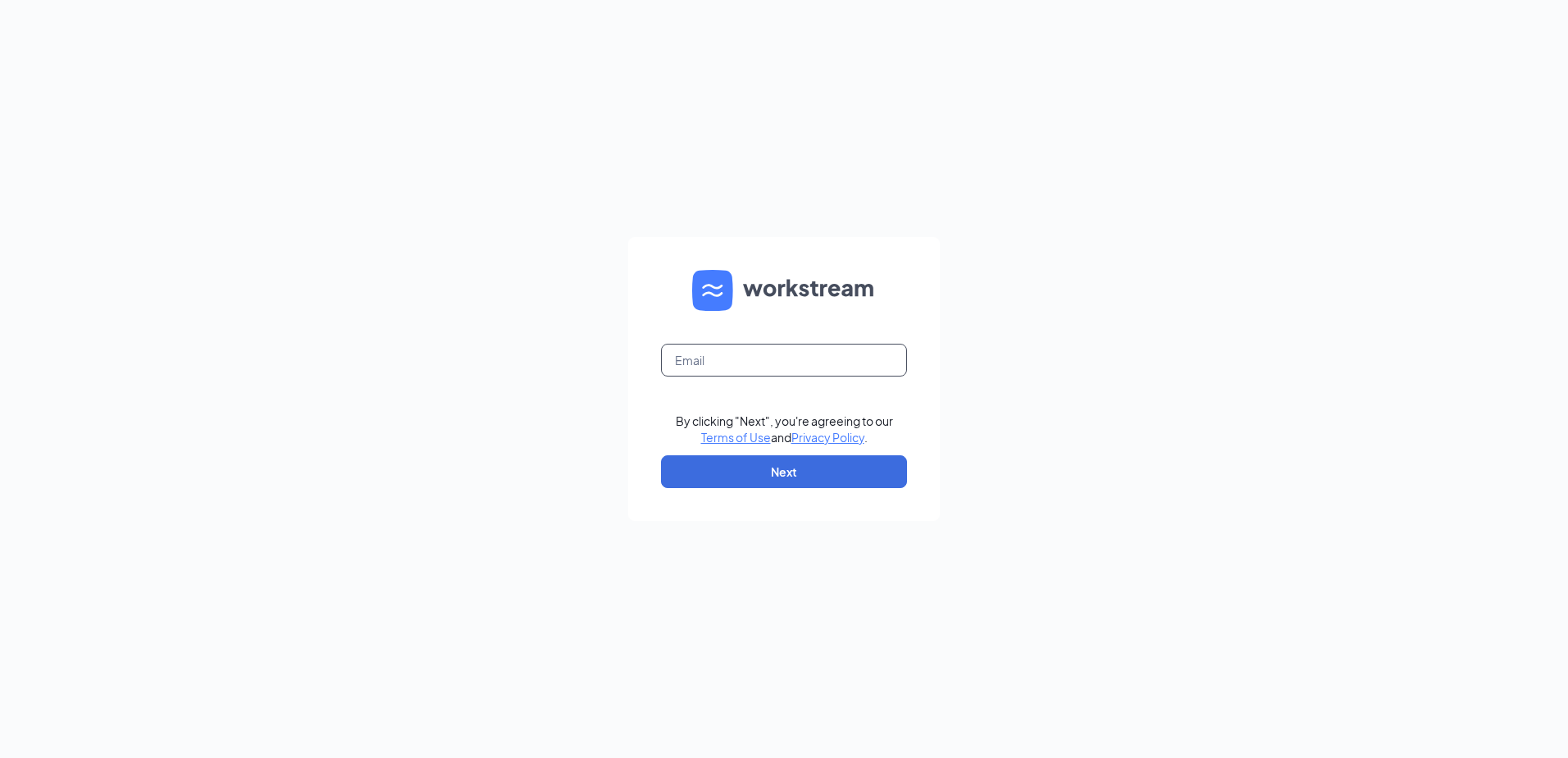
click at [699, 356] on input "text" at bounding box center [784, 360] width 246 height 33
type input "[EMAIL_ADDRESS][DOMAIN_NAME]"
click at [798, 468] on button "Next" at bounding box center [784, 471] width 246 height 33
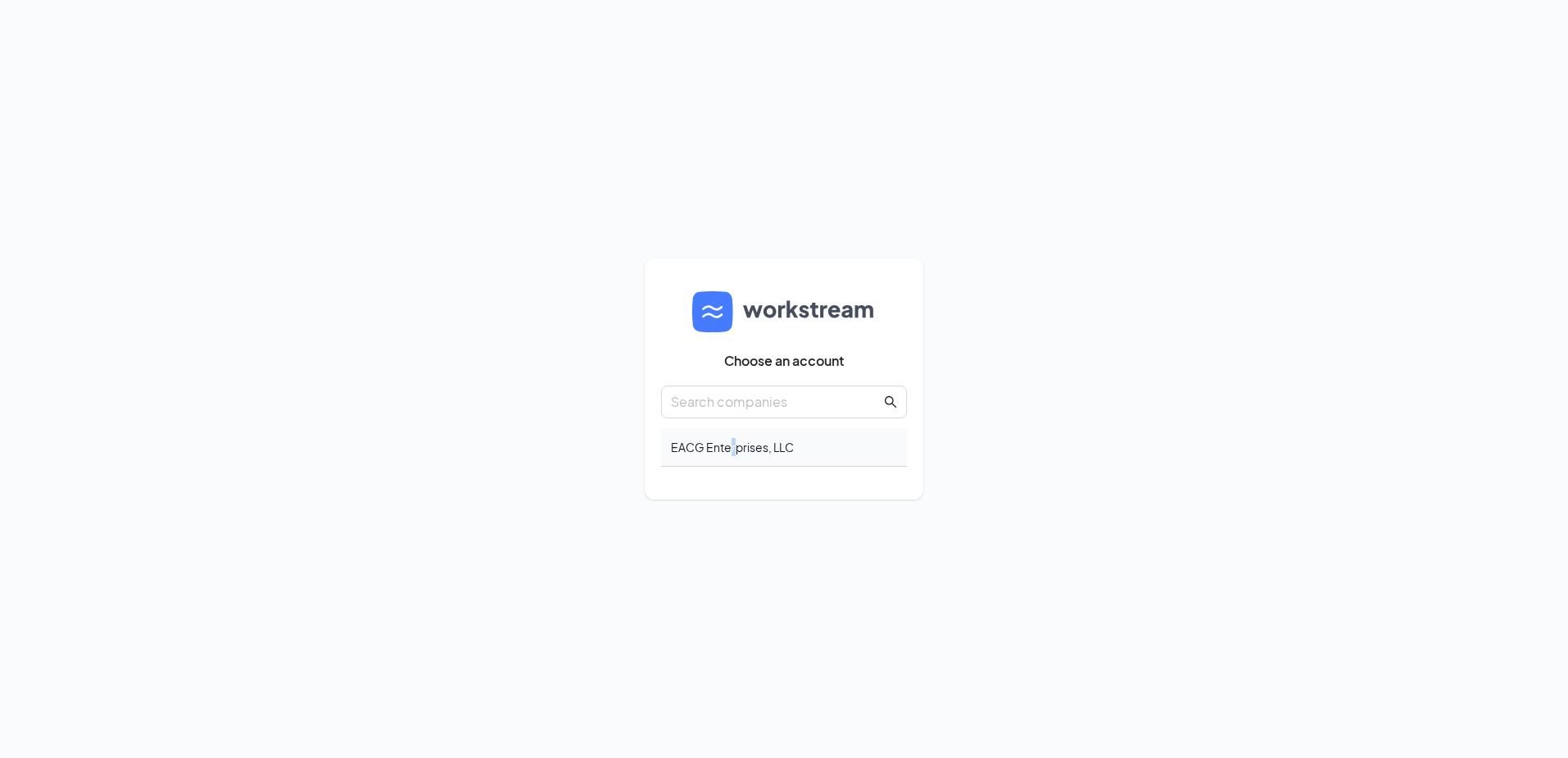
click at [730, 456] on div "EACG Enterprises, LLC" at bounding box center [784, 447] width 246 height 39
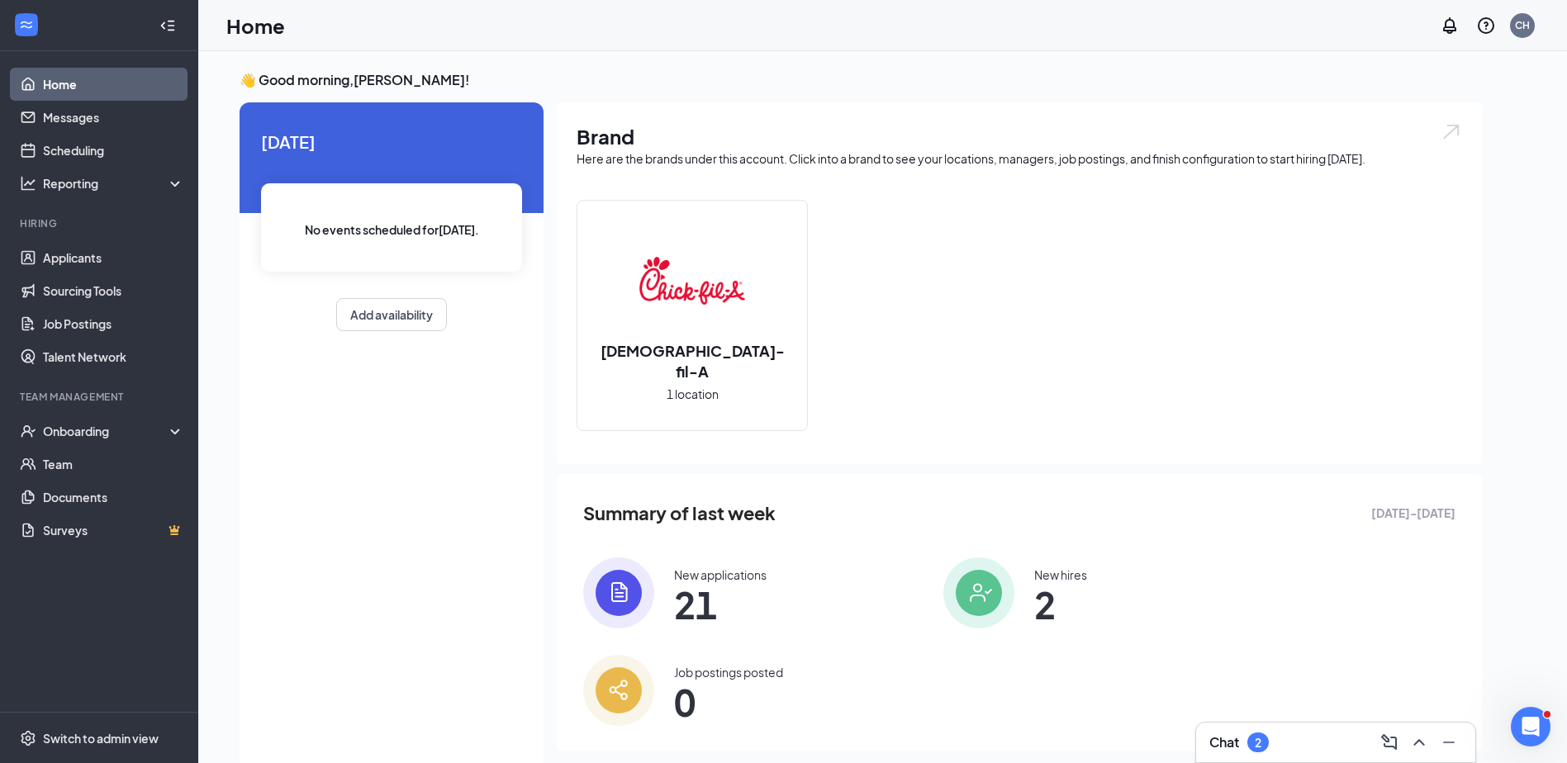
click at [665, 601] on div "New applications 21" at bounding box center [750, 592] width 334 height 71
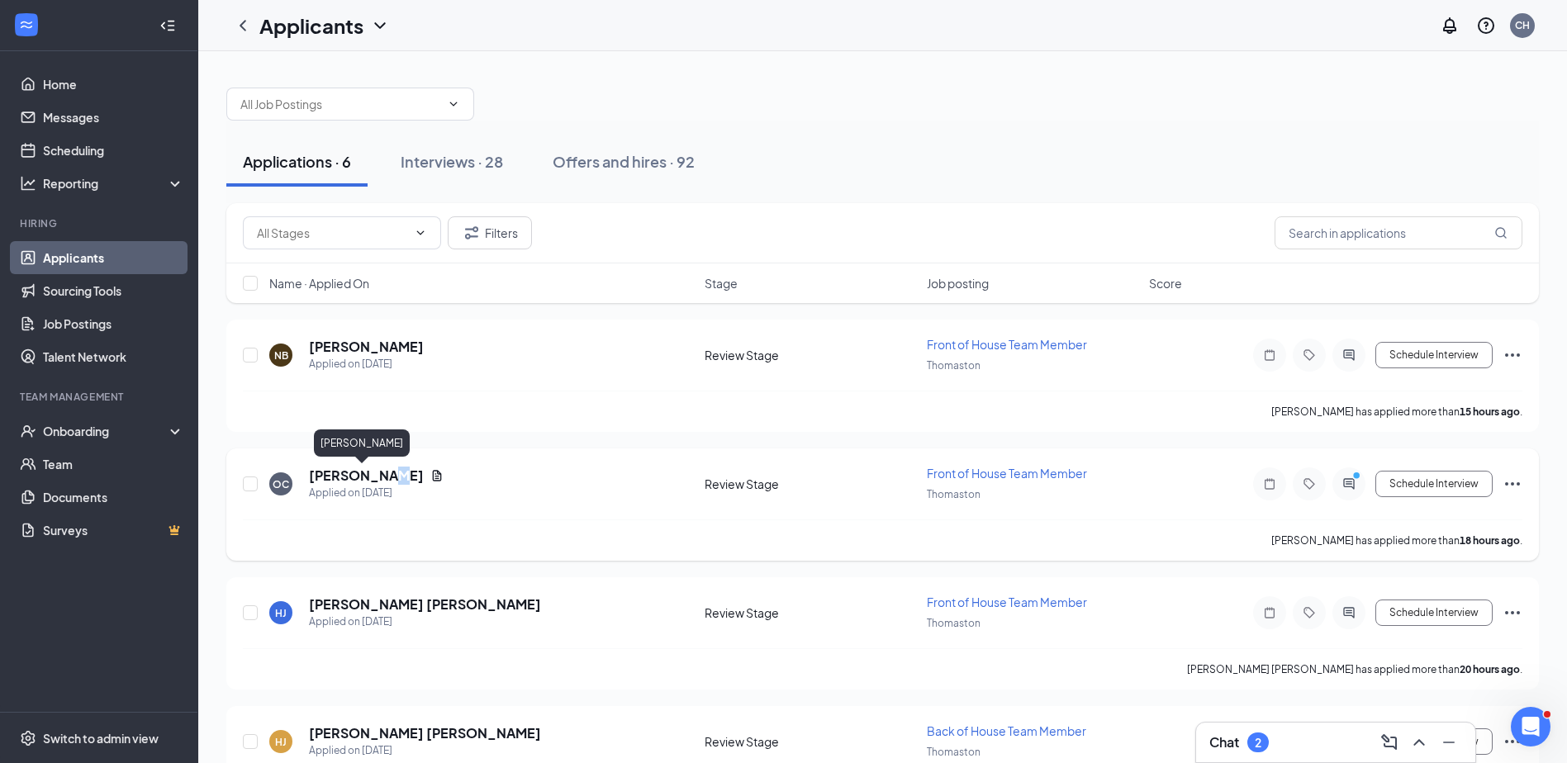
click at [374, 477] on h5 "[PERSON_NAME]" at bounding box center [366, 476] width 115 height 18
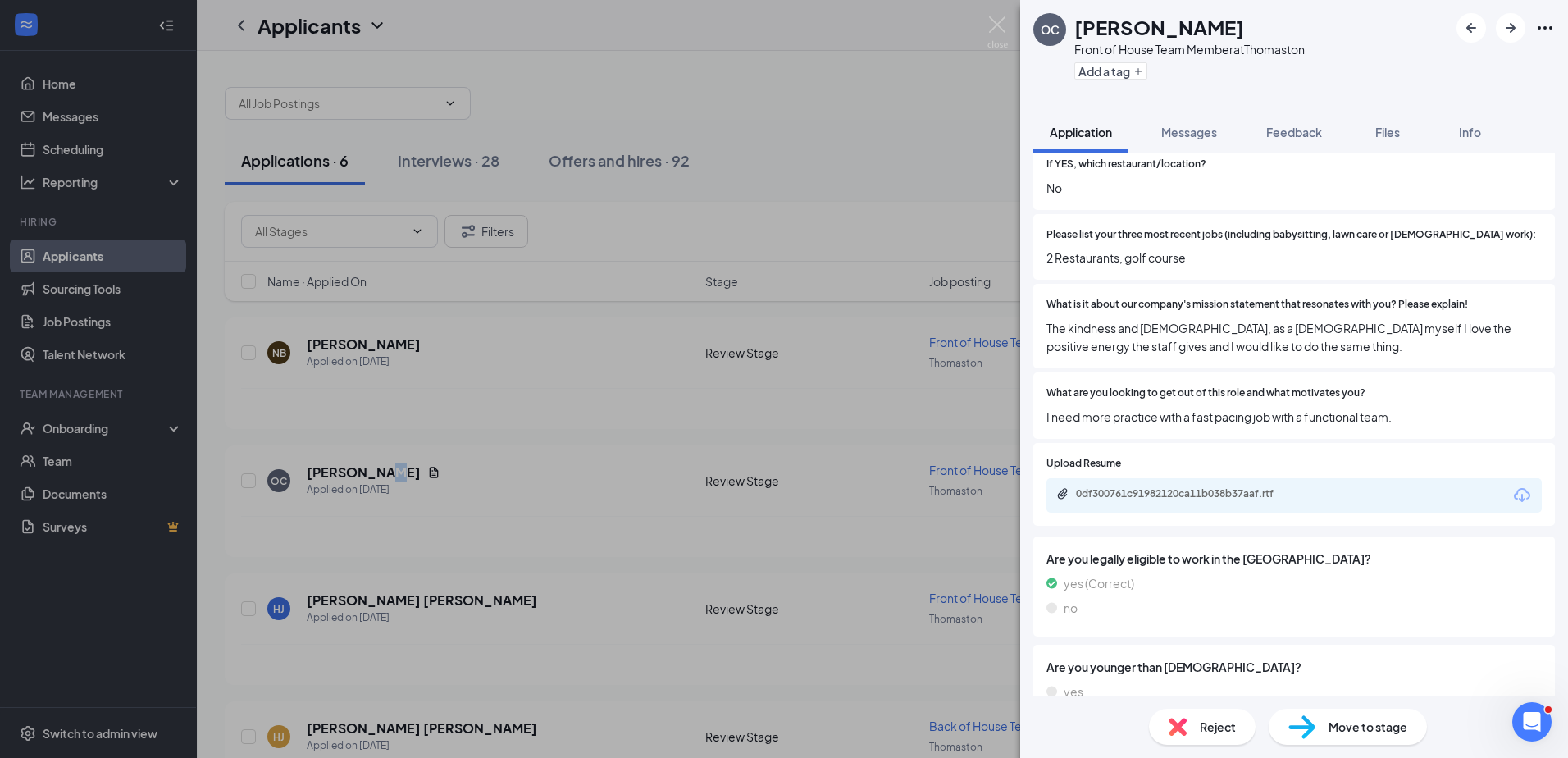
scroll to position [488, 0]
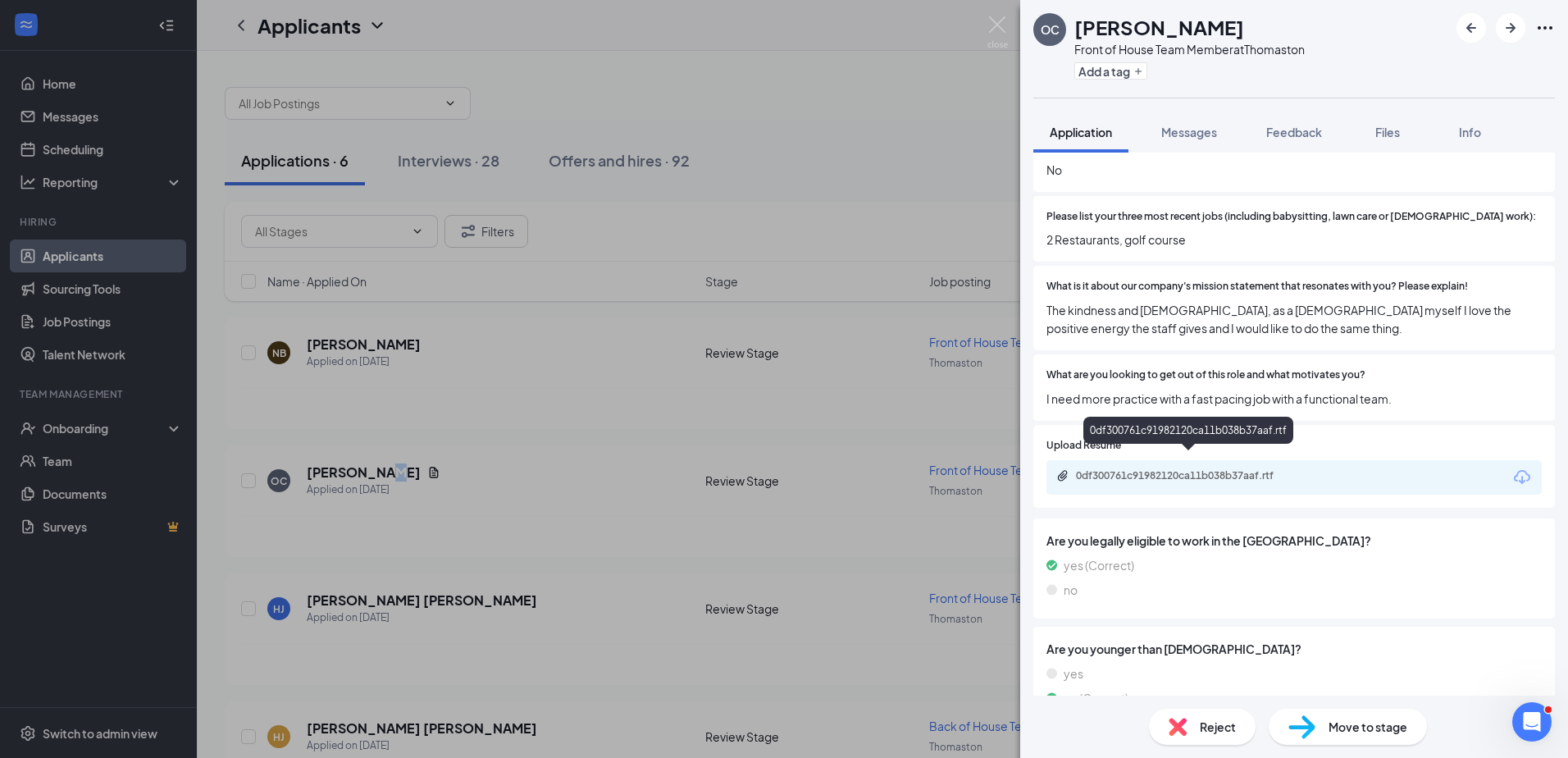
click at [1210, 469] on div "0df300761c91982120ca11b038b37aaf.rtf" at bounding box center [1191, 475] width 229 height 13
click at [1134, 473] on div "0df300761c91982120ca11b038b37aaf.rtf" at bounding box center [1294, 477] width 496 height 35
click at [1126, 469] on div "0df300761c91982120ca11b038b37aaf.rtf" at bounding box center [1191, 475] width 229 height 13
drag, startPoint x: 641, startPoint y: 602, endPoint x: 606, endPoint y: 591, distance: 36.7
click at [636, 602] on div "OC [PERSON_NAME] Front of House Team Member at Thomaston Add a tag Application …" at bounding box center [784, 379] width 1568 height 758
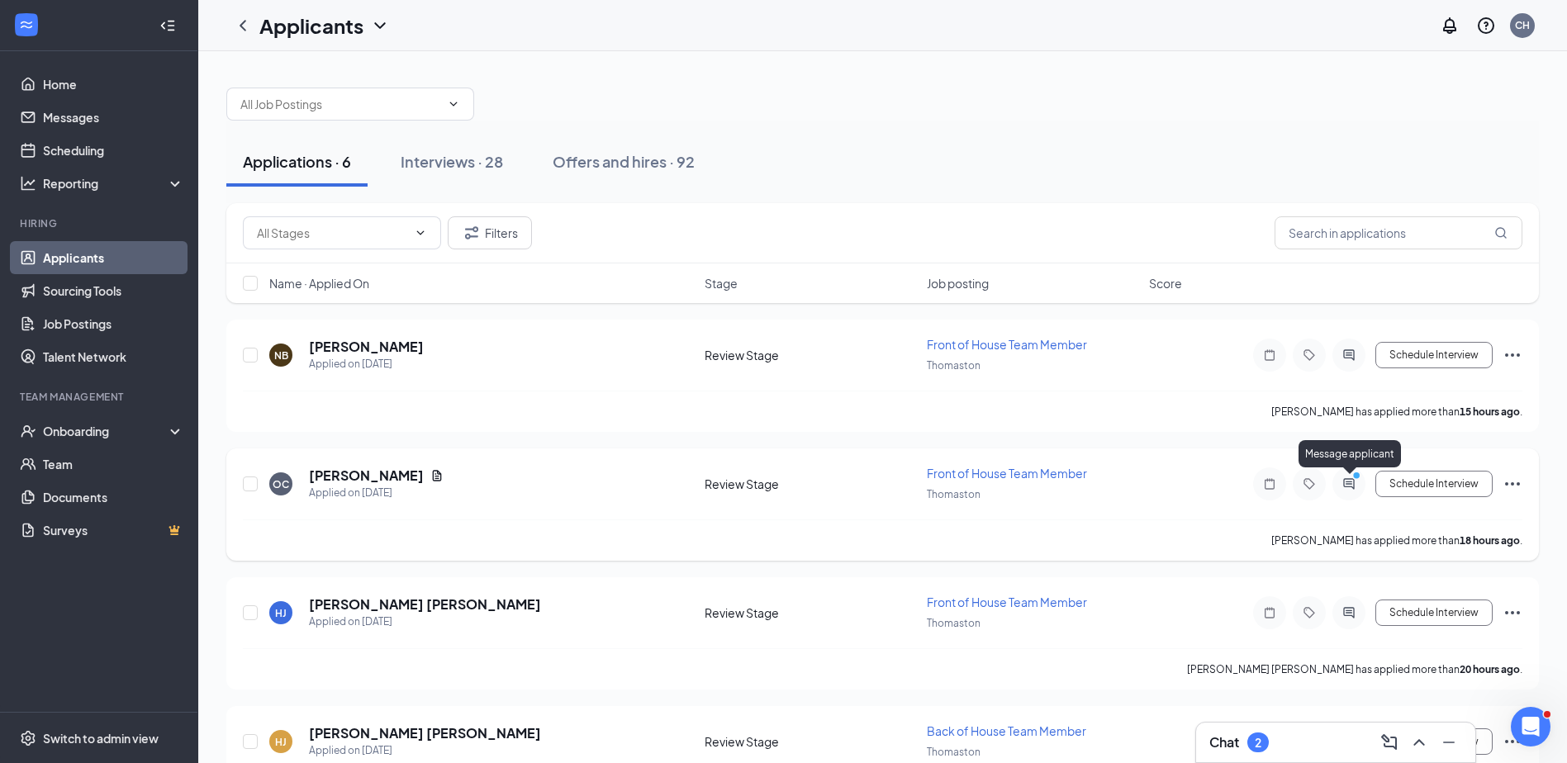
click at [1354, 479] on icon "PrimaryDot" at bounding box center [1359, 477] width 20 height 13
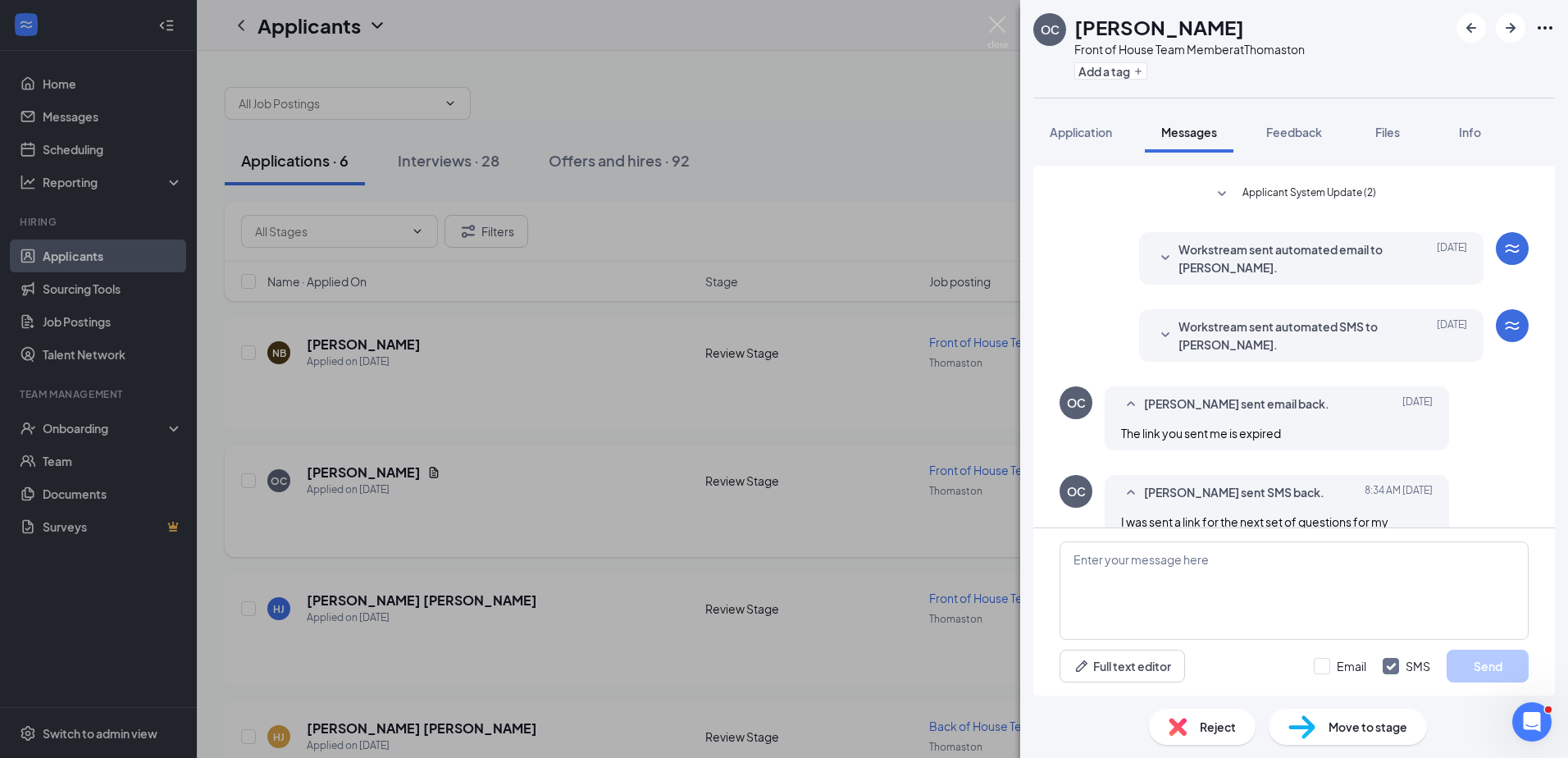
scroll to position [160, 0]
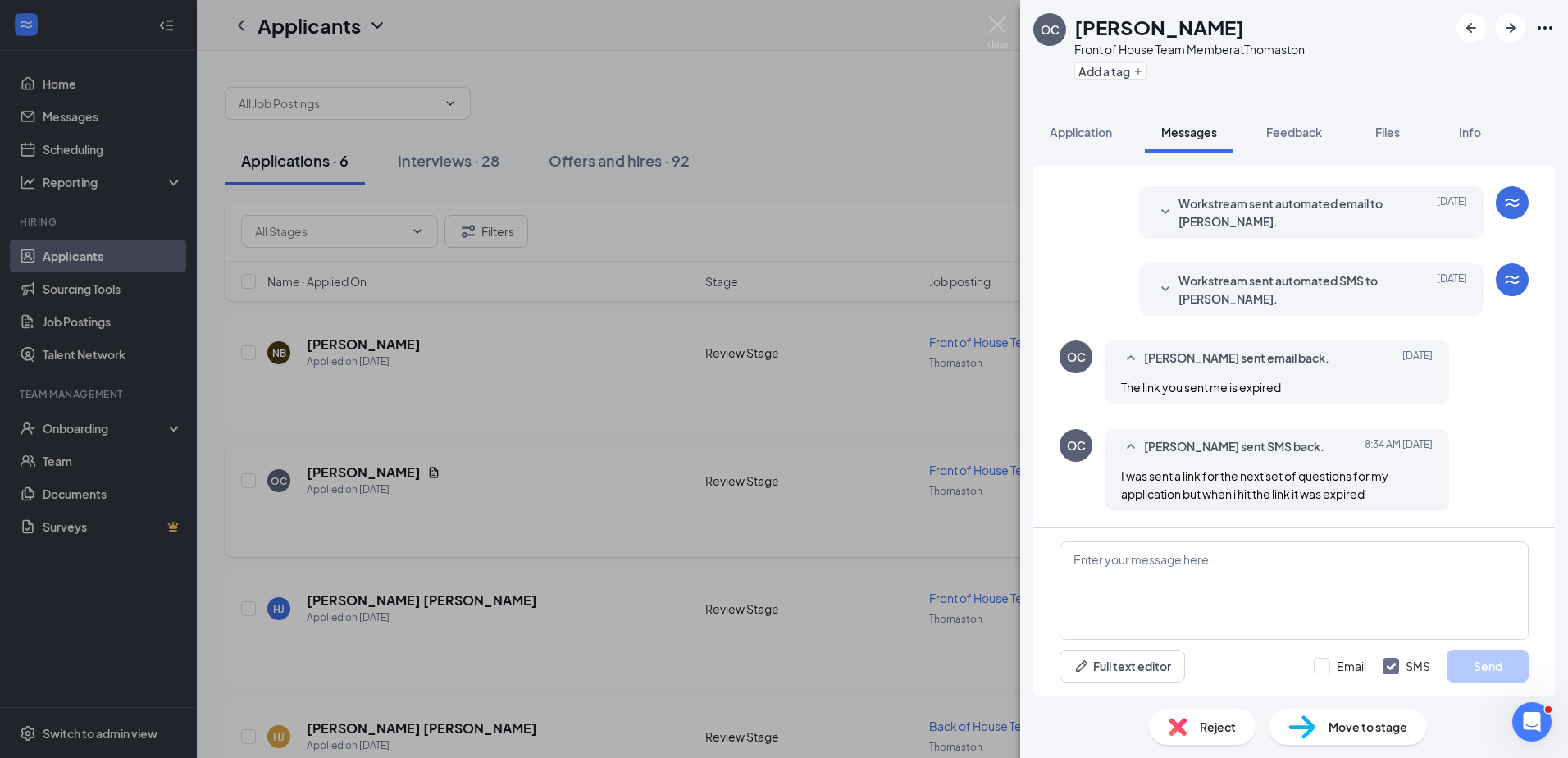
click at [523, 540] on div "OC [PERSON_NAME] Front of House Team Member at Thomaston Add a tag Application …" at bounding box center [784, 379] width 1568 height 758
click at [367, 602] on div "OC [PERSON_NAME] Front of House Team Member at Thomaston Add a tag Application …" at bounding box center [784, 379] width 1568 height 758
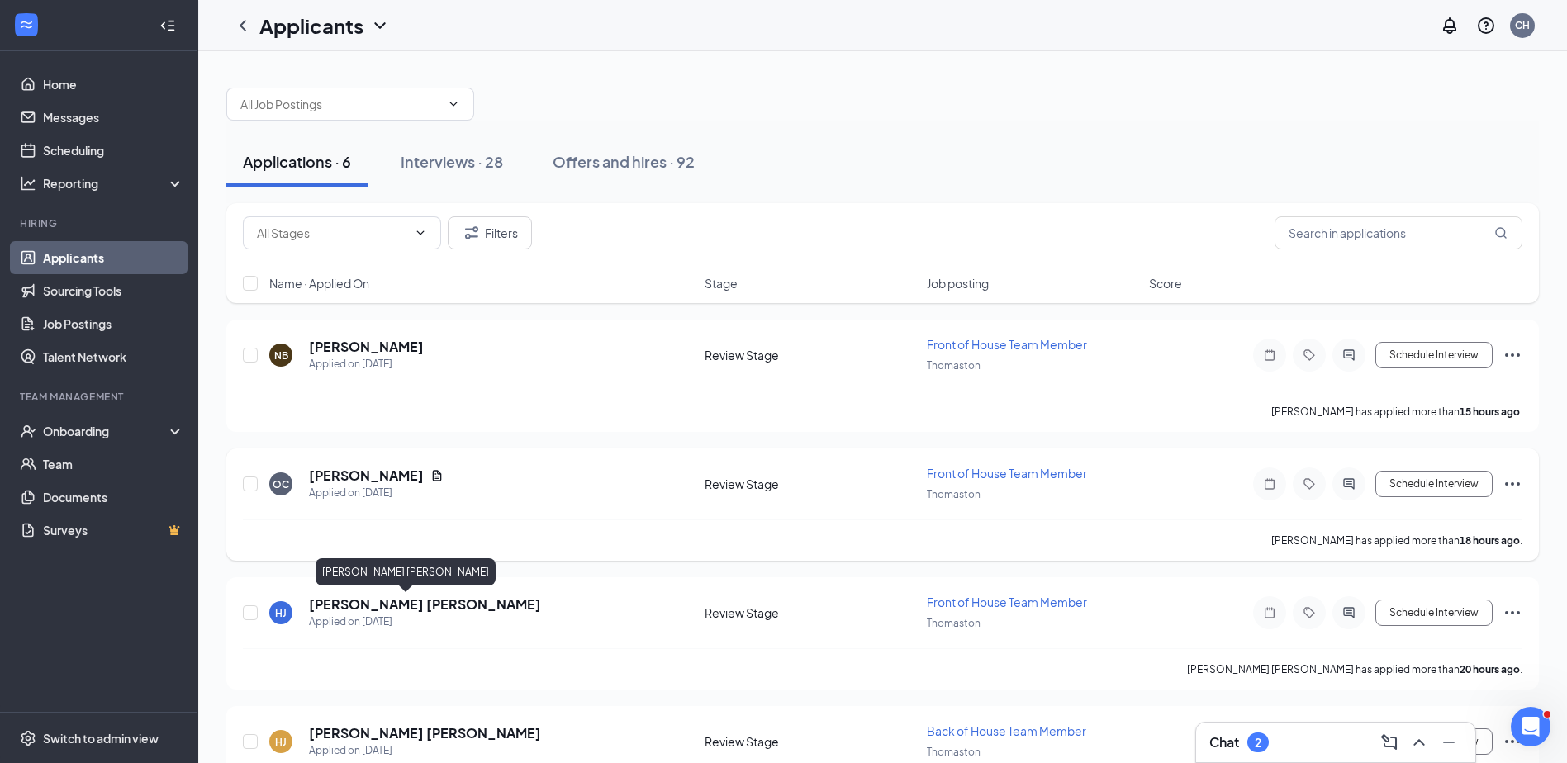
click at [370, 606] on h5 "[PERSON_NAME] [PERSON_NAME]" at bounding box center [425, 604] width 232 height 18
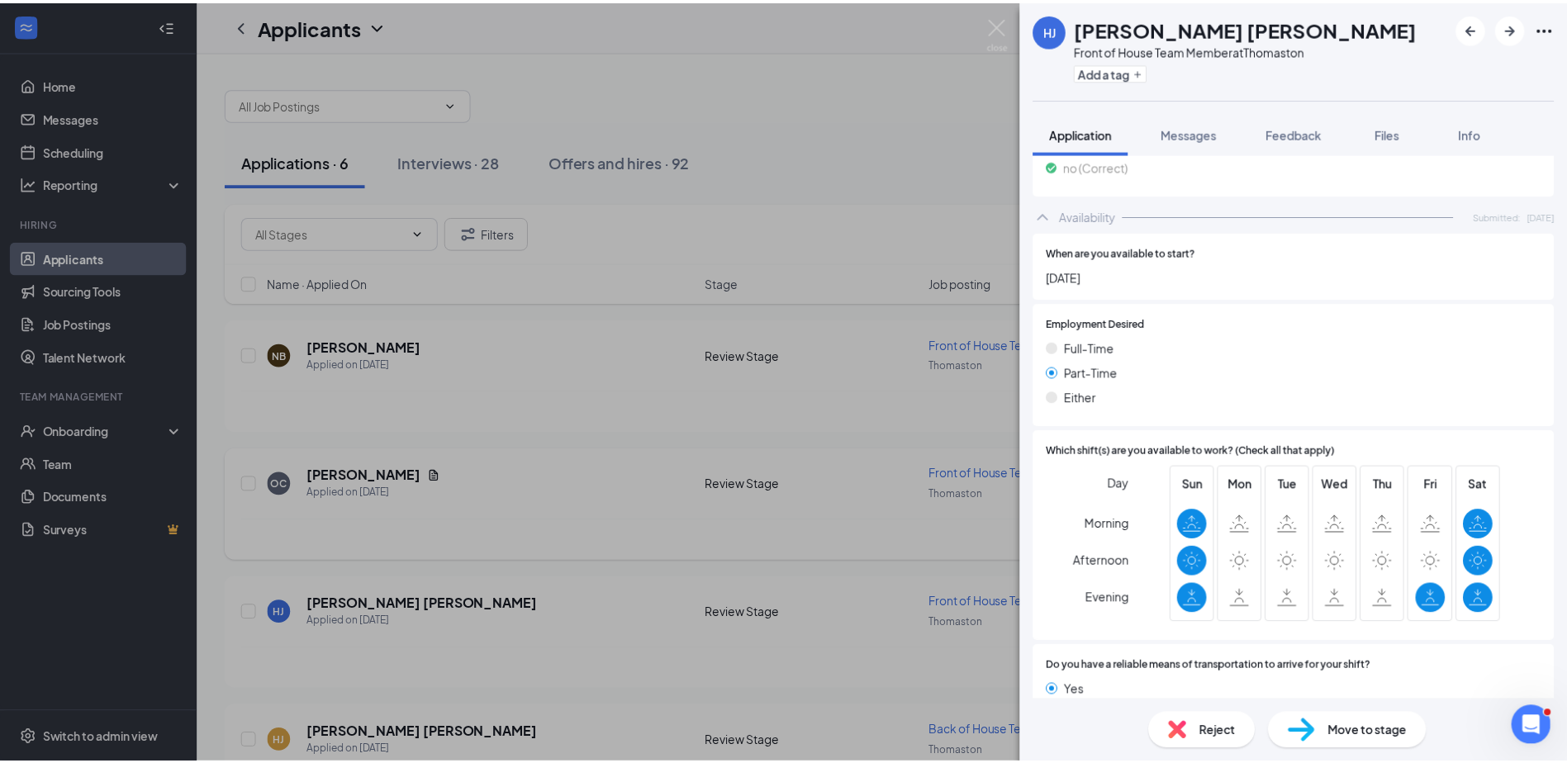
scroll to position [1016, 0]
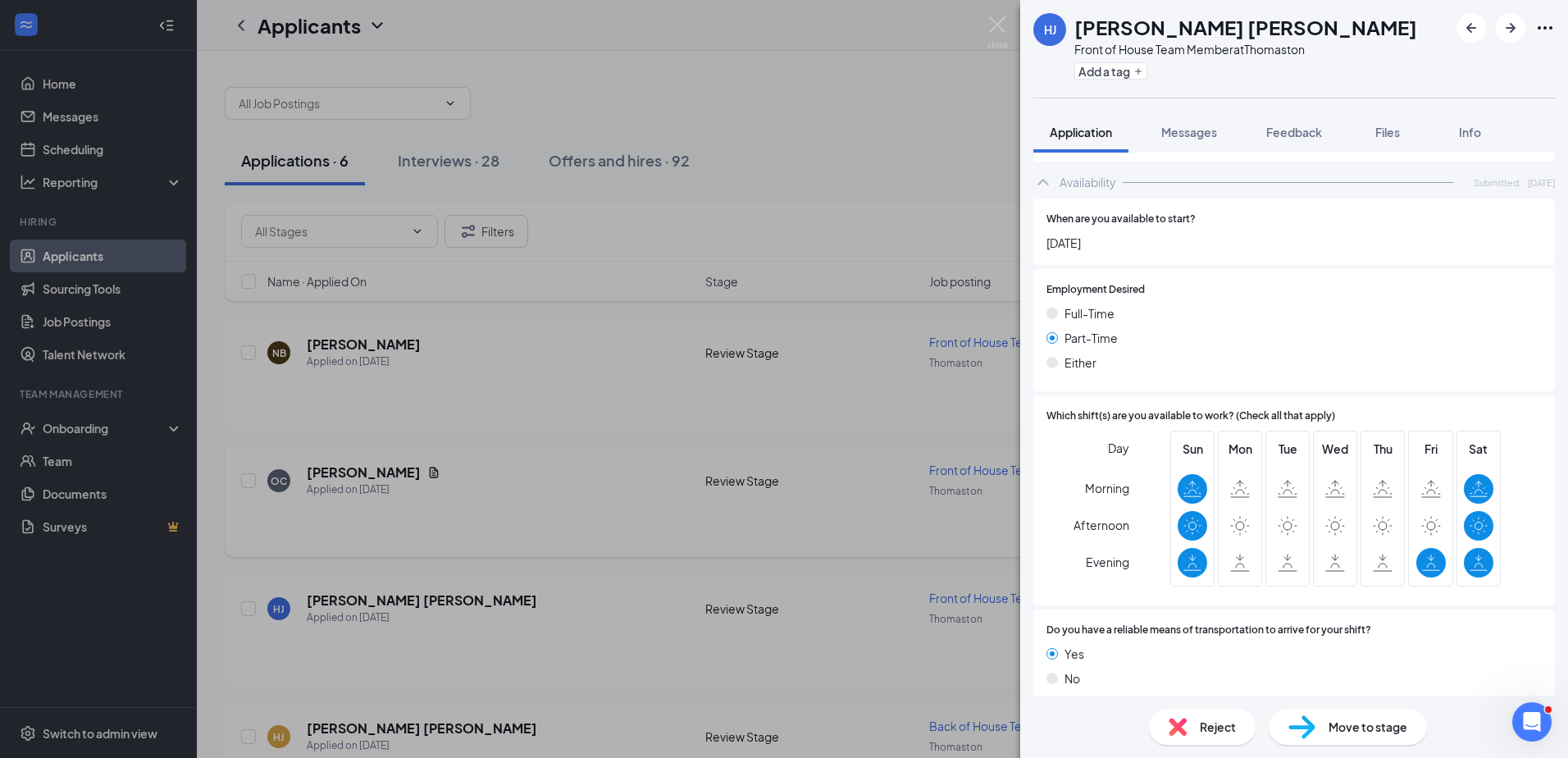
click at [564, 489] on div "[PERSON_NAME] Front of House Team Member at Thomaston Add a tag Application Mes…" at bounding box center [784, 379] width 1568 height 758
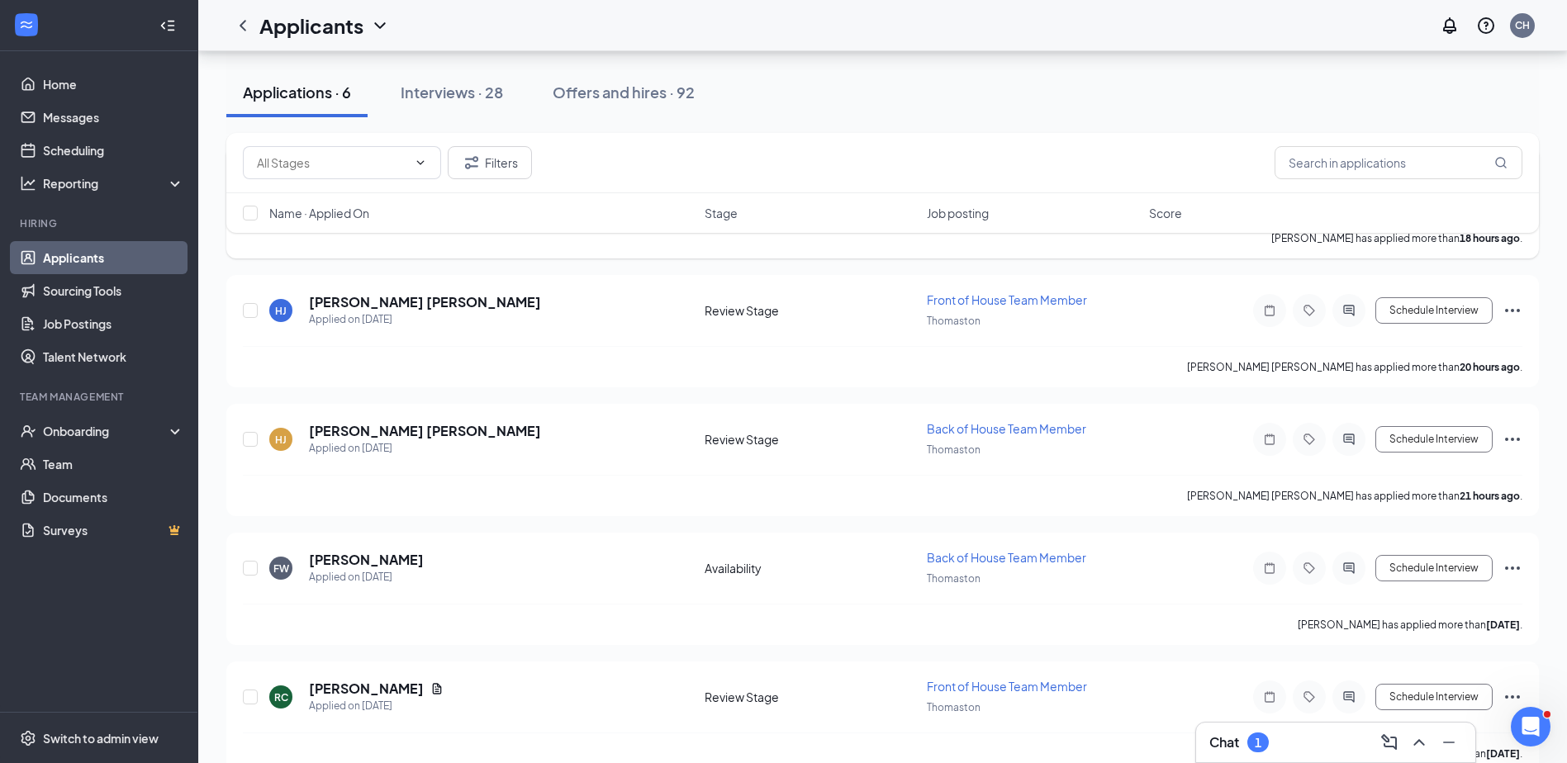
scroll to position [333, 0]
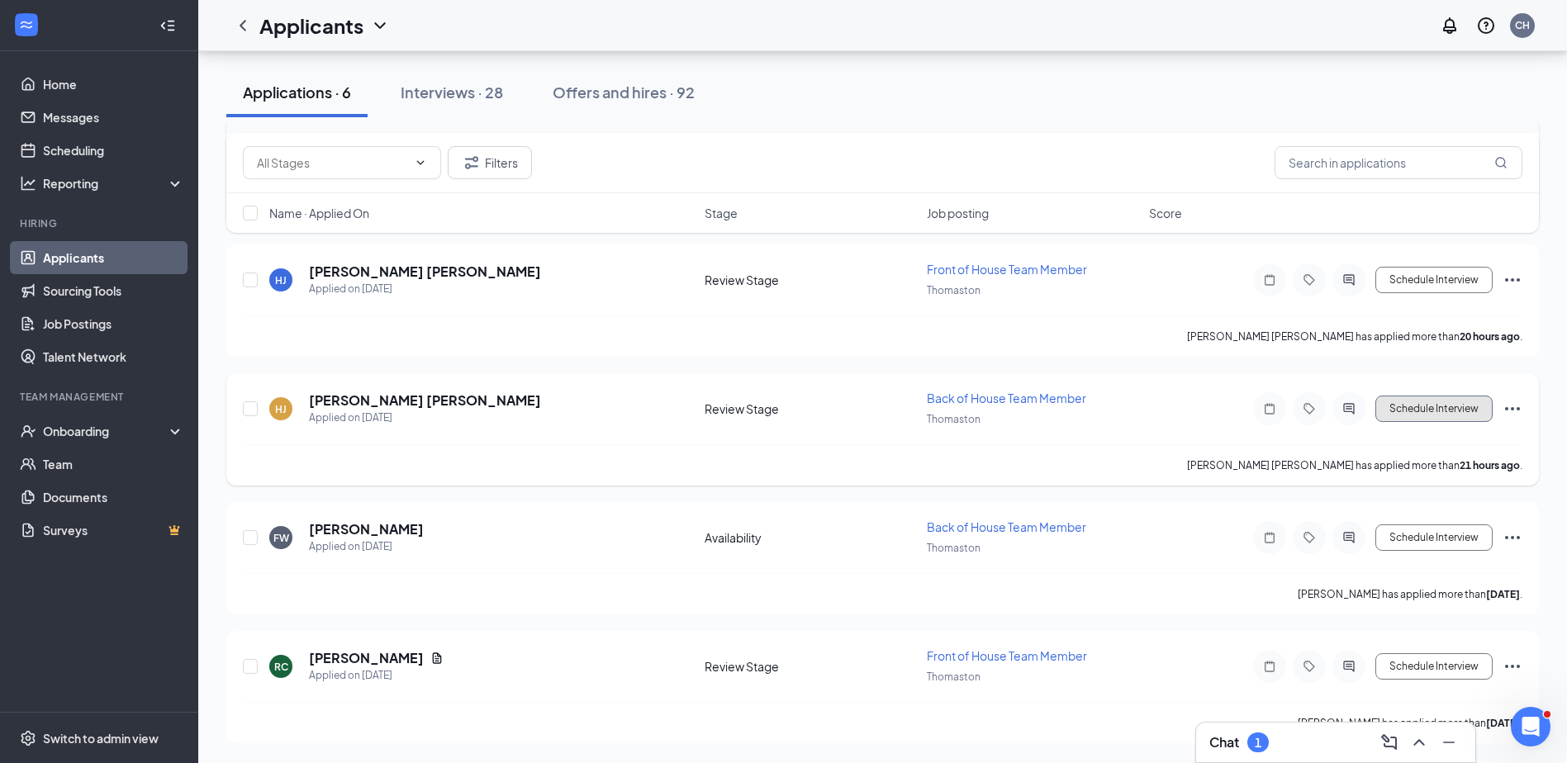
click at [1431, 395] on div "Schedule Interview" at bounding box center [1373, 408] width 297 height 33
drag, startPoint x: 1435, startPoint y: 414, endPoint x: 1418, endPoint y: 415, distance: 17.4
click at [1426, 415] on button "Schedule Interview" at bounding box center [1433, 409] width 117 height 26
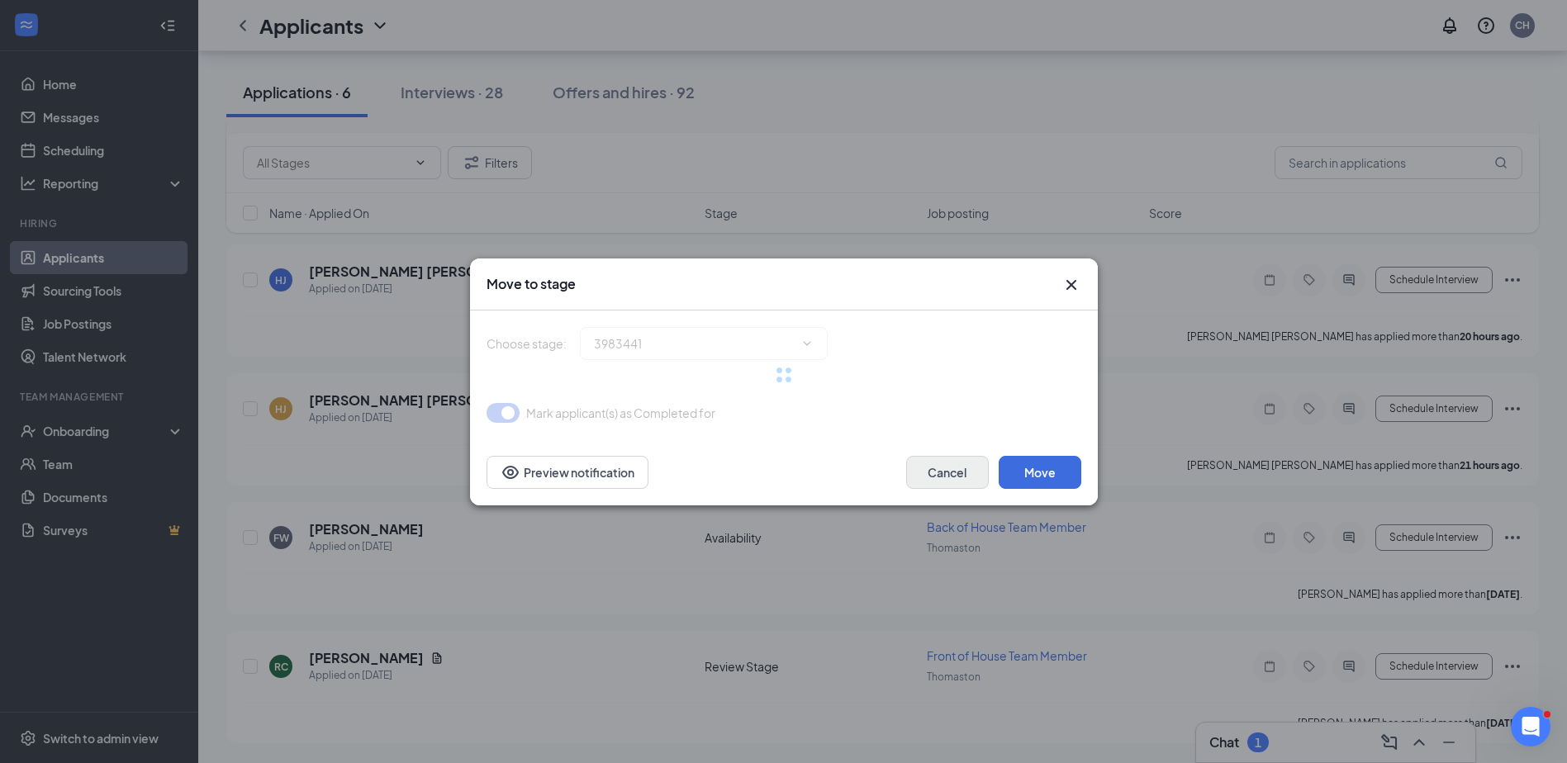
type input "Onsite Interview (next stage)"
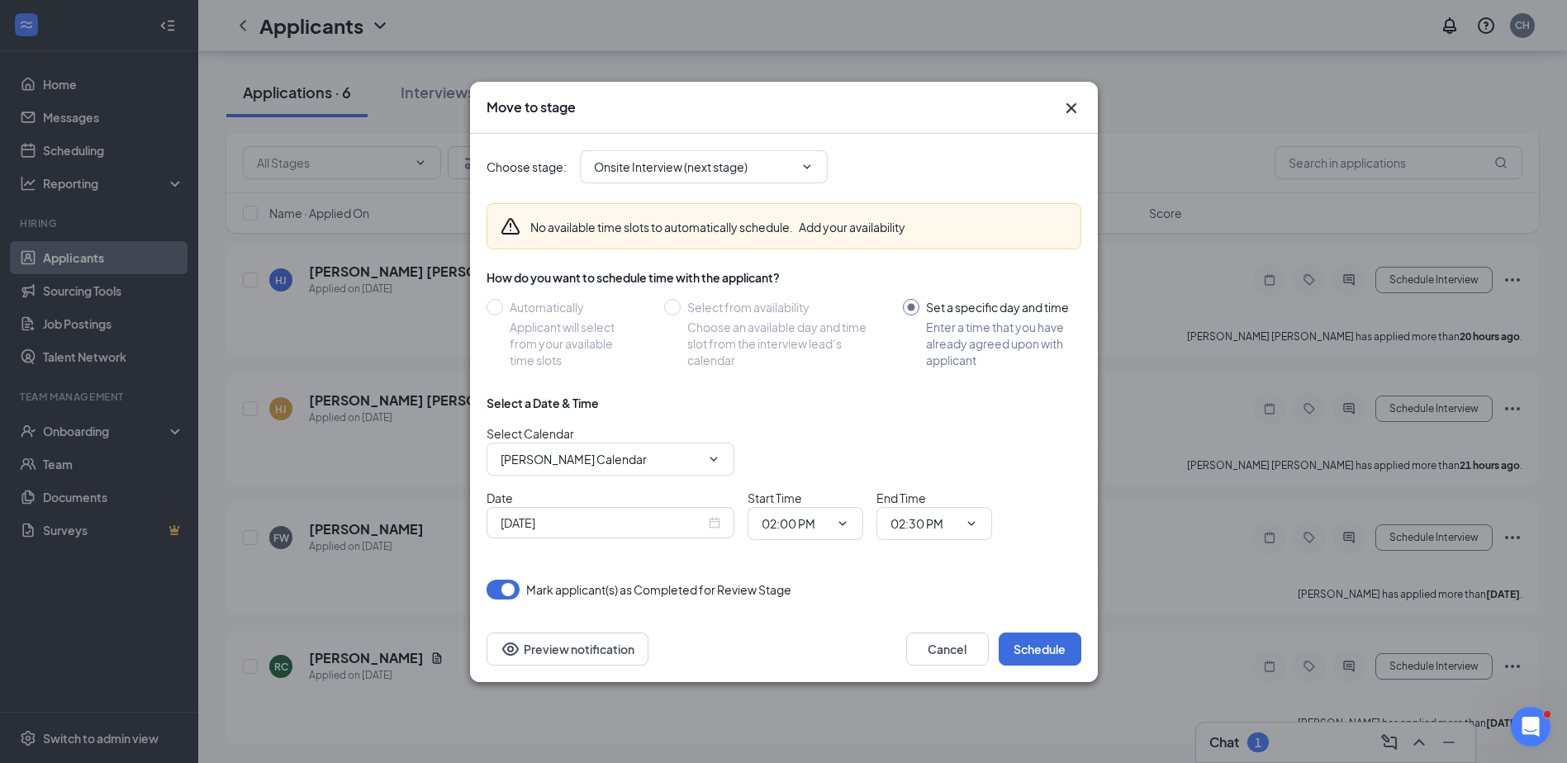
drag, startPoint x: 1073, startPoint y: 112, endPoint x: 1061, endPoint y: 112, distance: 11.6
click at [1071, 112] on icon "Cross" at bounding box center [1071, 108] width 20 height 20
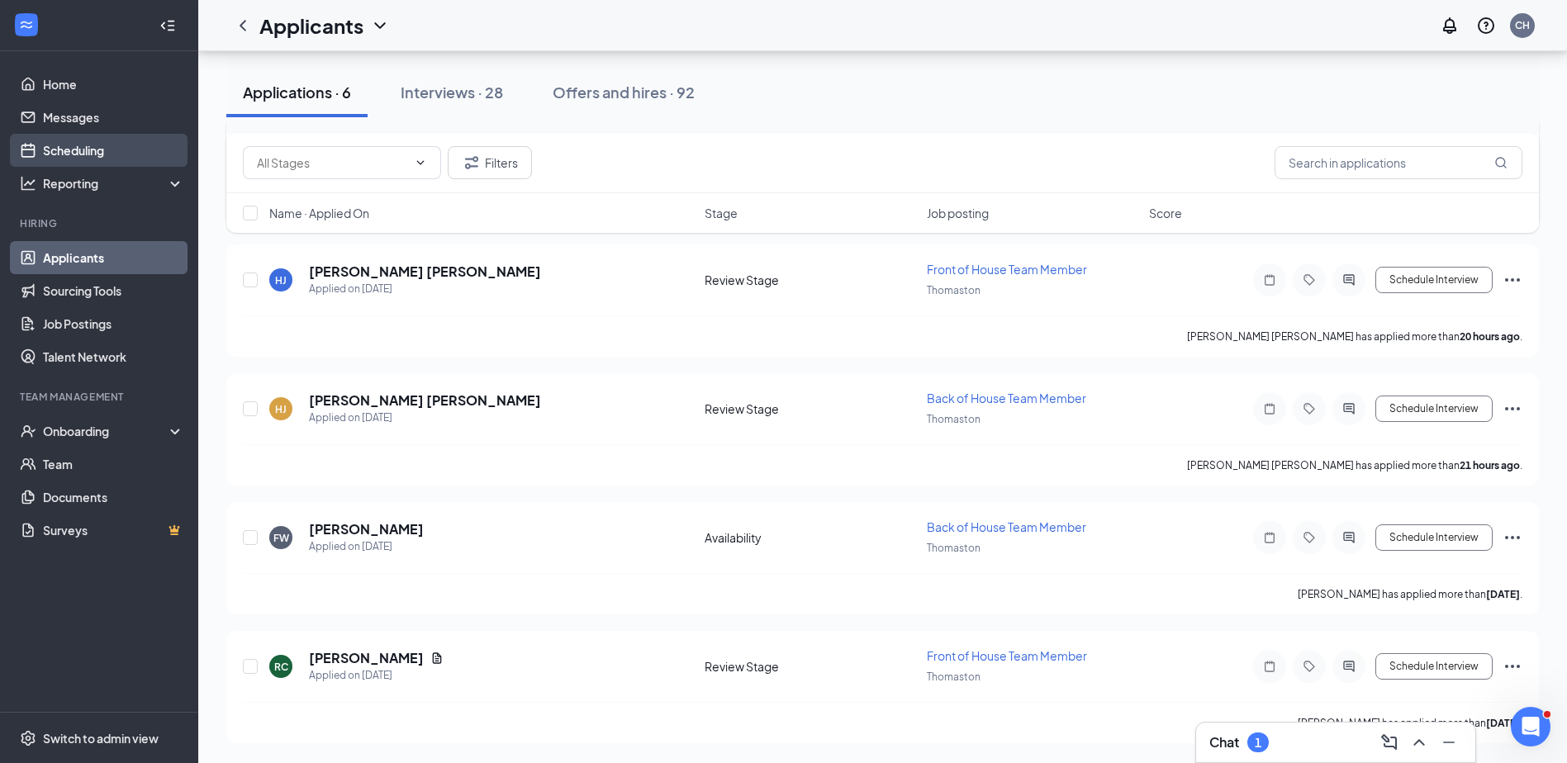
click at [57, 154] on link "Scheduling" at bounding box center [113, 150] width 141 height 33
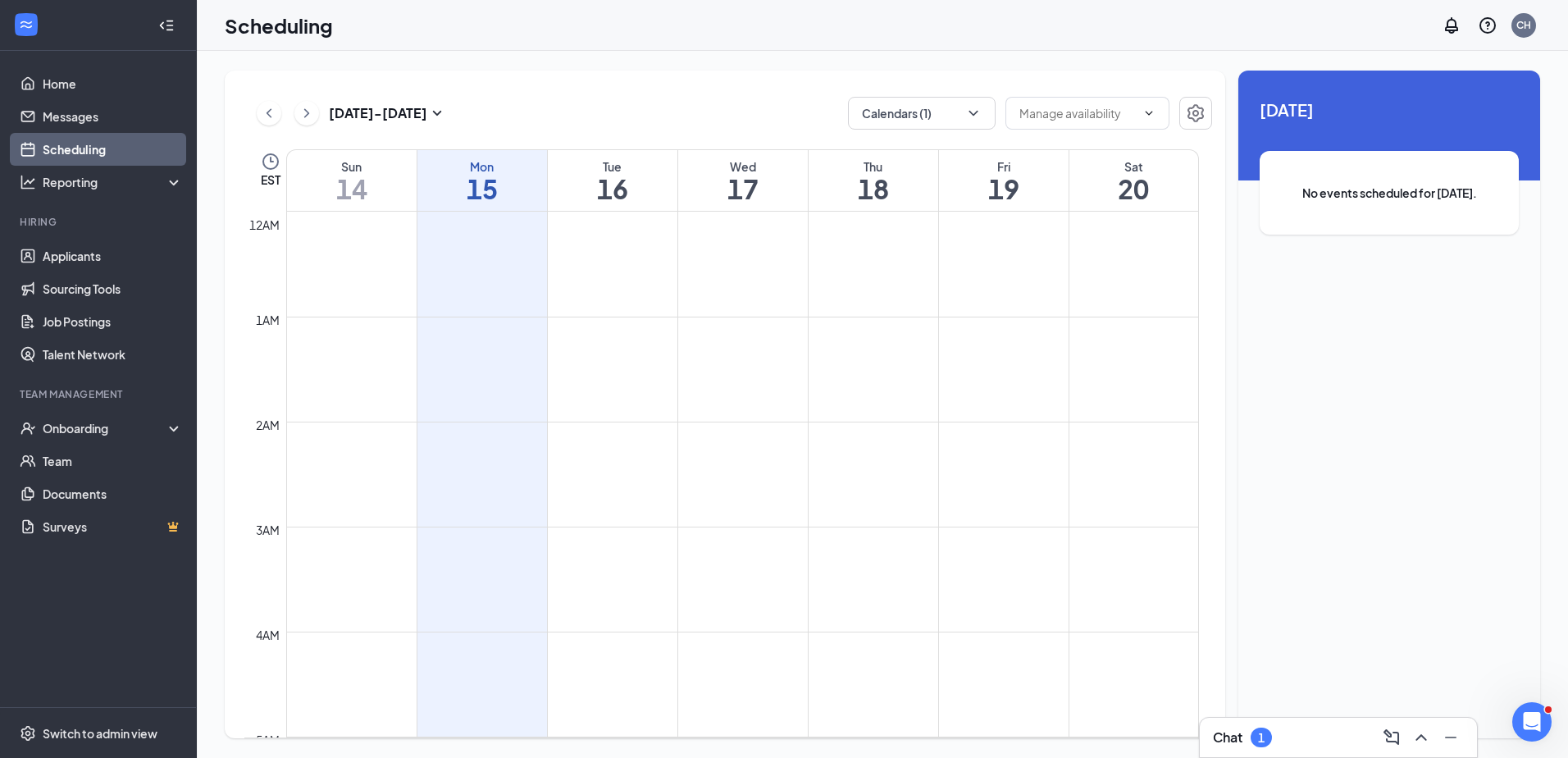
drag, startPoint x: 315, startPoint y: 102, endPoint x: 305, endPoint y: 102, distance: 10.0
click at [309, 102] on div "[DATE] - [DATE]" at bounding box center [352, 112] width 191 height 33
click at [299, 110] on icon "ChevronRight" at bounding box center [307, 113] width 17 height 20
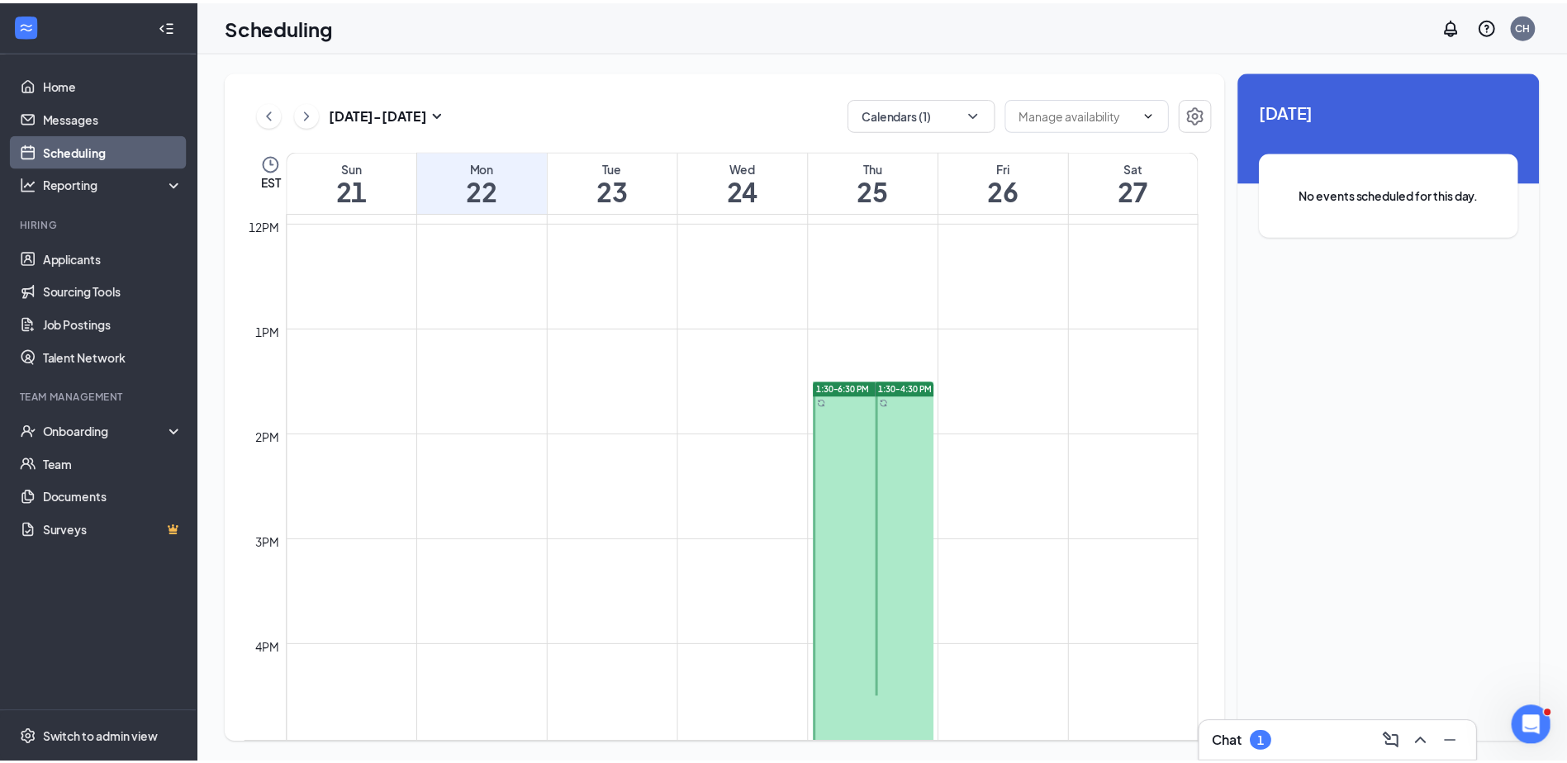
scroll to position [1238, 0]
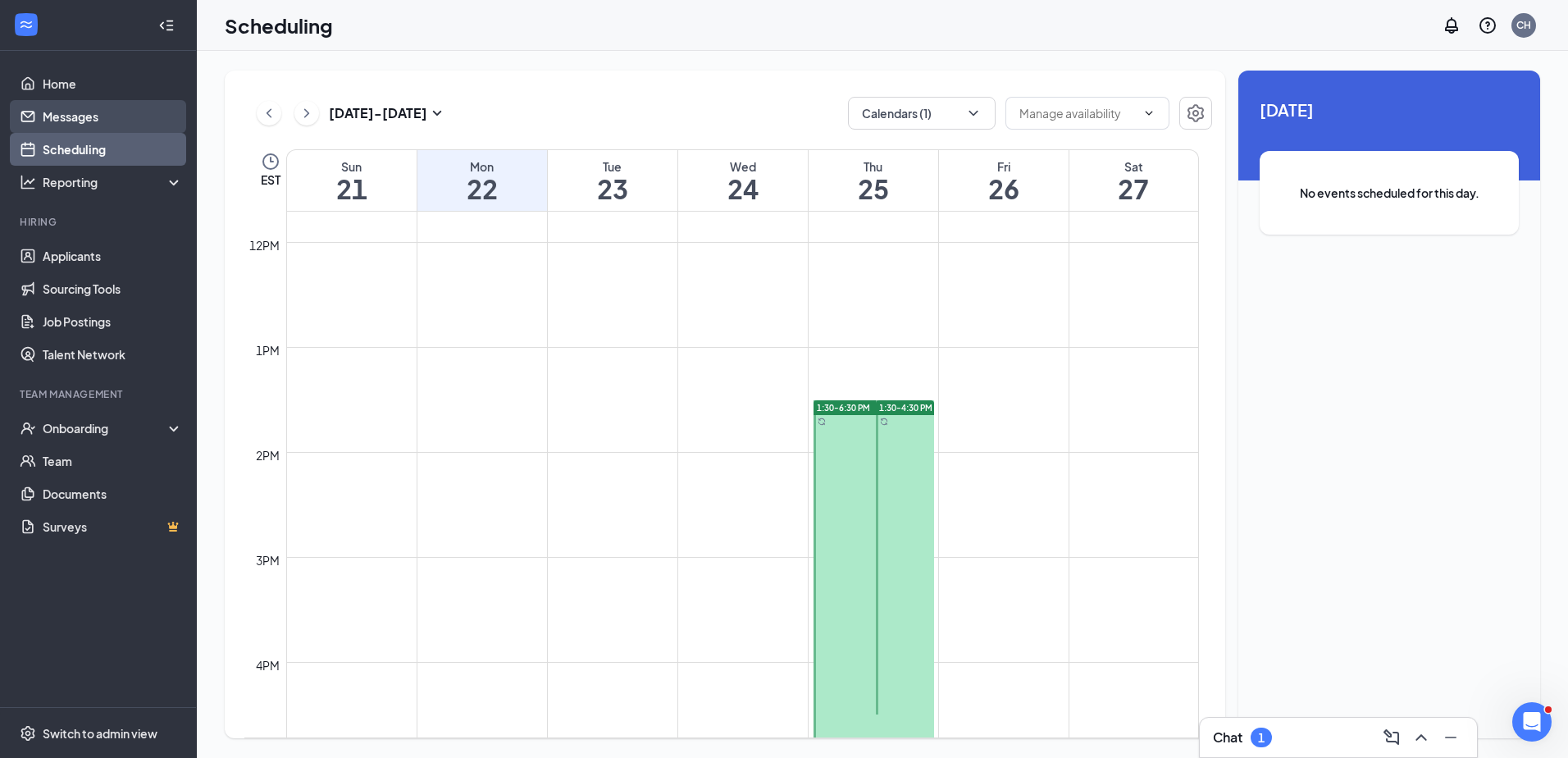
click at [90, 120] on link "Messages" at bounding box center [112, 116] width 140 height 33
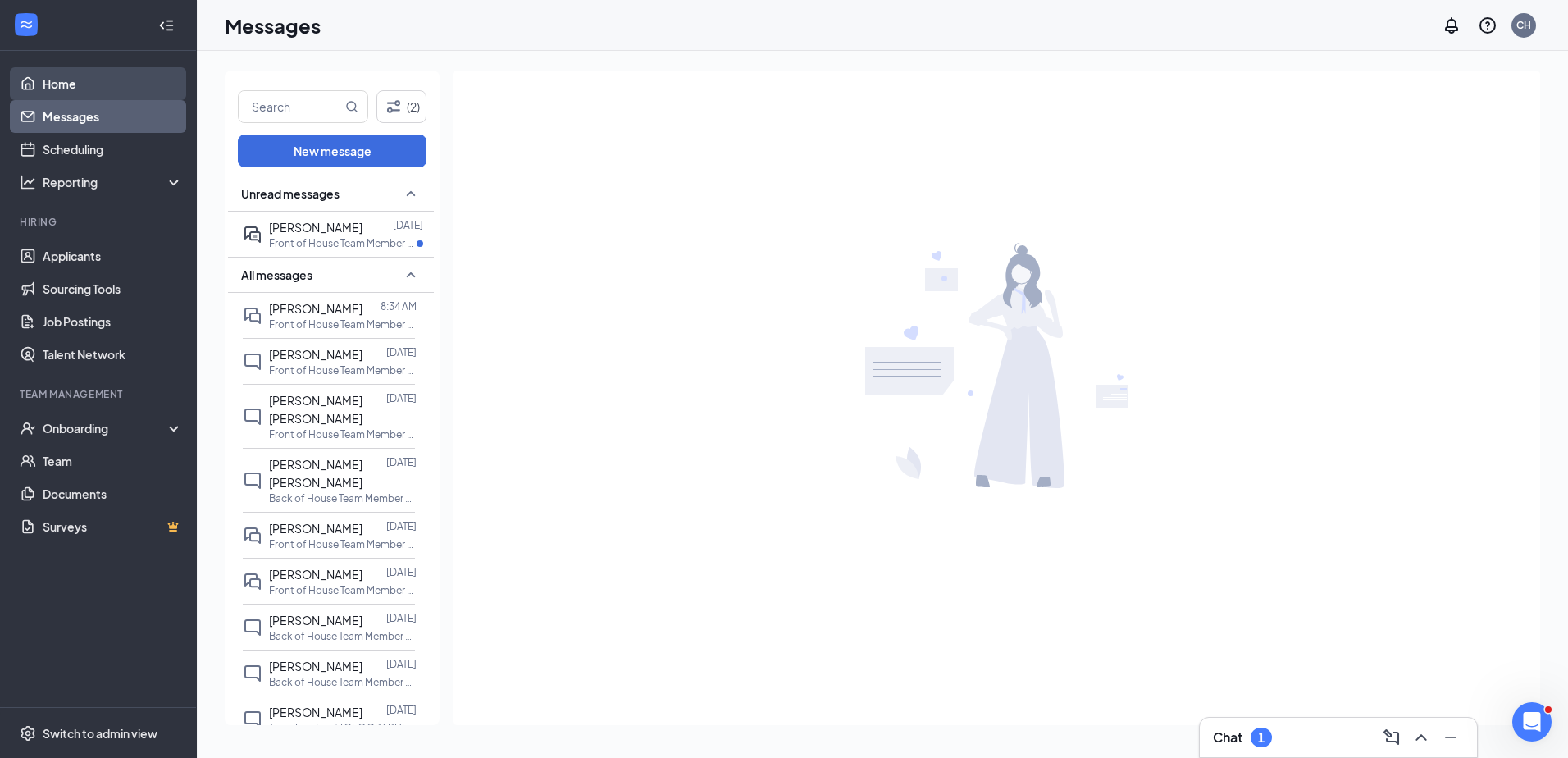
click at [78, 82] on link "Home" at bounding box center [112, 83] width 140 height 33
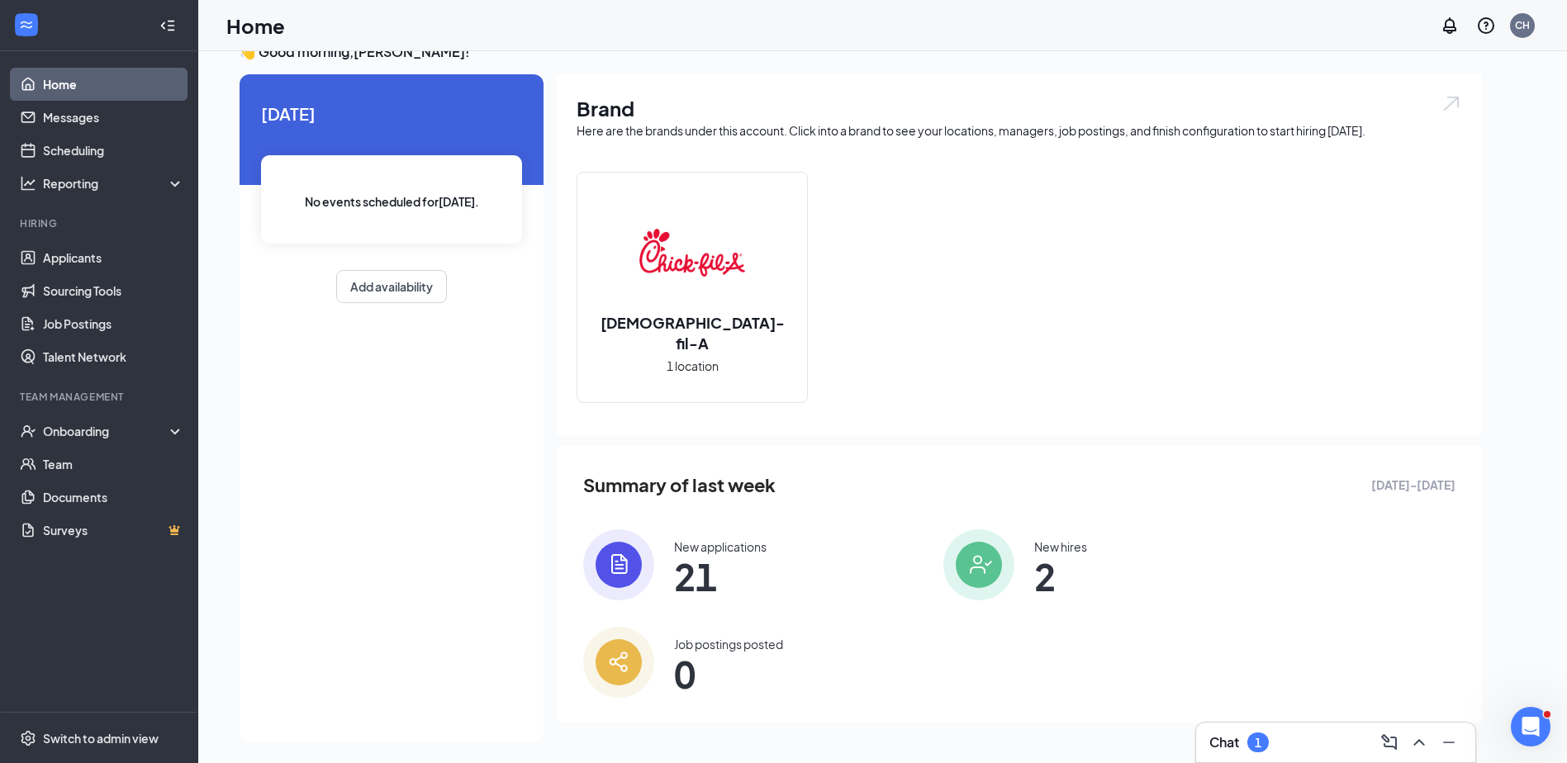
scroll to position [35, 0]
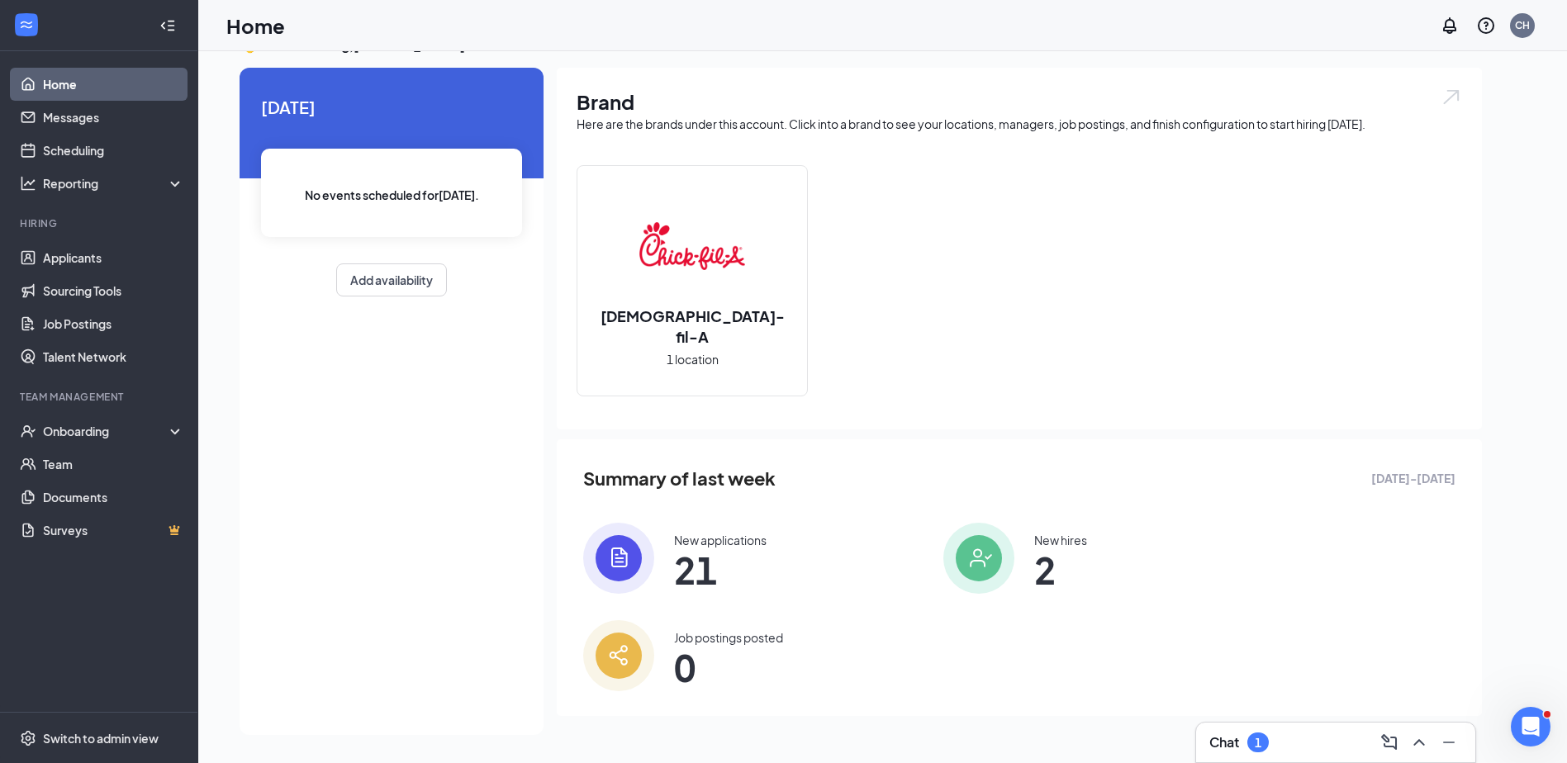
click at [630, 554] on img at bounding box center [618, 558] width 71 height 71
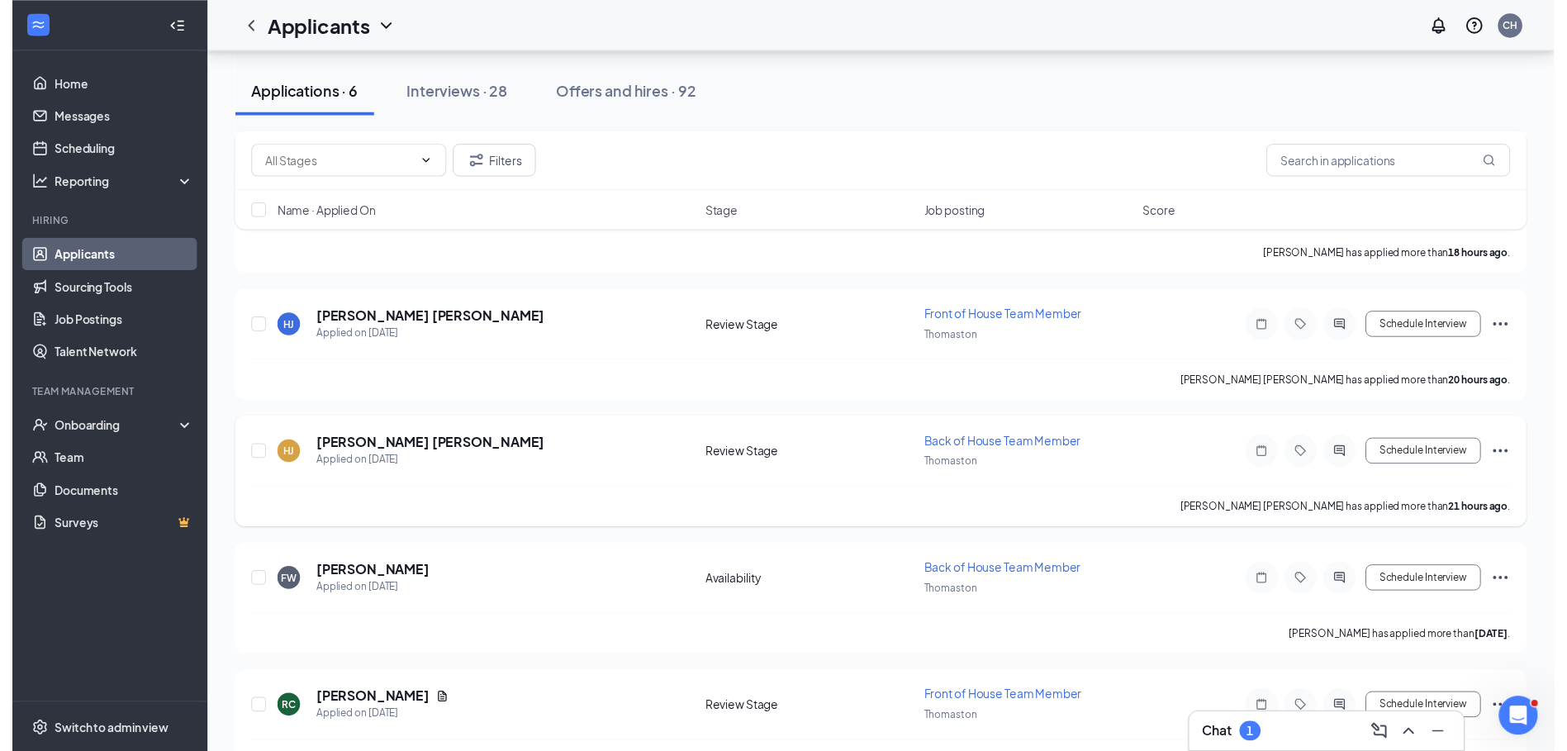
scroll to position [333, 0]
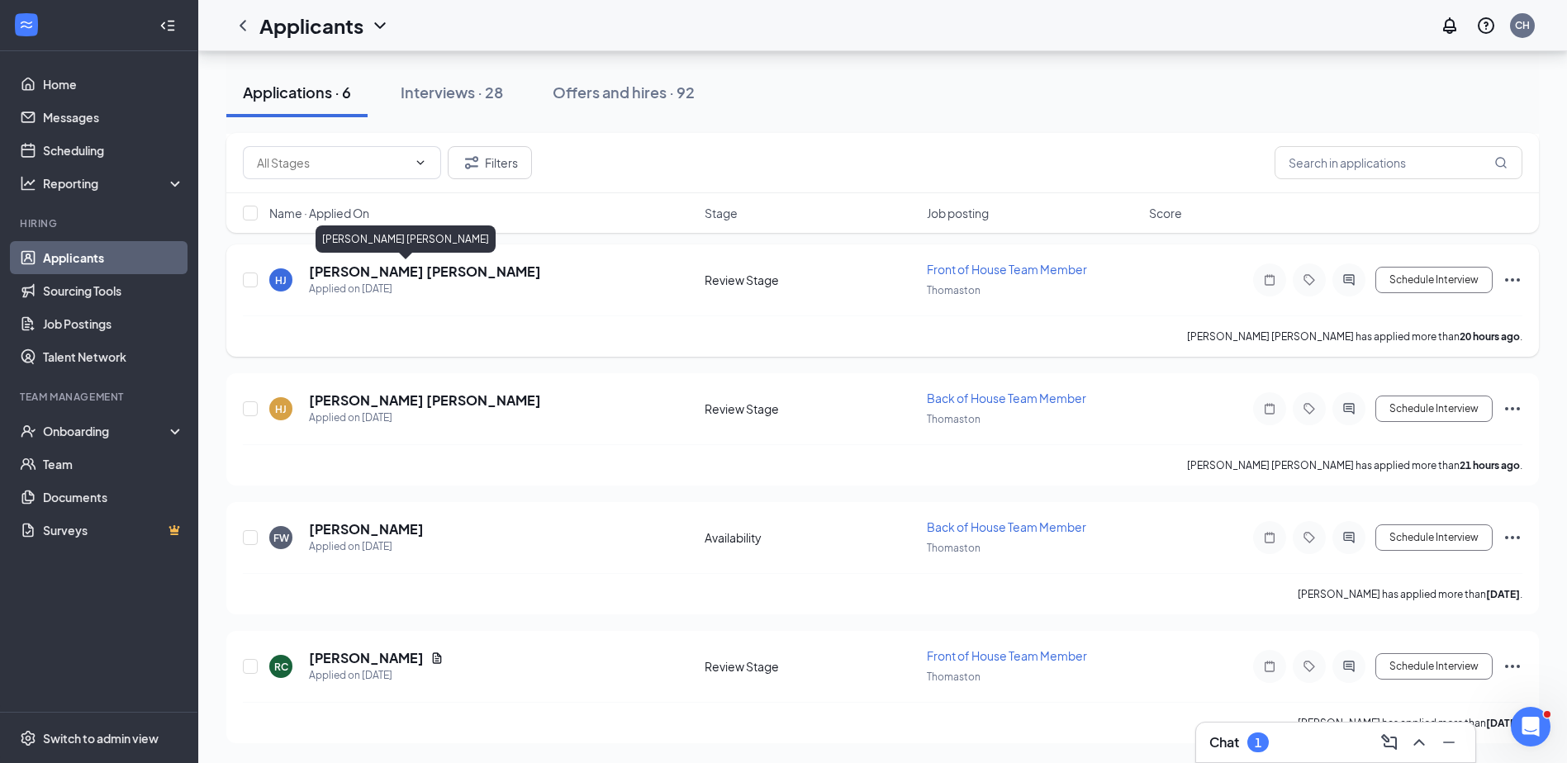
click at [357, 273] on h5 "[PERSON_NAME] [PERSON_NAME]" at bounding box center [425, 272] width 232 height 18
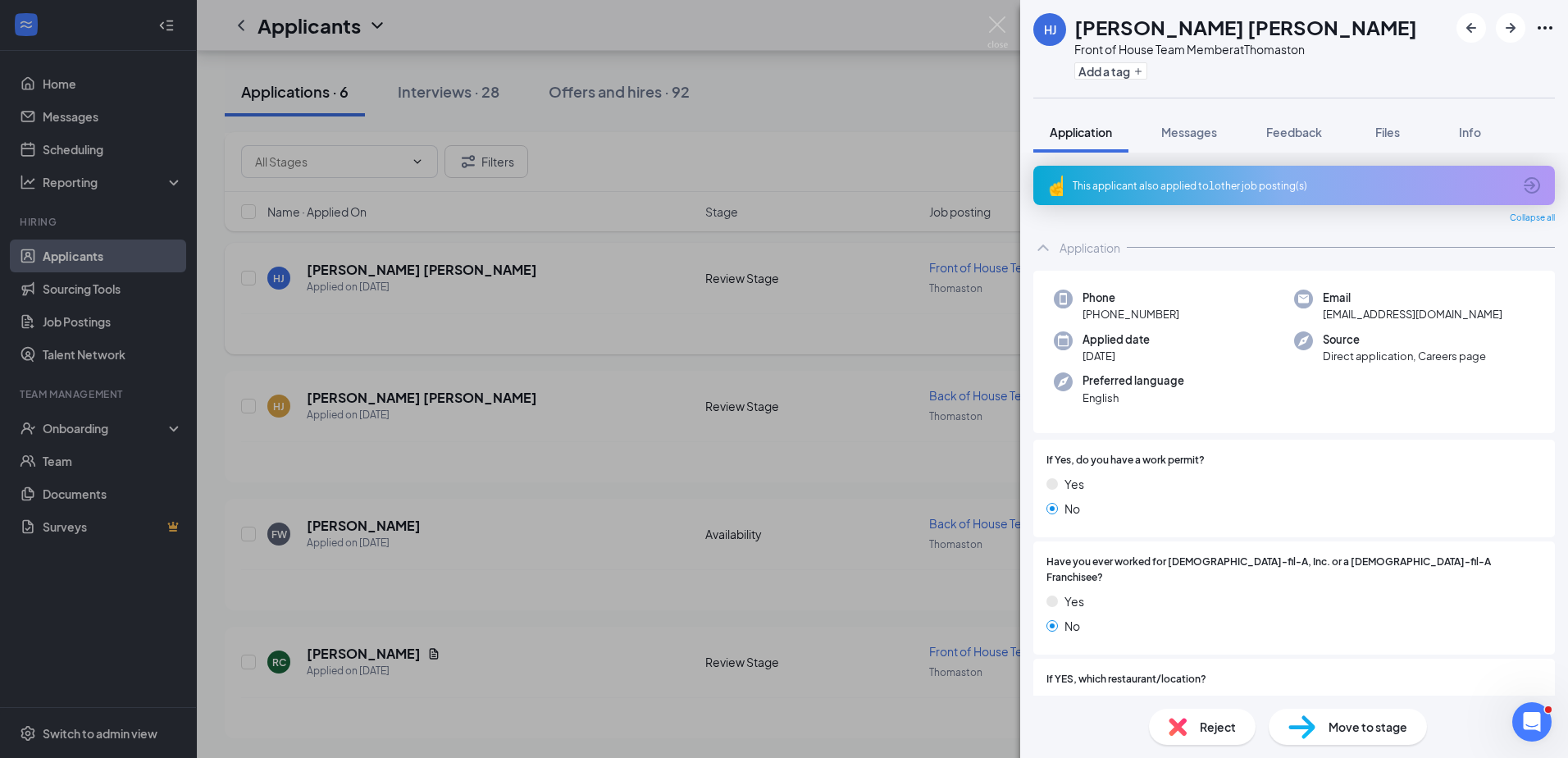
click at [355, 271] on div "[PERSON_NAME] Front of House Team Member at Thomaston Add a tag Application Mes…" at bounding box center [784, 379] width 1568 height 758
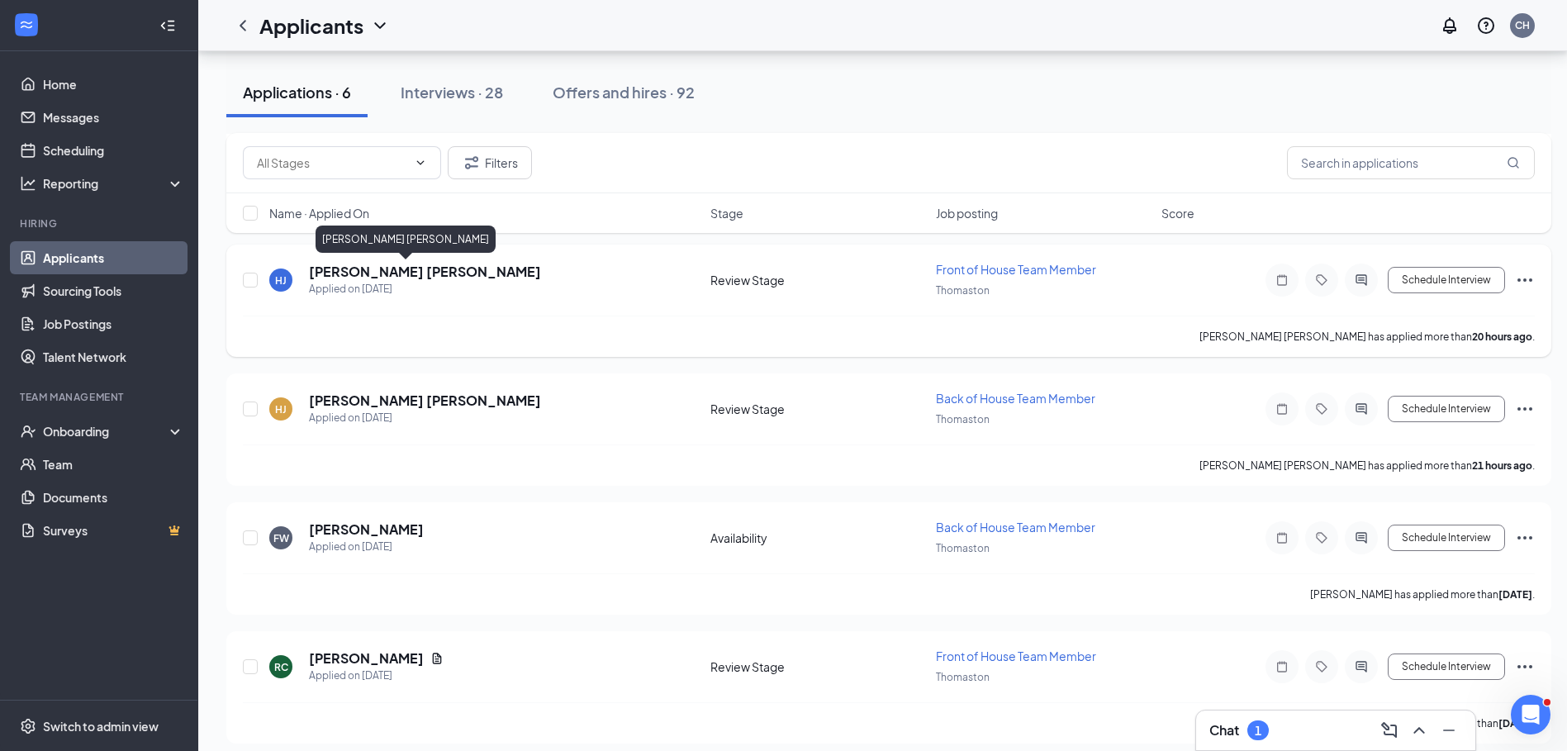
click at [373, 269] on h5 "[PERSON_NAME] [PERSON_NAME]" at bounding box center [425, 272] width 232 height 18
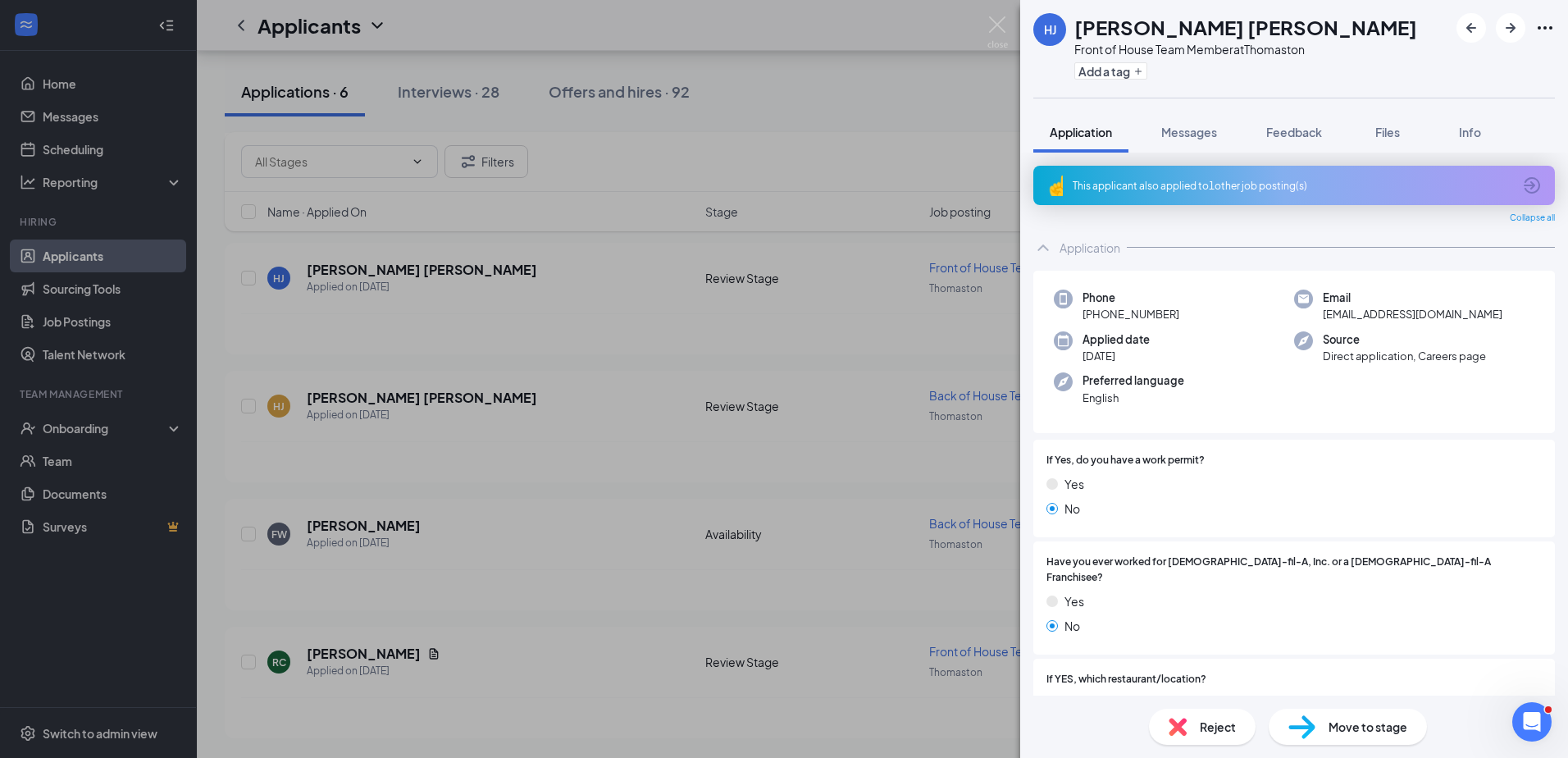
click at [412, 407] on div "[PERSON_NAME] Front of House Team Member at Thomaston Add a tag Application Mes…" at bounding box center [784, 379] width 1568 height 758
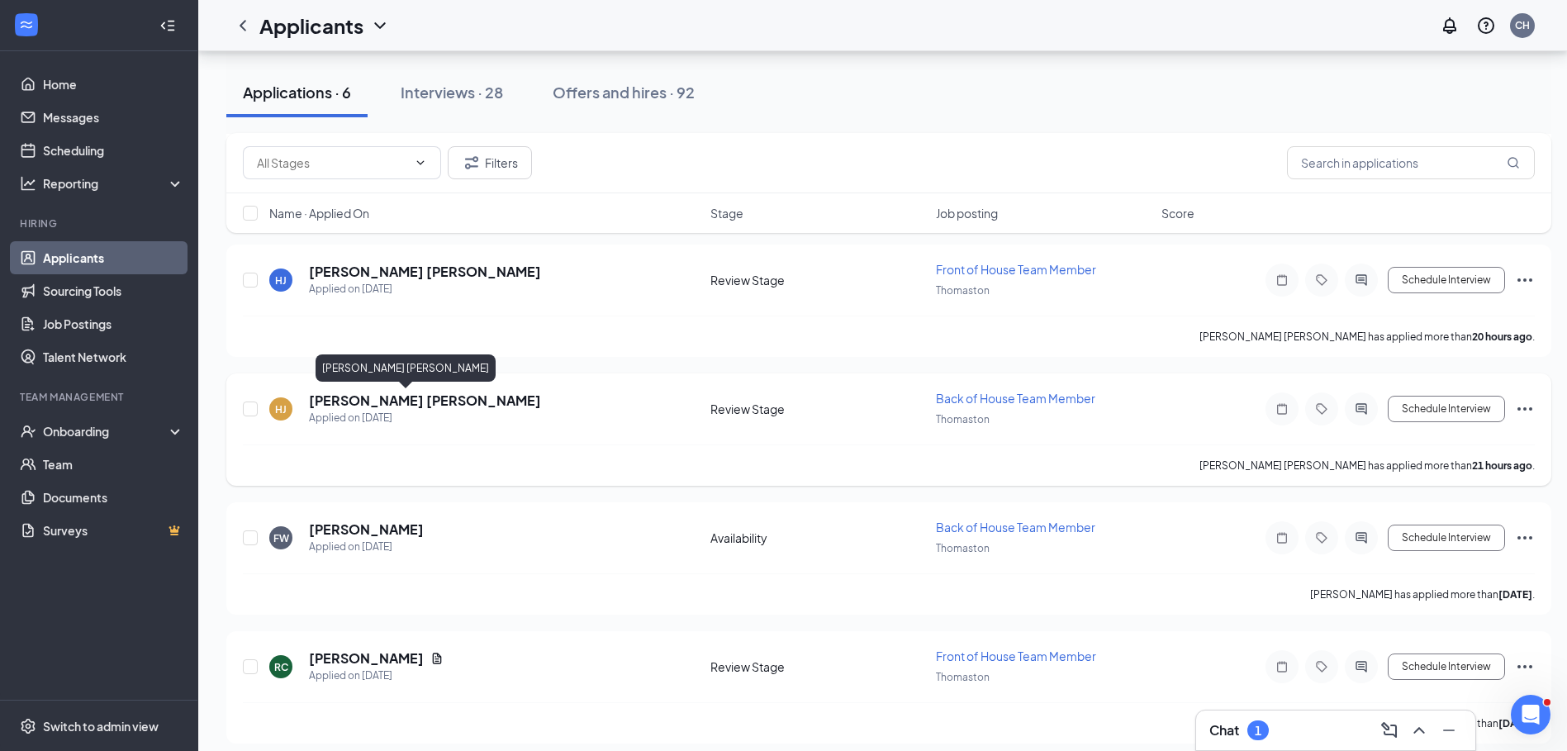
click at [399, 404] on h5 "[PERSON_NAME] [PERSON_NAME]" at bounding box center [425, 400] width 232 height 18
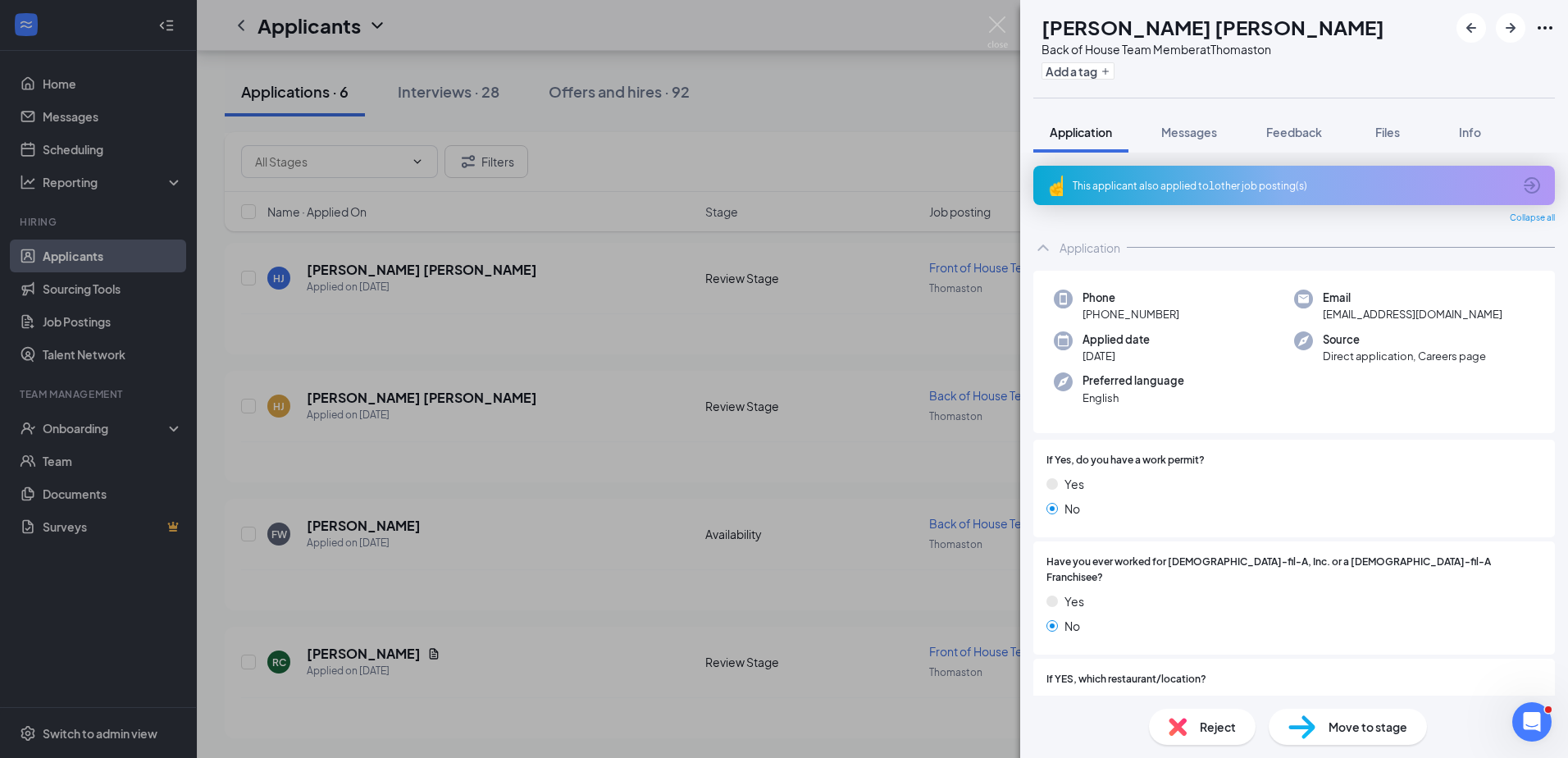
click at [543, 418] on div "[PERSON_NAME] Back of House Team Member at Thomaston Add a tag Application Mess…" at bounding box center [784, 379] width 1568 height 758
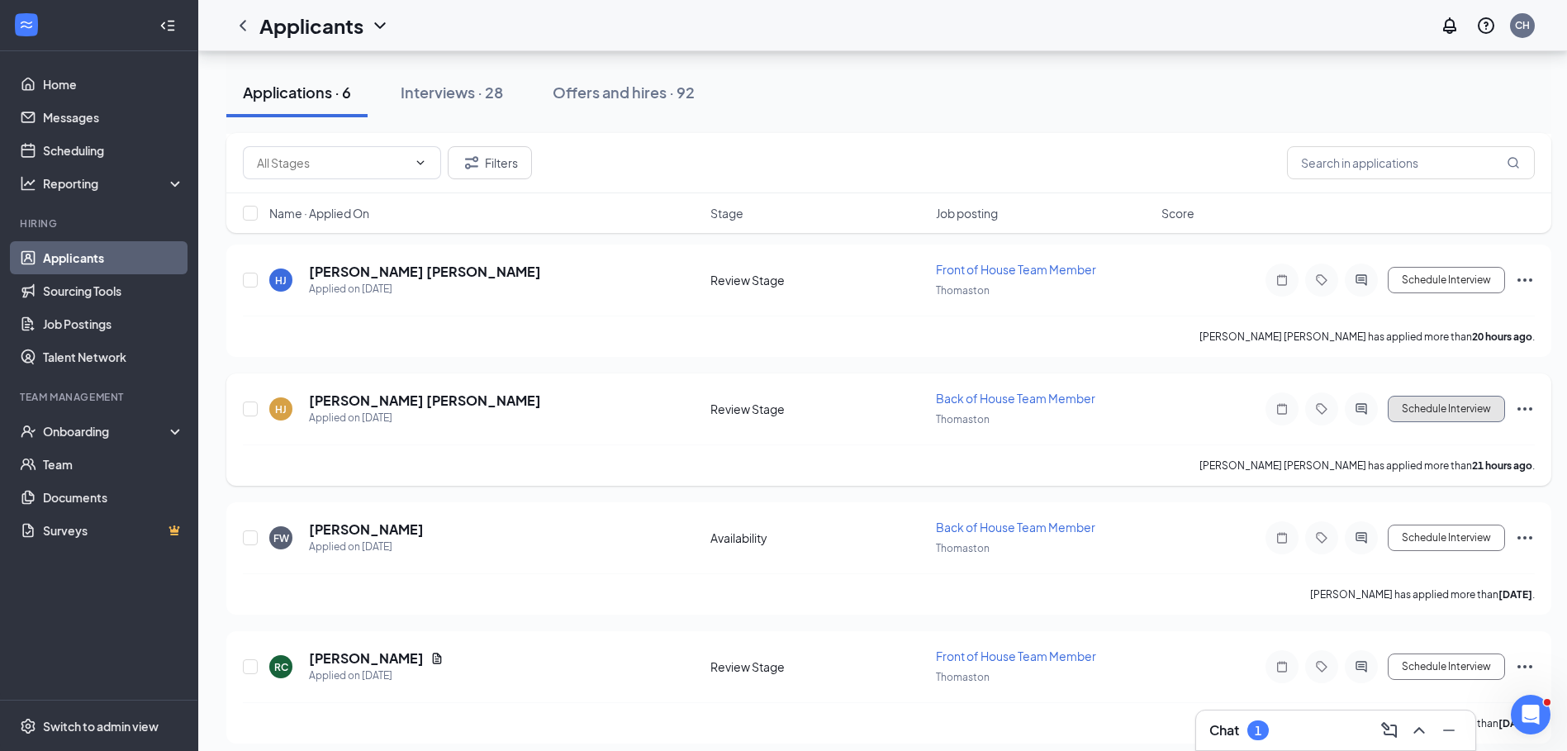
drag, startPoint x: 1449, startPoint y: 405, endPoint x: 1438, endPoint y: 404, distance: 10.8
click at [1445, 405] on button "Schedule Interview" at bounding box center [1445, 409] width 117 height 26
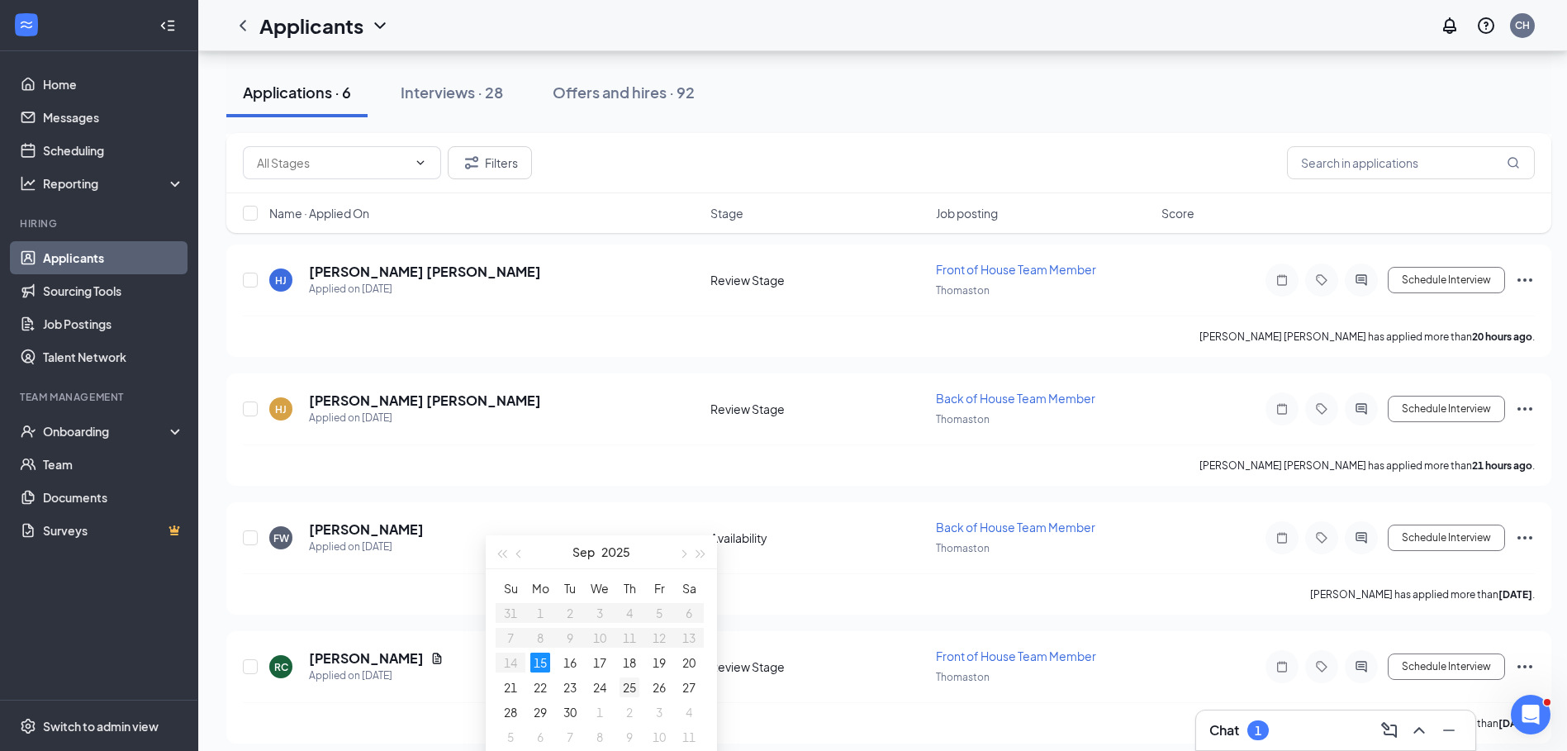
click at [629, 684] on div "25" at bounding box center [629, 687] width 20 height 20
type input "[DATE]"
click at [630, 685] on div "25" at bounding box center [629, 687] width 20 height 20
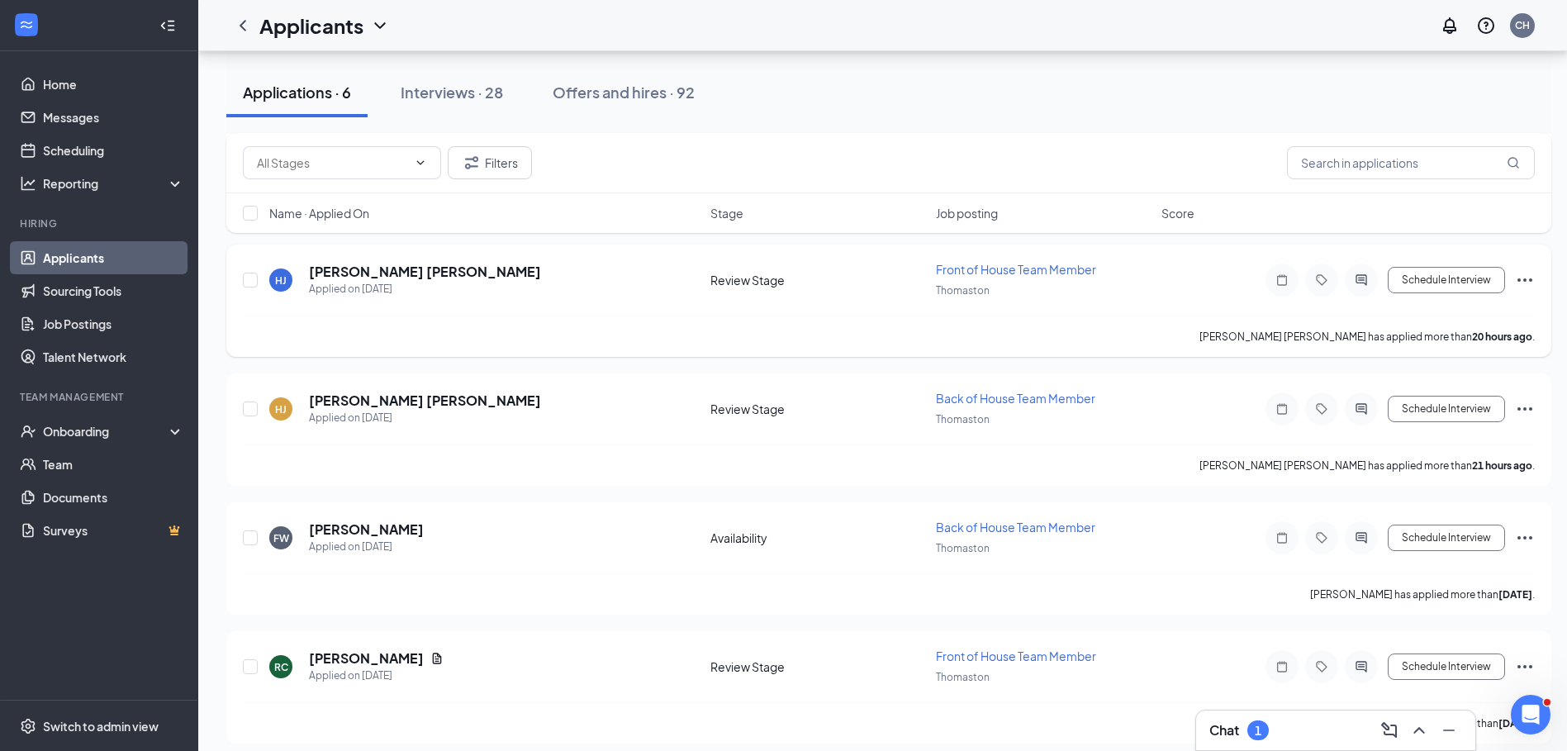
scroll to position [216, 0]
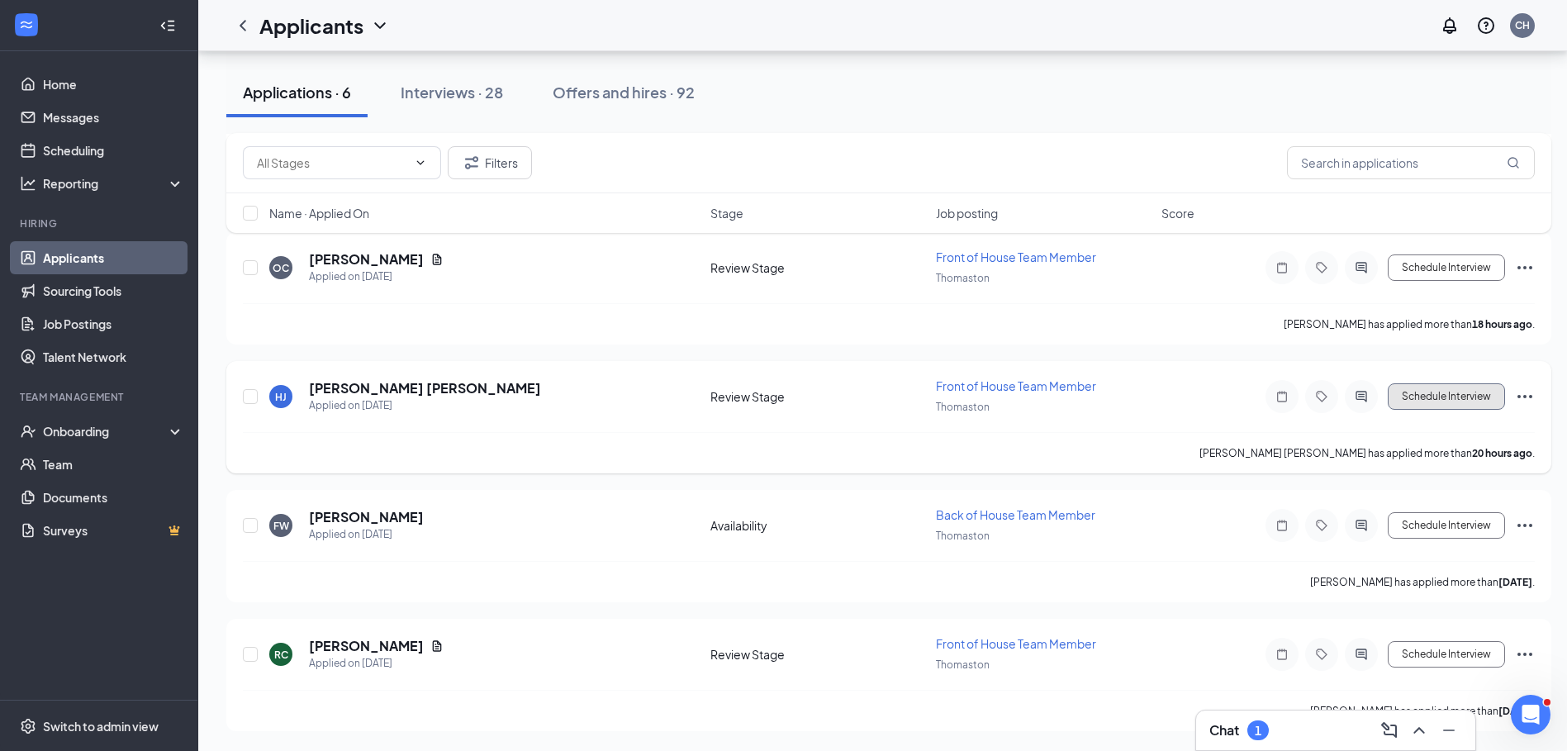
click at [1448, 392] on button "Schedule Interview" at bounding box center [1445, 396] width 117 height 26
drag, startPoint x: 1069, startPoint y: 106, endPoint x: 1060, endPoint y: 107, distance: 9.1
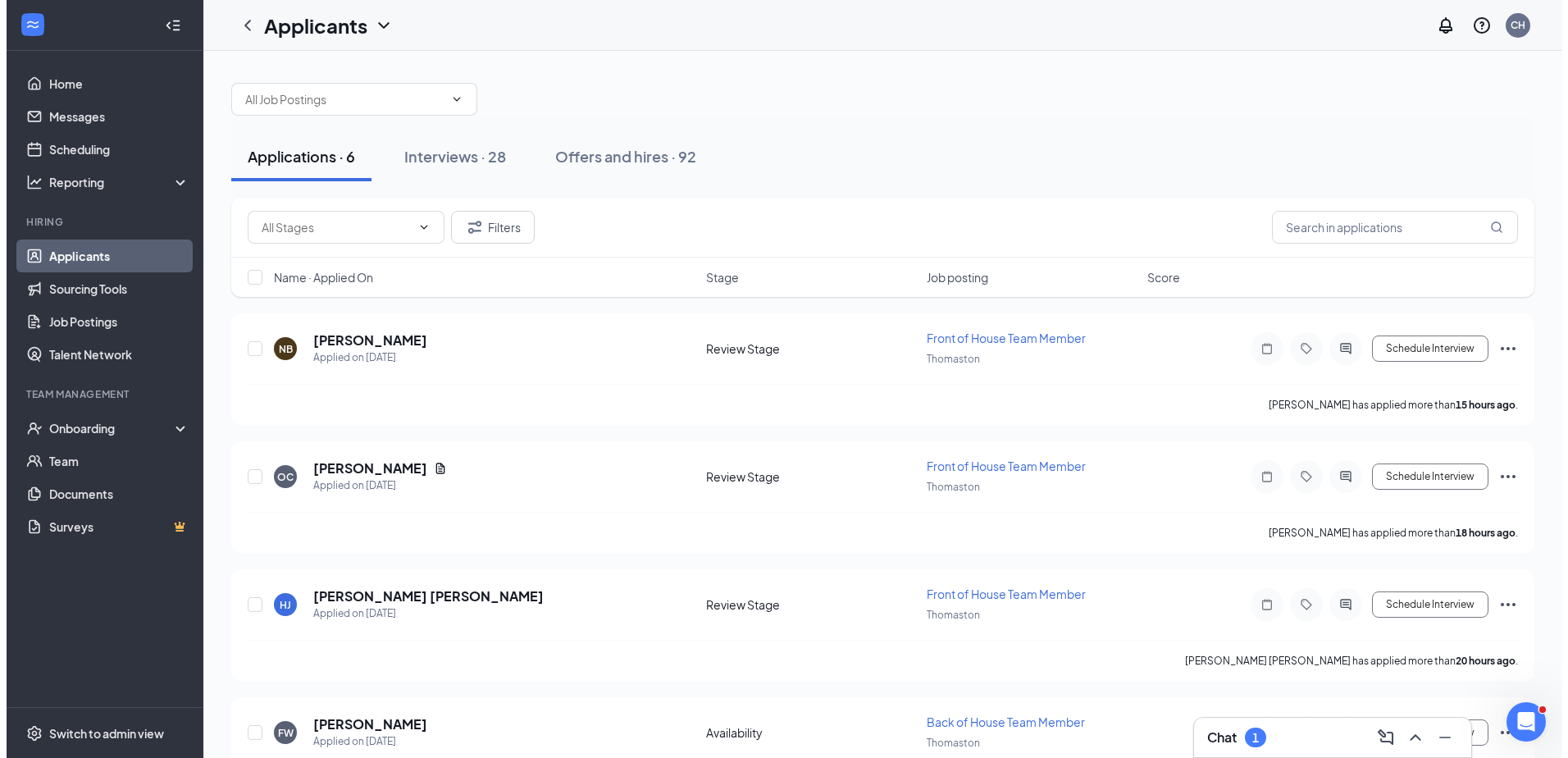
scroll to position [0, 0]
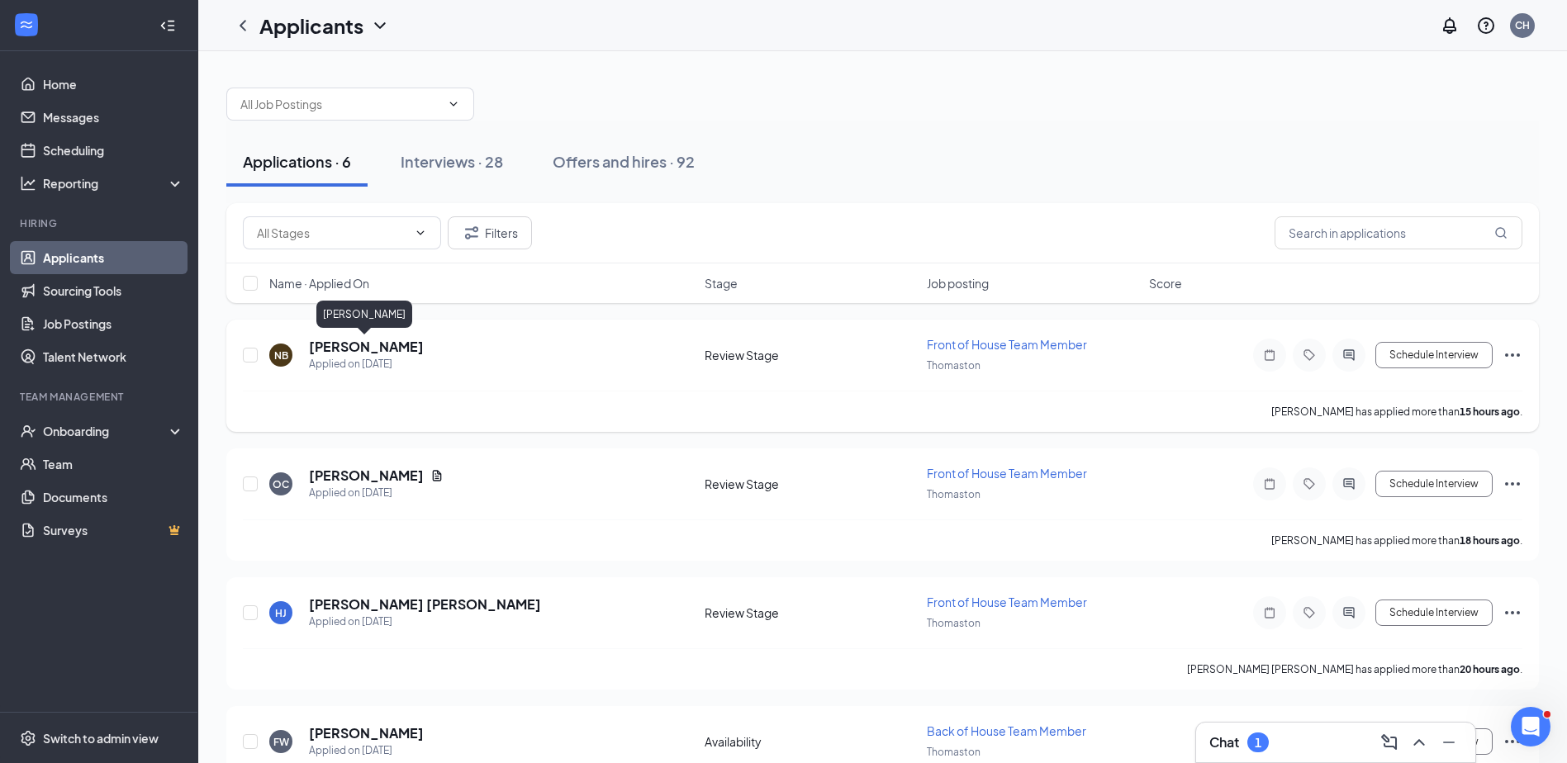
click at [370, 340] on h5 "[PERSON_NAME]" at bounding box center [366, 347] width 115 height 18
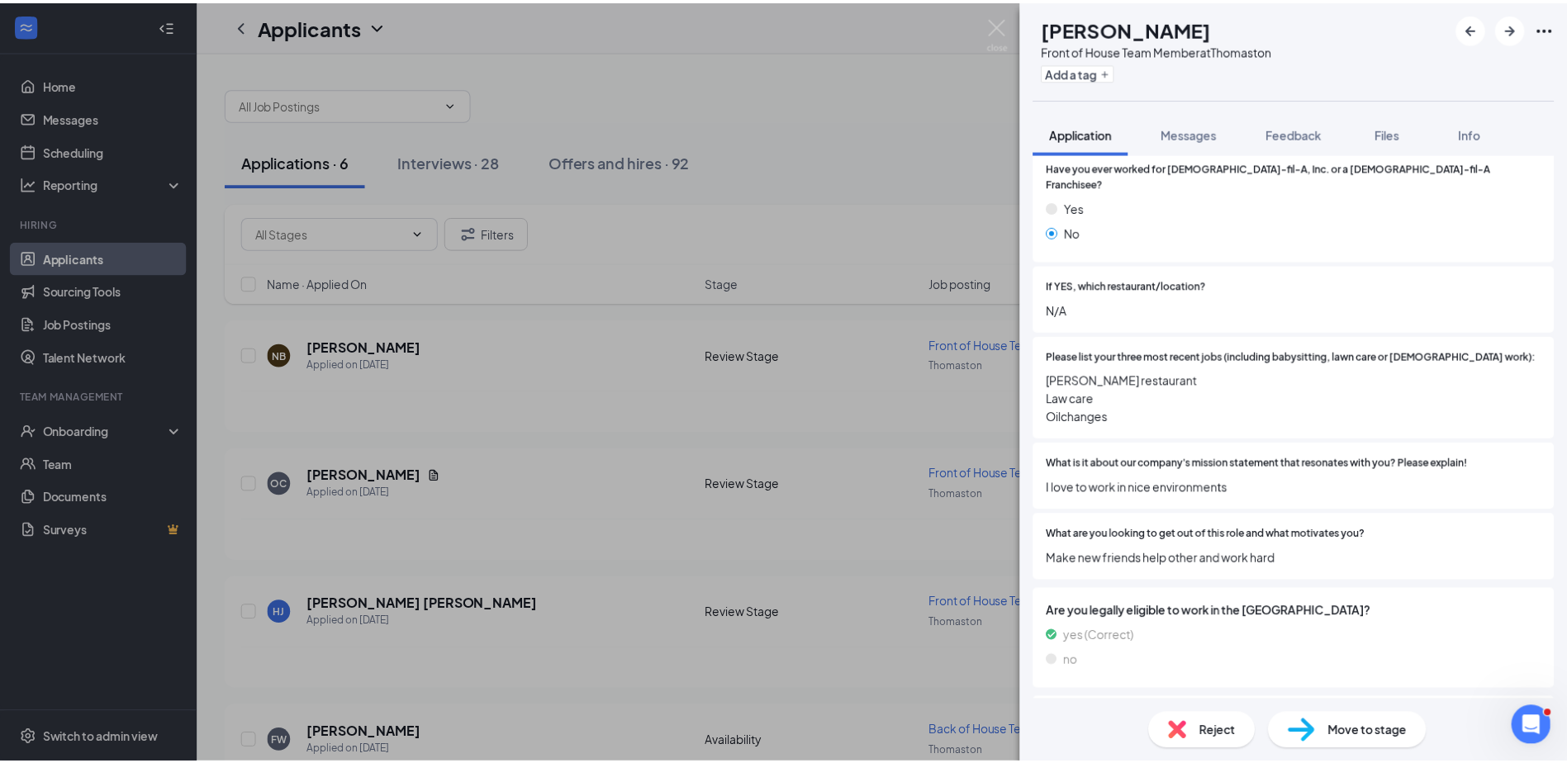
scroll to position [413, 0]
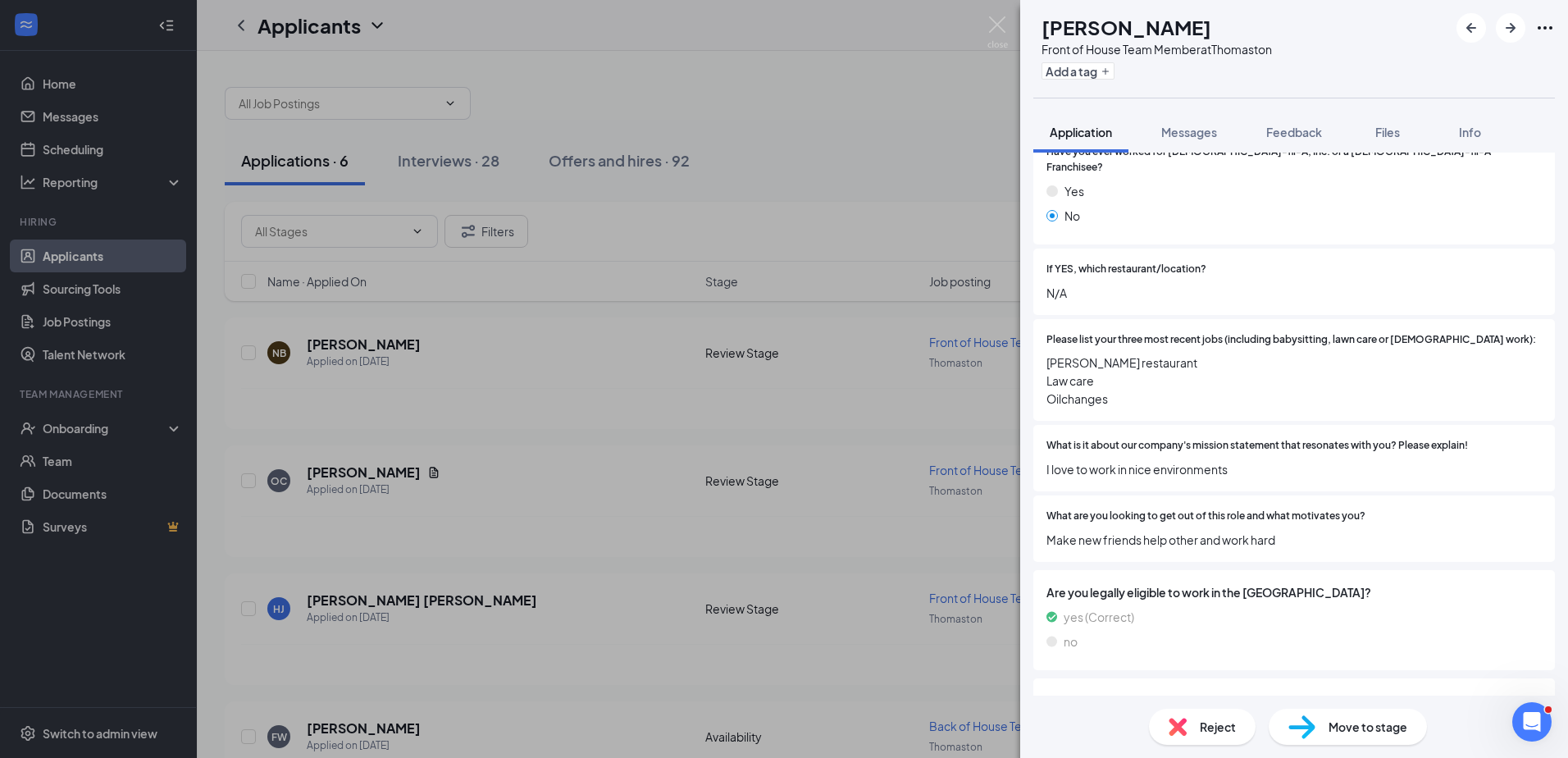
click at [541, 400] on div "NB [PERSON_NAME] Front of House Team Member at Thomaston Add a tag Application …" at bounding box center [784, 379] width 1568 height 758
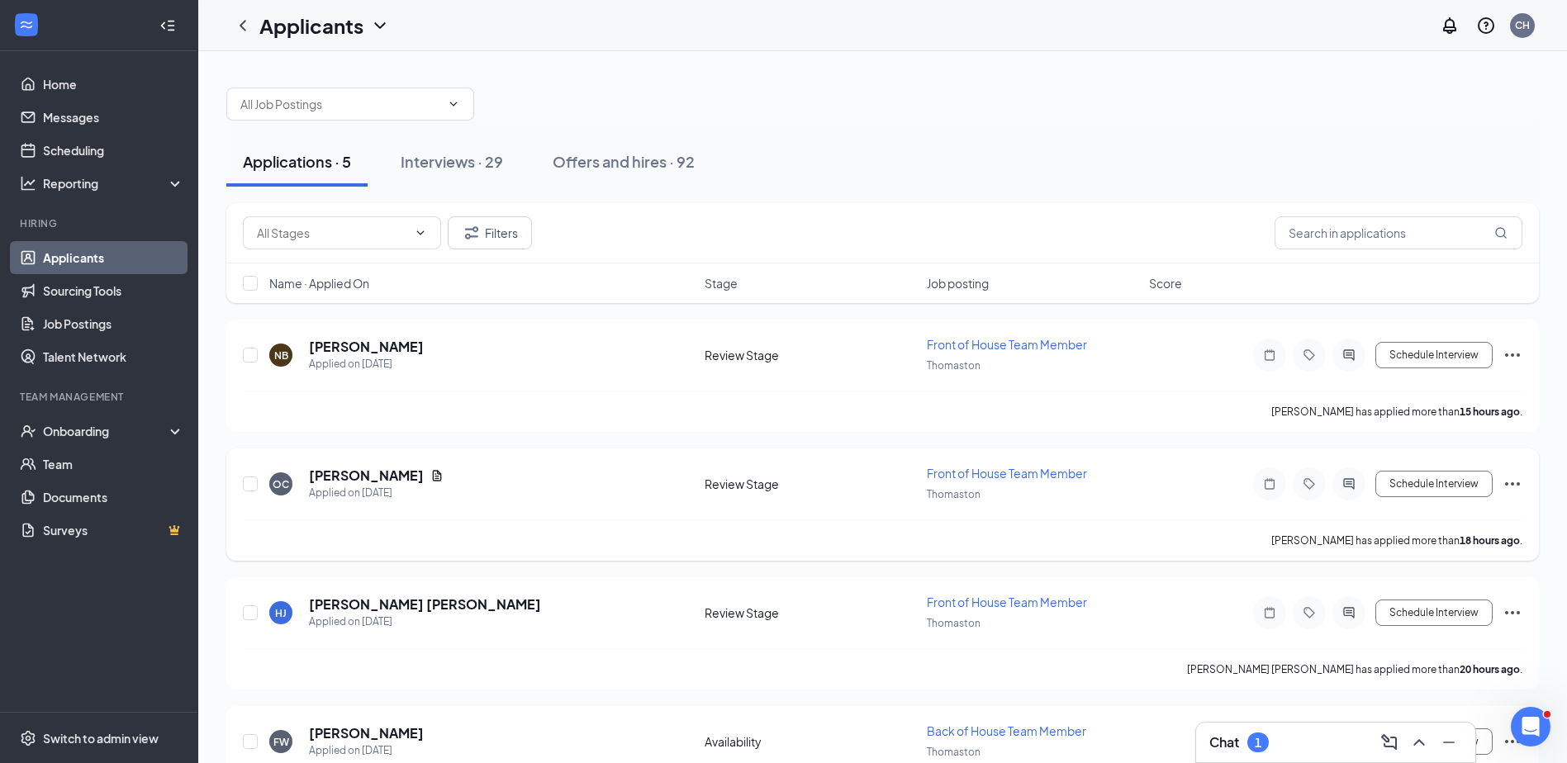
click at [1506, 480] on icon "Ellipses" at bounding box center [1512, 484] width 20 height 20
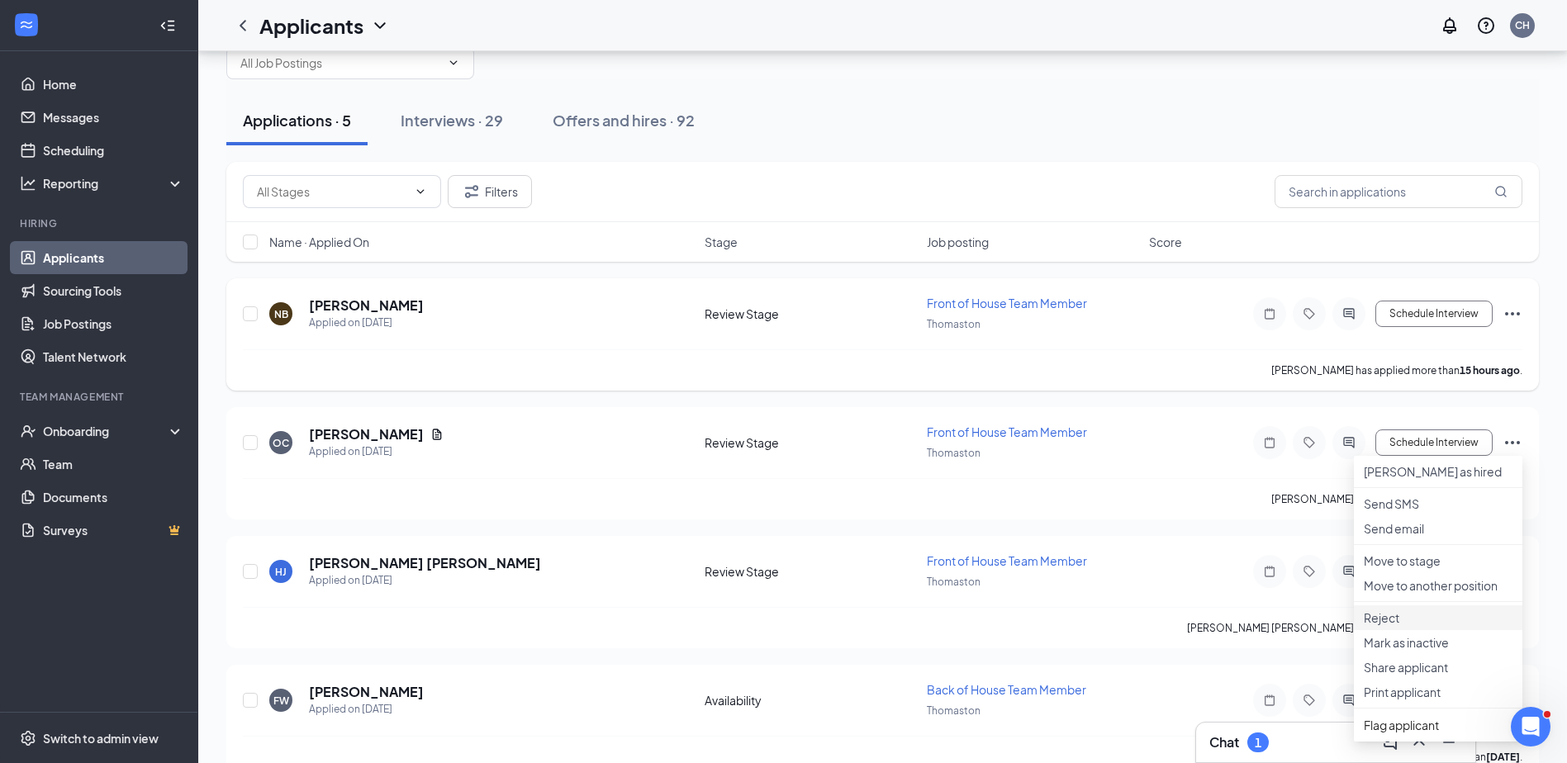
scroll to position [83, 0]
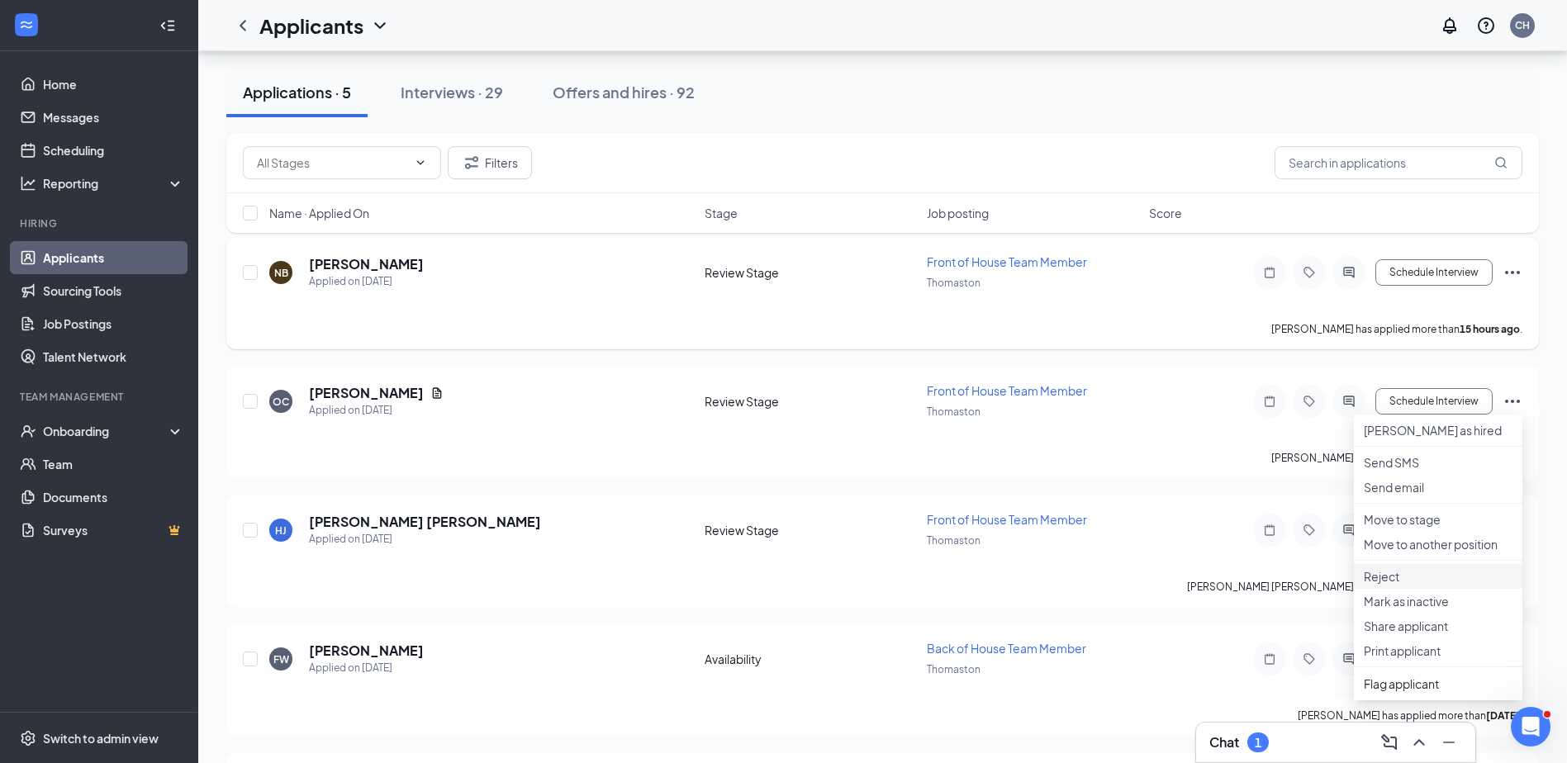
click at [1385, 585] on p "Reject" at bounding box center [1437, 576] width 149 height 17
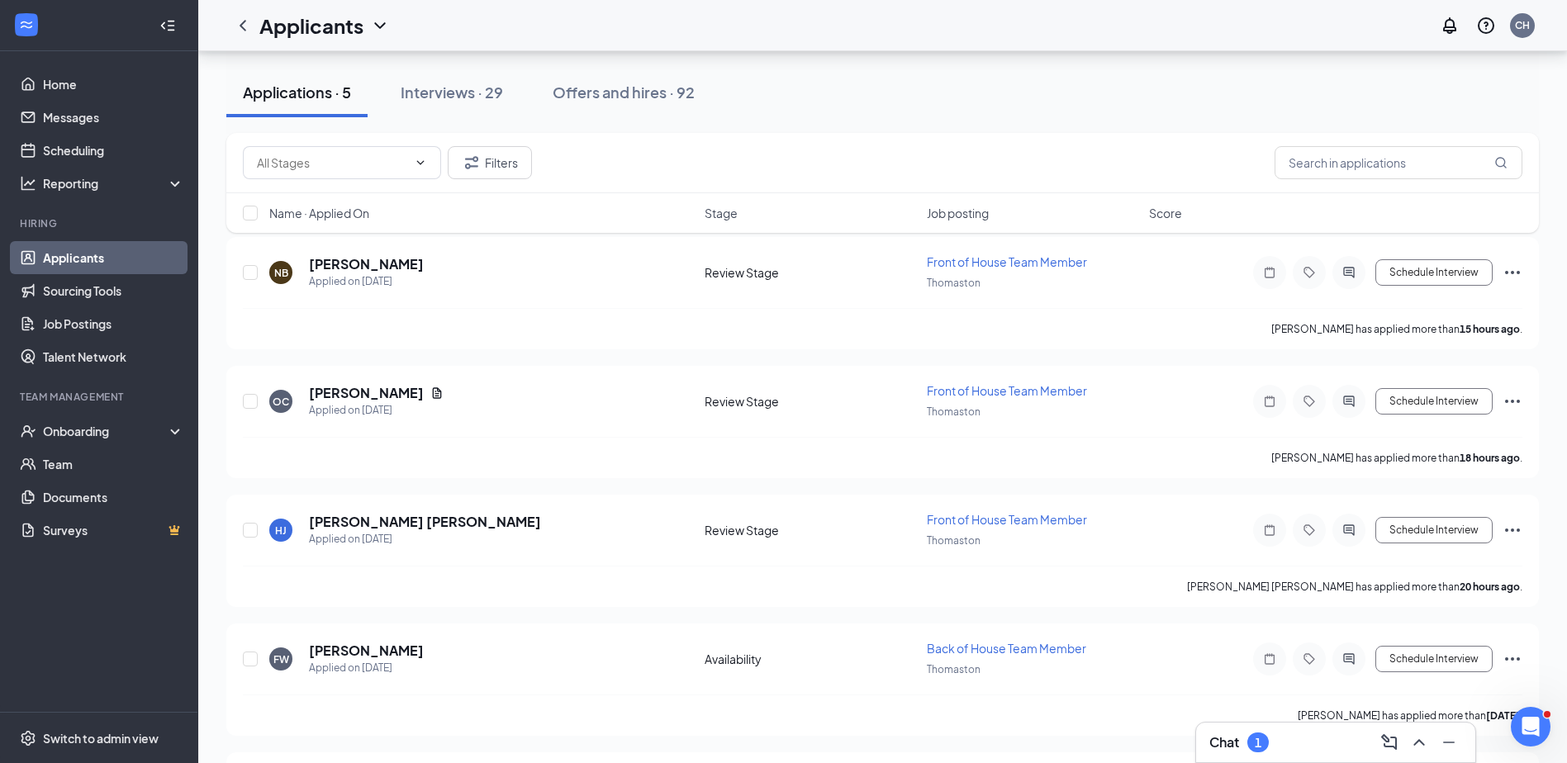
checkbox input "true"
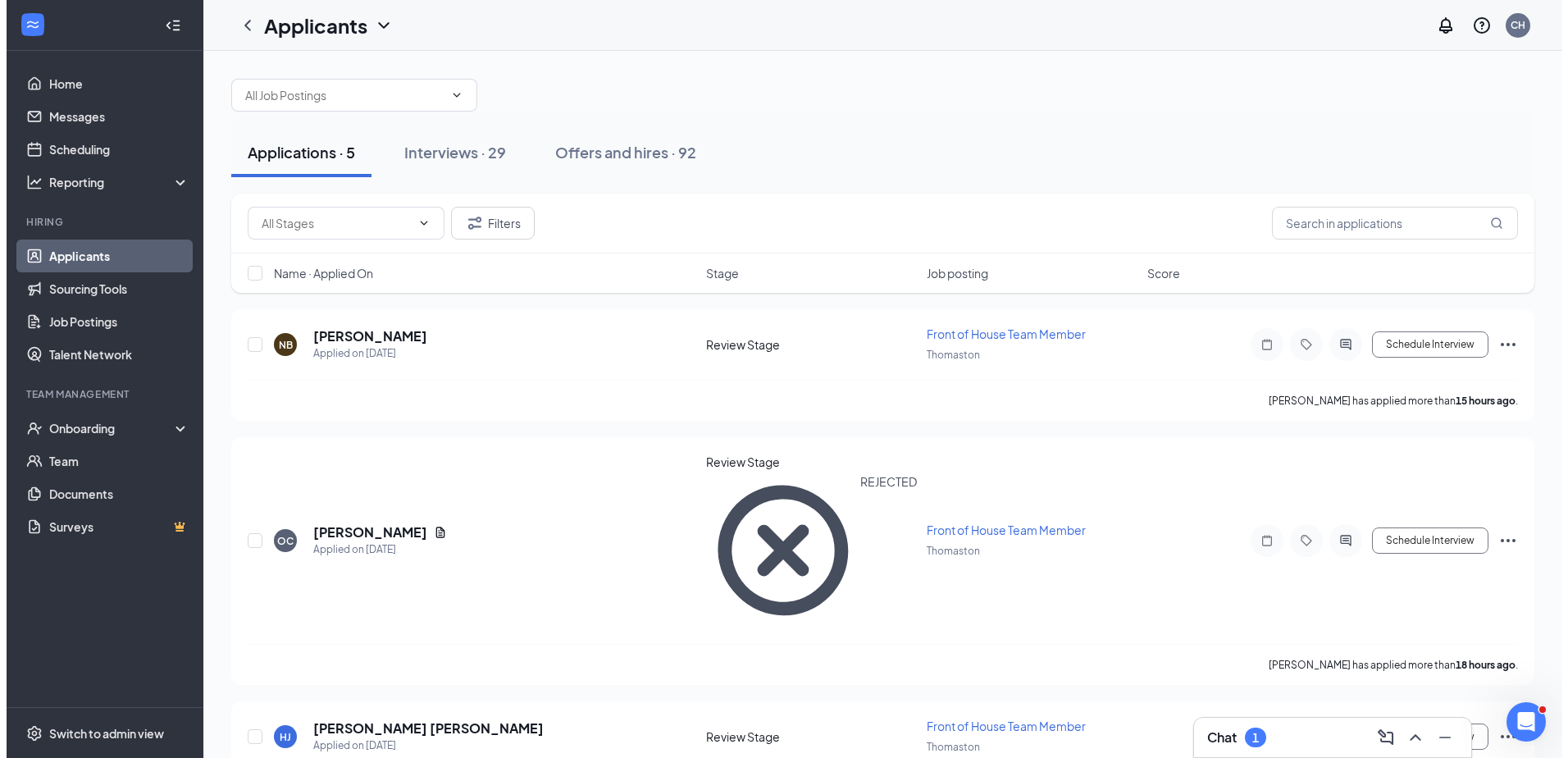
scroll to position [0, 0]
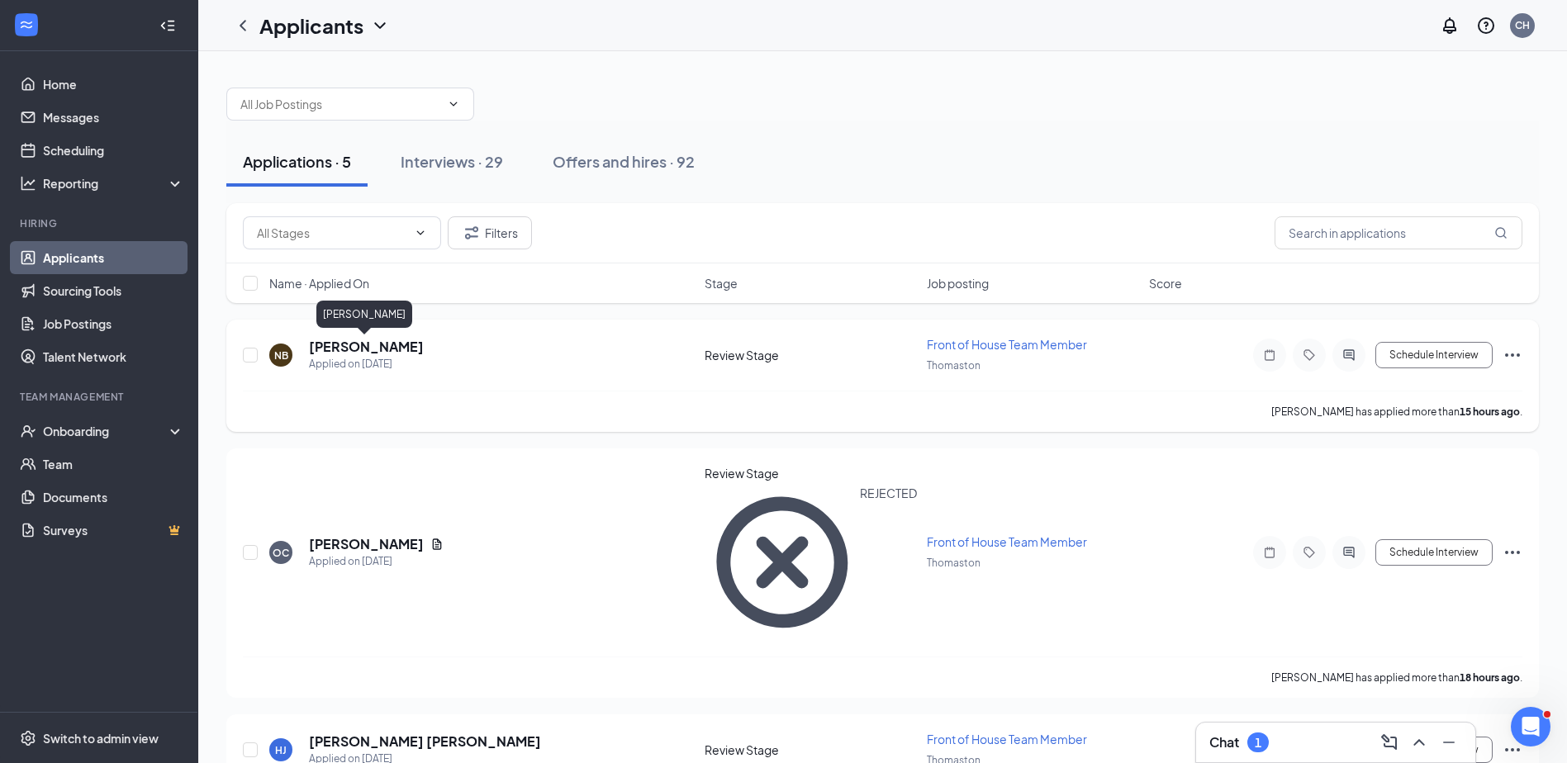
click at [354, 343] on h5 "[PERSON_NAME]" at bounding box center [366, 347] width 115 height 18
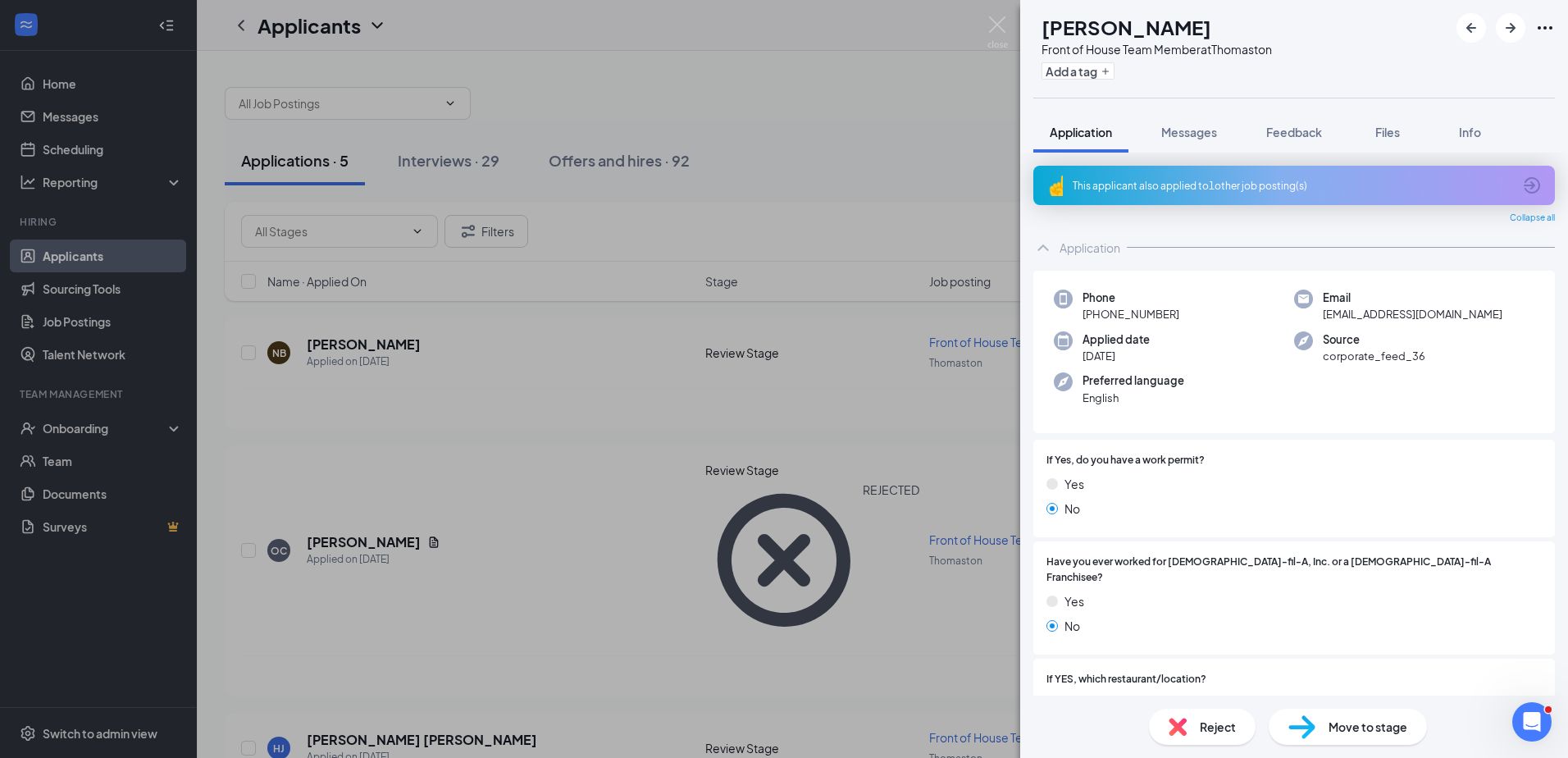
click at [500, 372] on div "NB [PERSON_NAME] Front of House Team Member at Thomaston Add a tag Application …" at bounding box center [784, 379] width 1568 height 758
click at [482, 366] on div "NB [PERSON_NAME] Front of House Team Member at Thomaston Add a tag Application …" at bounding box center [784, 379] width 1568 height 758
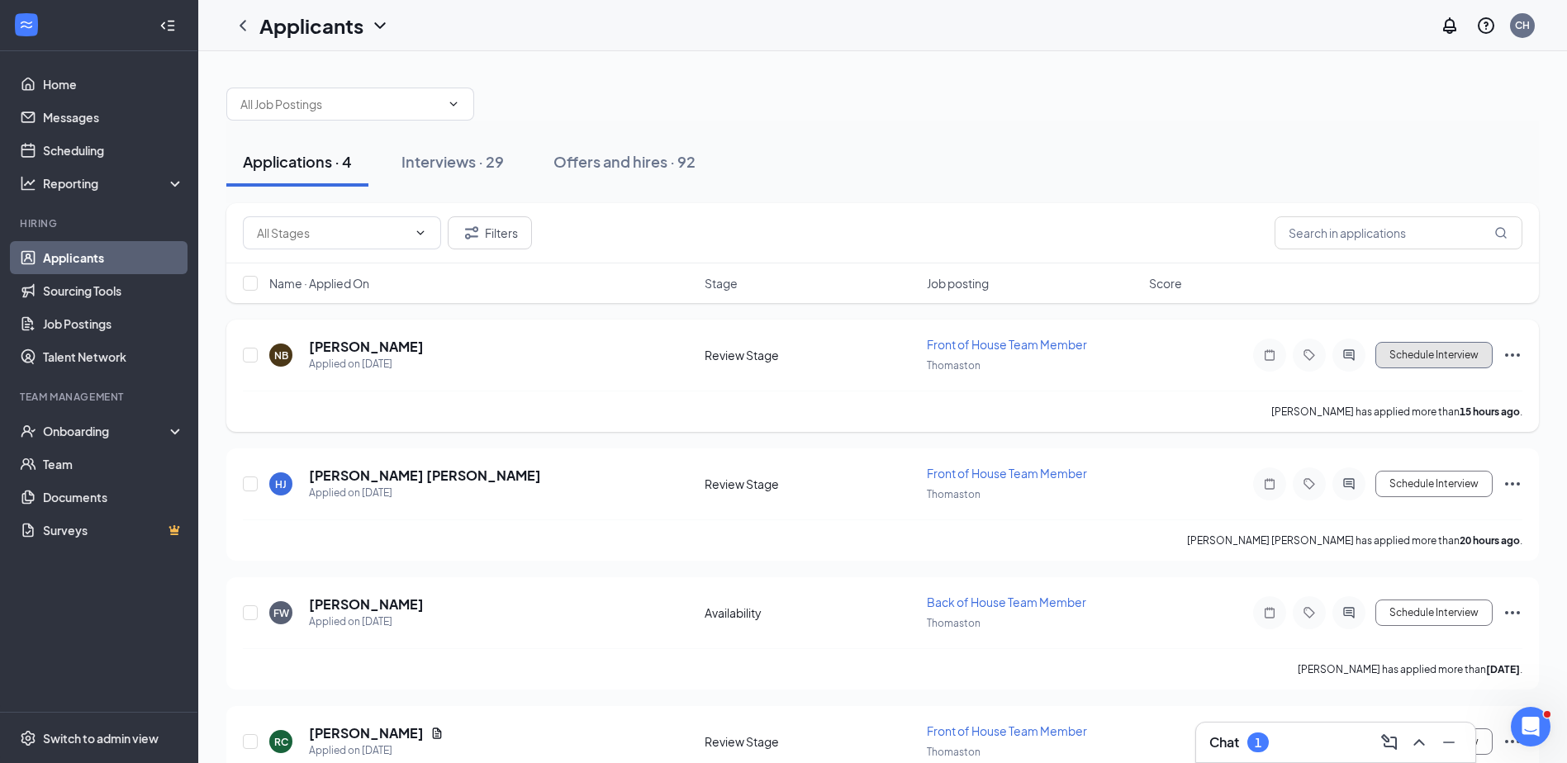
drag, startPoint x: 1432, startPoint y: 350, endPoint x: 1430, endPoint y: 361, distance: 11.0
click at [1428, 358] on button "Schedule Interview" at bounding box center [1433, 355] width 117 height 26
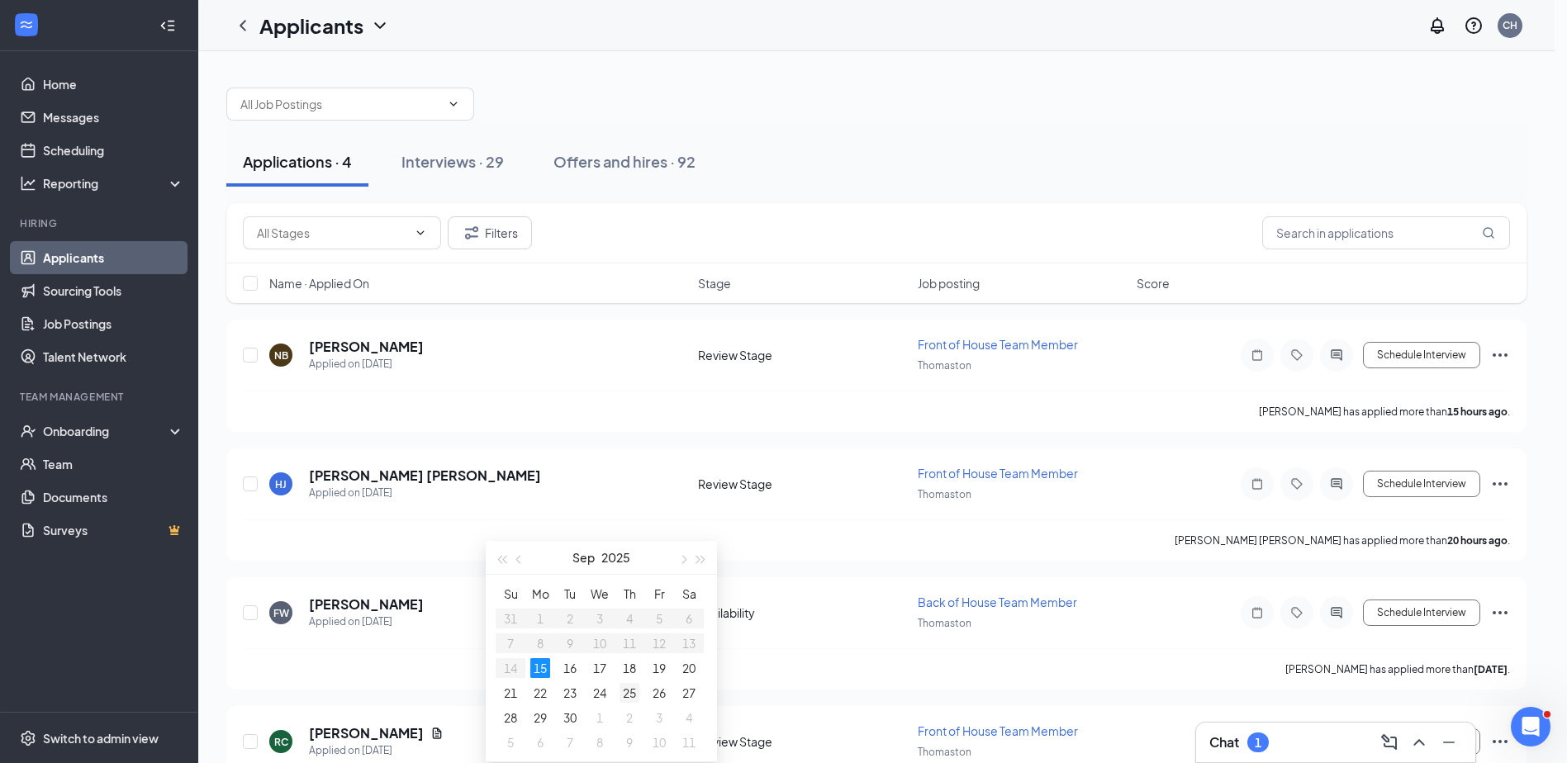
type input "[DATE]"
click at [625, 692] on div "25" at bounding box center [629, 693] width 20 height 20
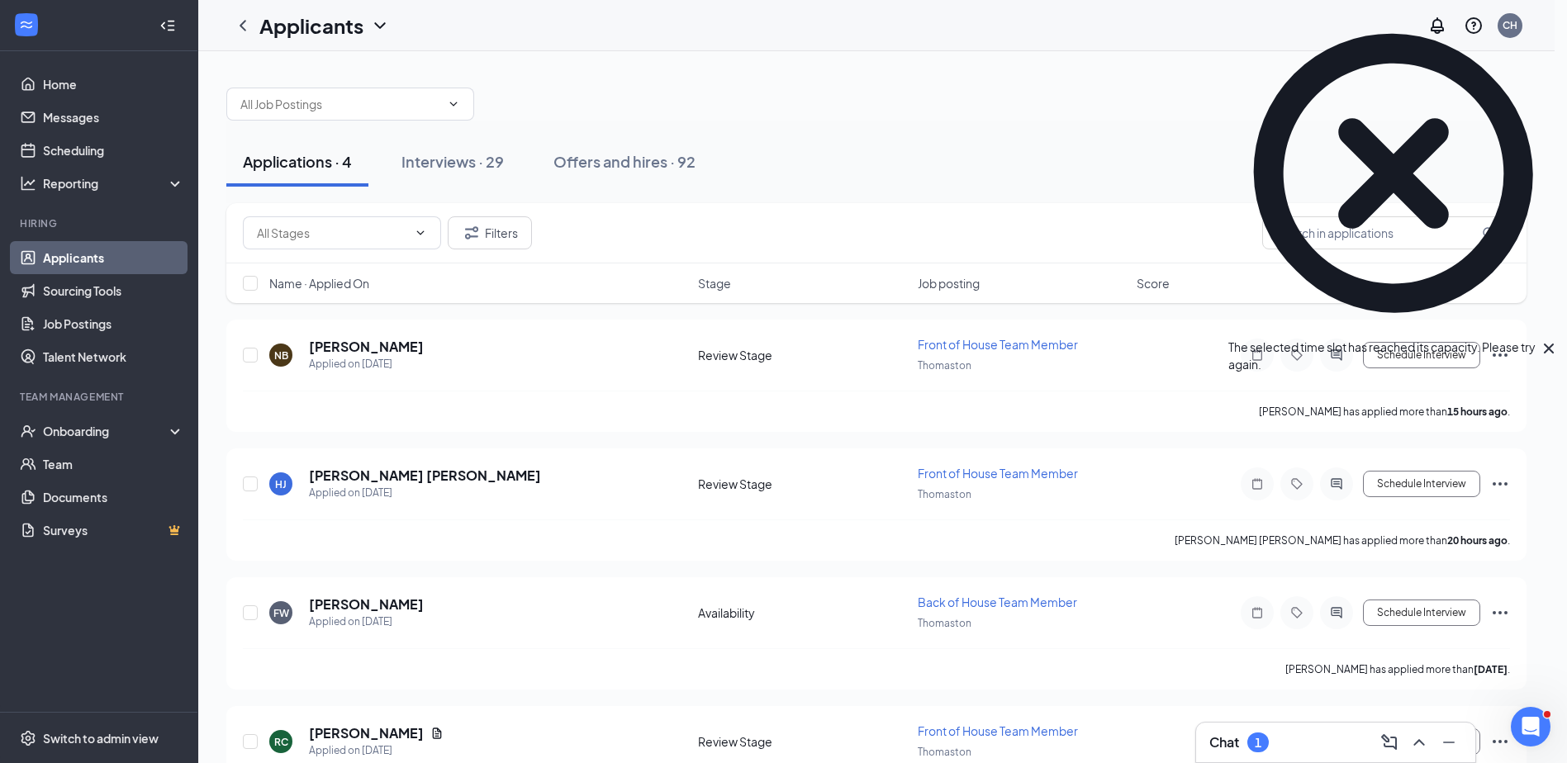
click at [1543, 339] on icon "Cross" at bounding box center [1549, 349] width 20 height 20
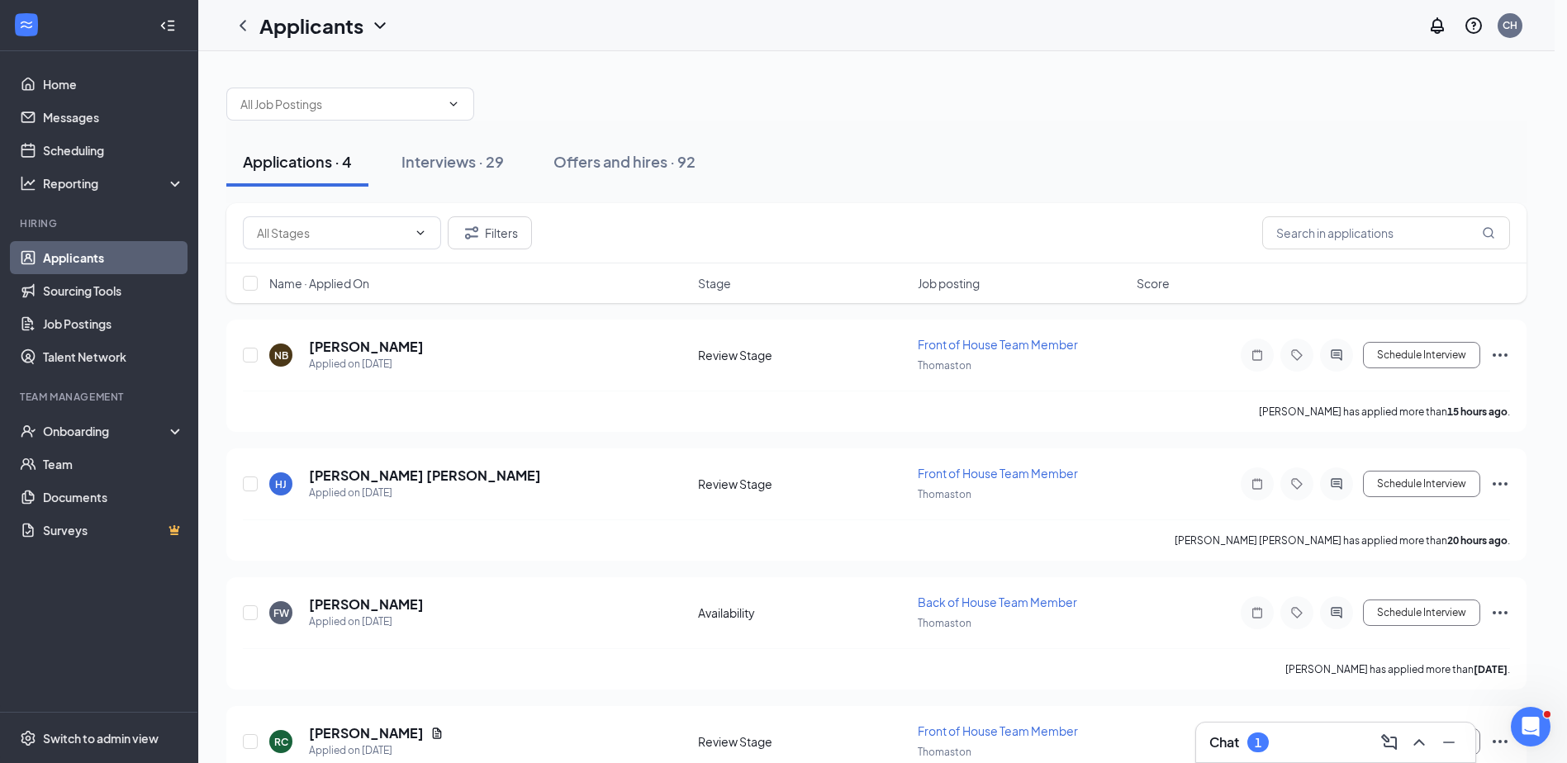
drag, startPoint x: 1435, startPoint y: 349, endPoint x: 1459, endPoint y: 368, distance: 30.1
click at [1438, 351] on button "Schedule Interview" at bounding box center [1433, 355] width 117 height 26
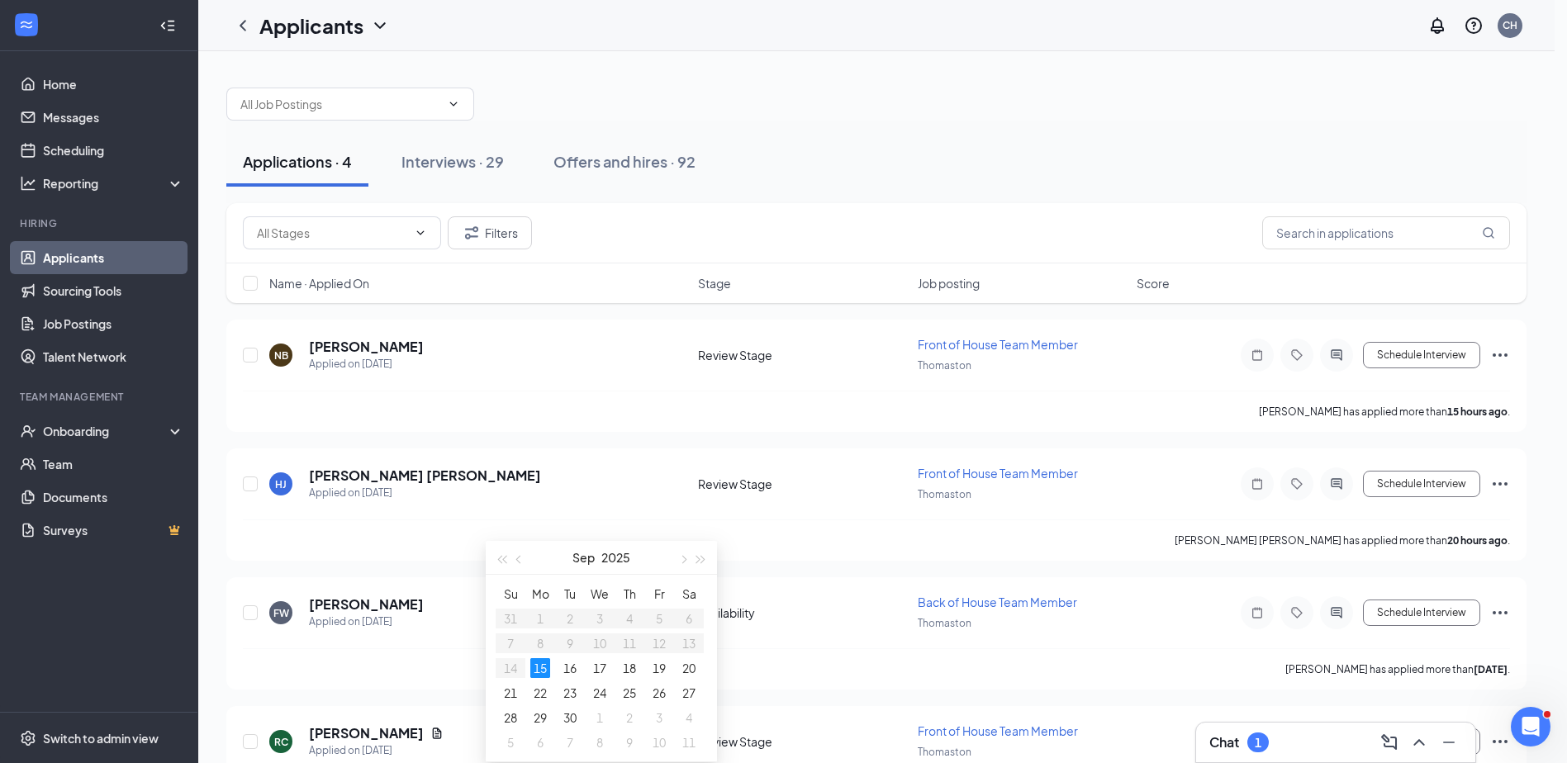
click at [538, 668] on div "15" at bounding box center [540, 668] width 20 height 20
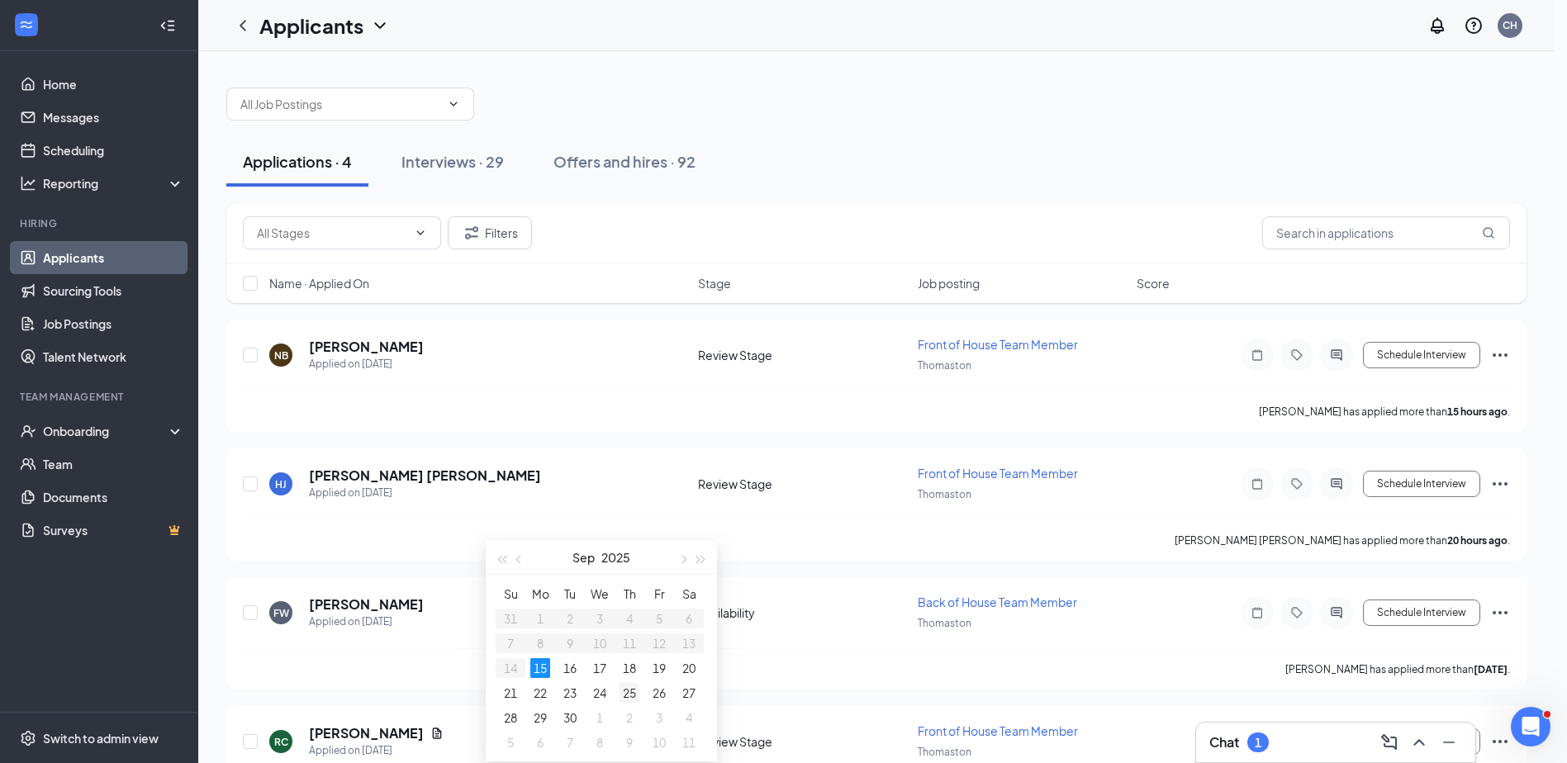
type input "[DATE]"
click at [624, 690] on div "25" at bounding box center [629, 693] width 20 height 20
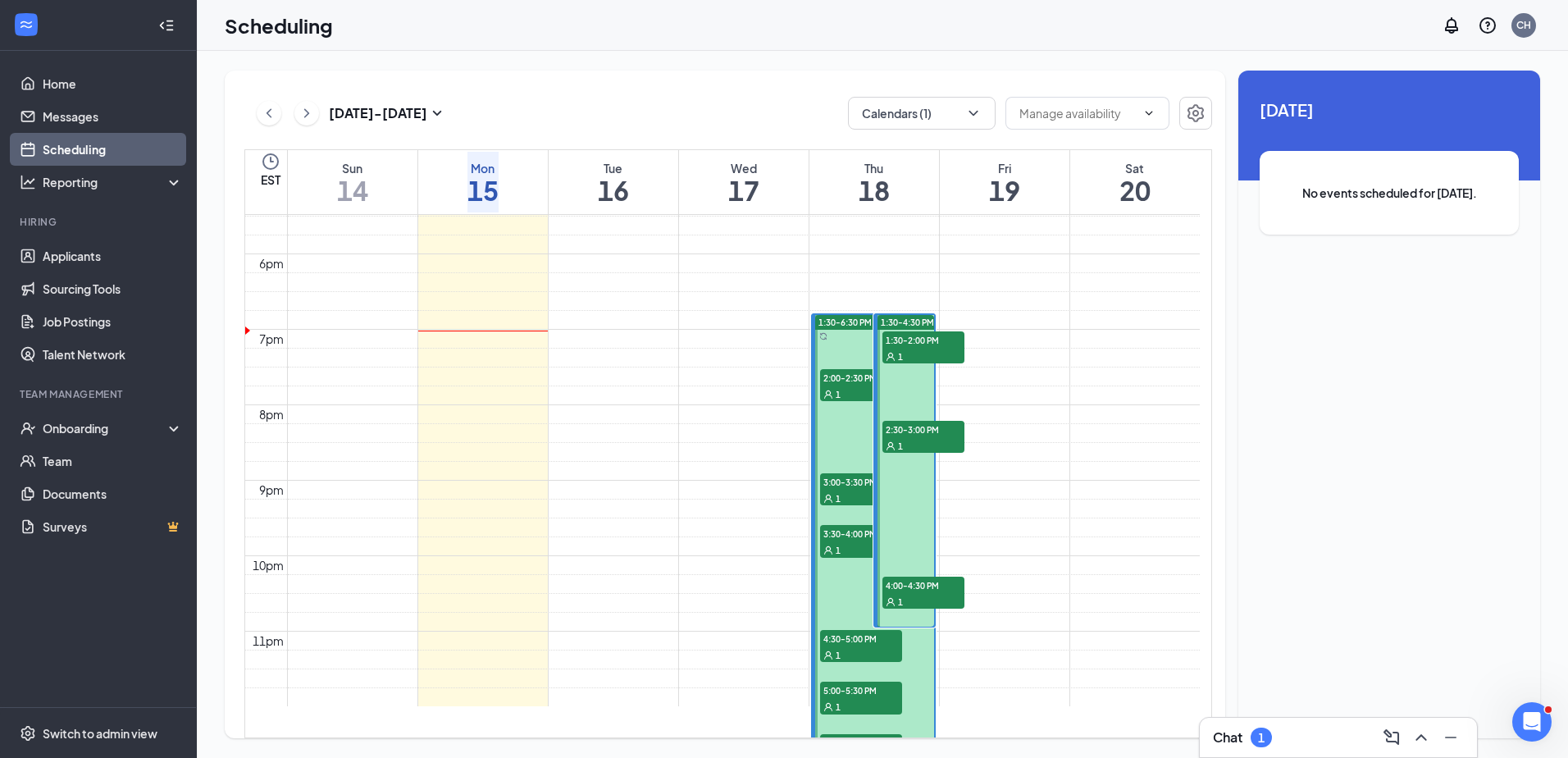
scroll to position [1306, 0]
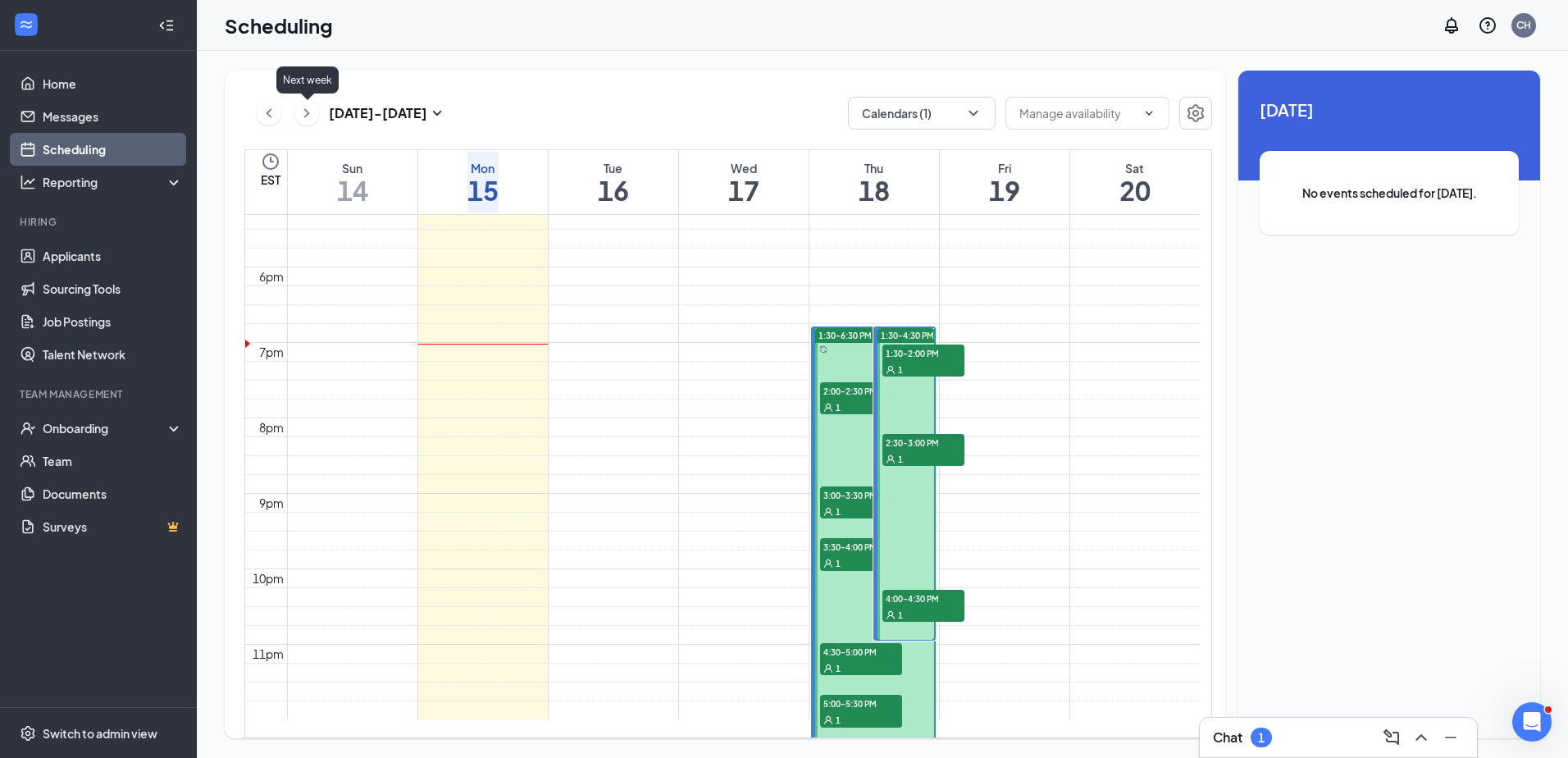
click at [301, 109] on button at bounding box center [306, 113] width 25 height 25
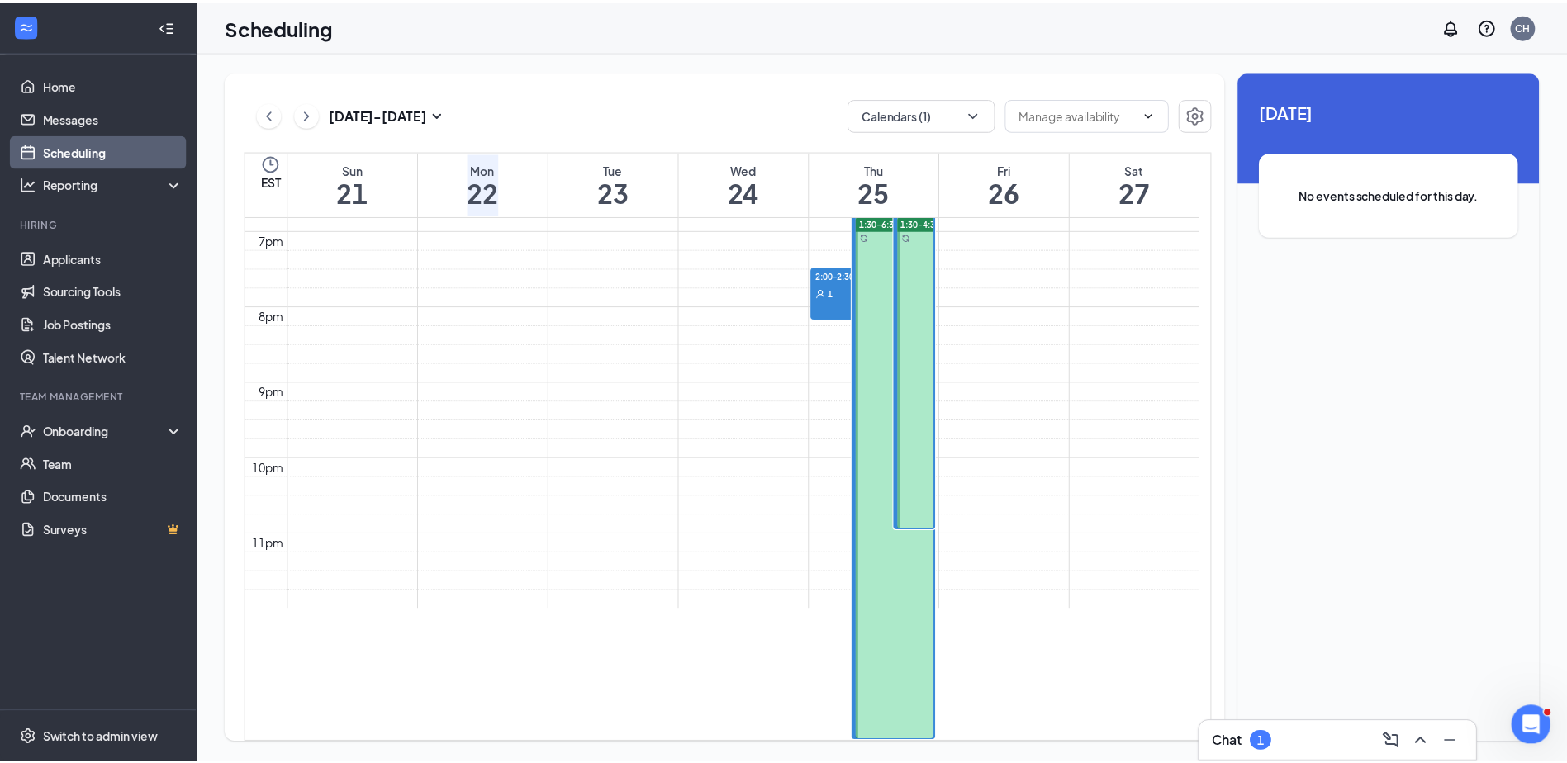
scroll to position [1234, 0]
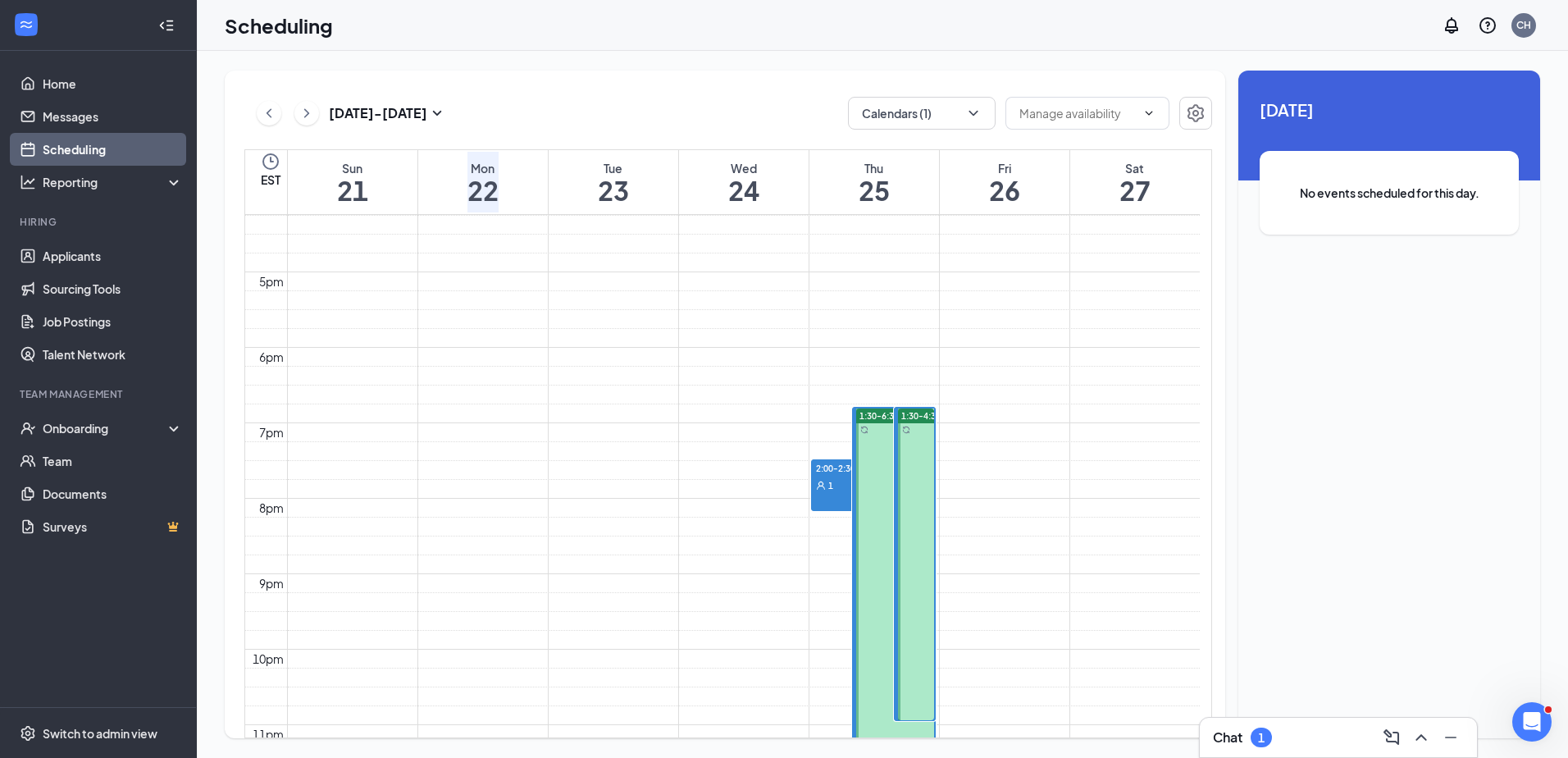
click at [821, 470] on span "2:00-2:30 PM" at bounding box center [840, 467] width 57 height 15
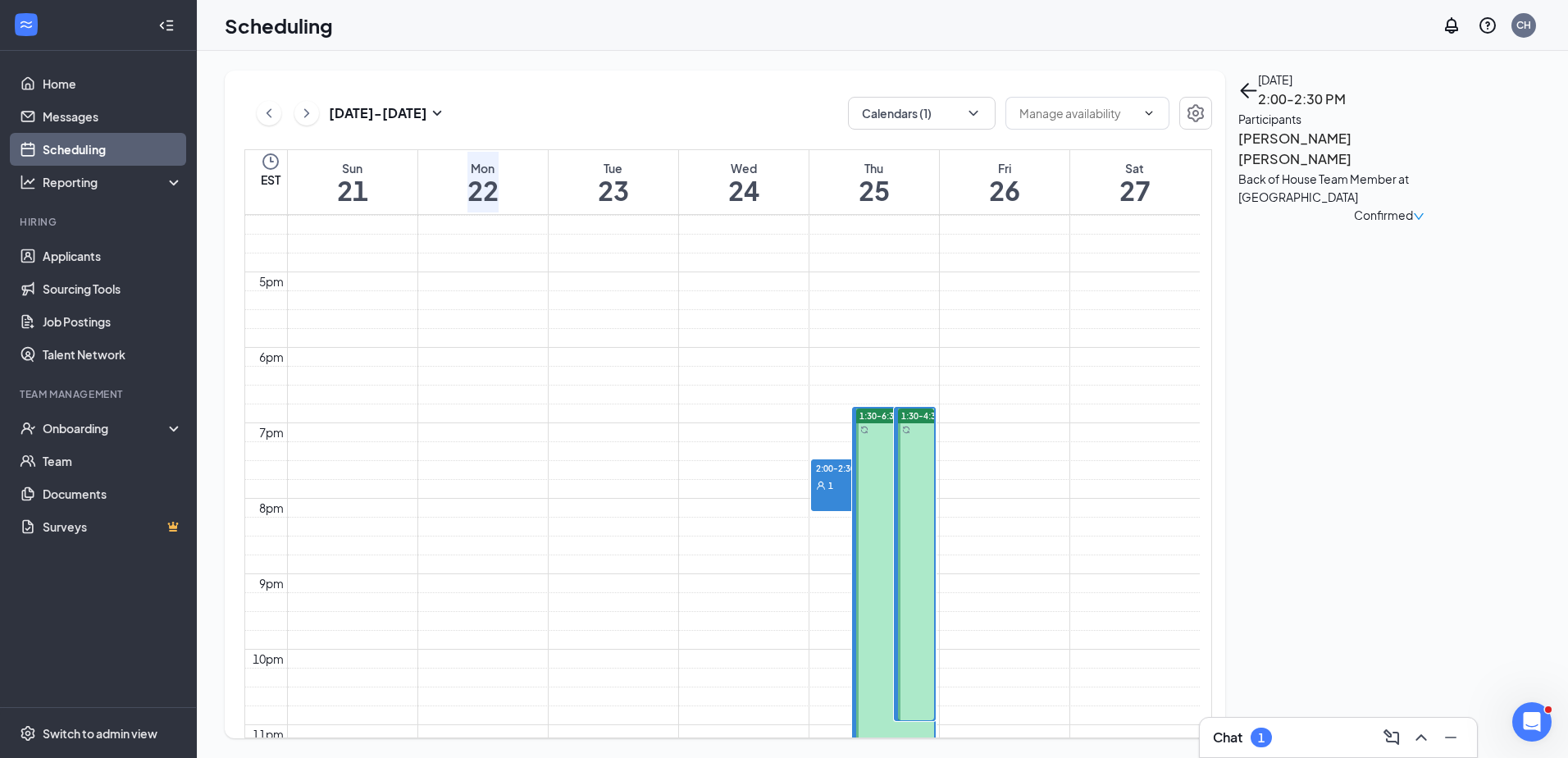
drag, startPoint x: 821, startPoint y: 470, endPoint x: 825, endPoint y: 479, distance: 9.8
click at [825, 479] on div "2:00-2:30 PM 1" at bounding box center [852, 486] width 79 height 50
click at [836, 482] on div "1" at bounding box center [852, 485] width 79 height 17
click at [1317, 191] on div "Back of House Team Member at [GEOGRAPHIC_DATA]" at bounding box center [1324, 188] width 172 height 36
click at [1319, 170] on h3 "[PERSON_NAME] [PERSON_NAME]" at bounding box center [1324, 149] width 172 height 42
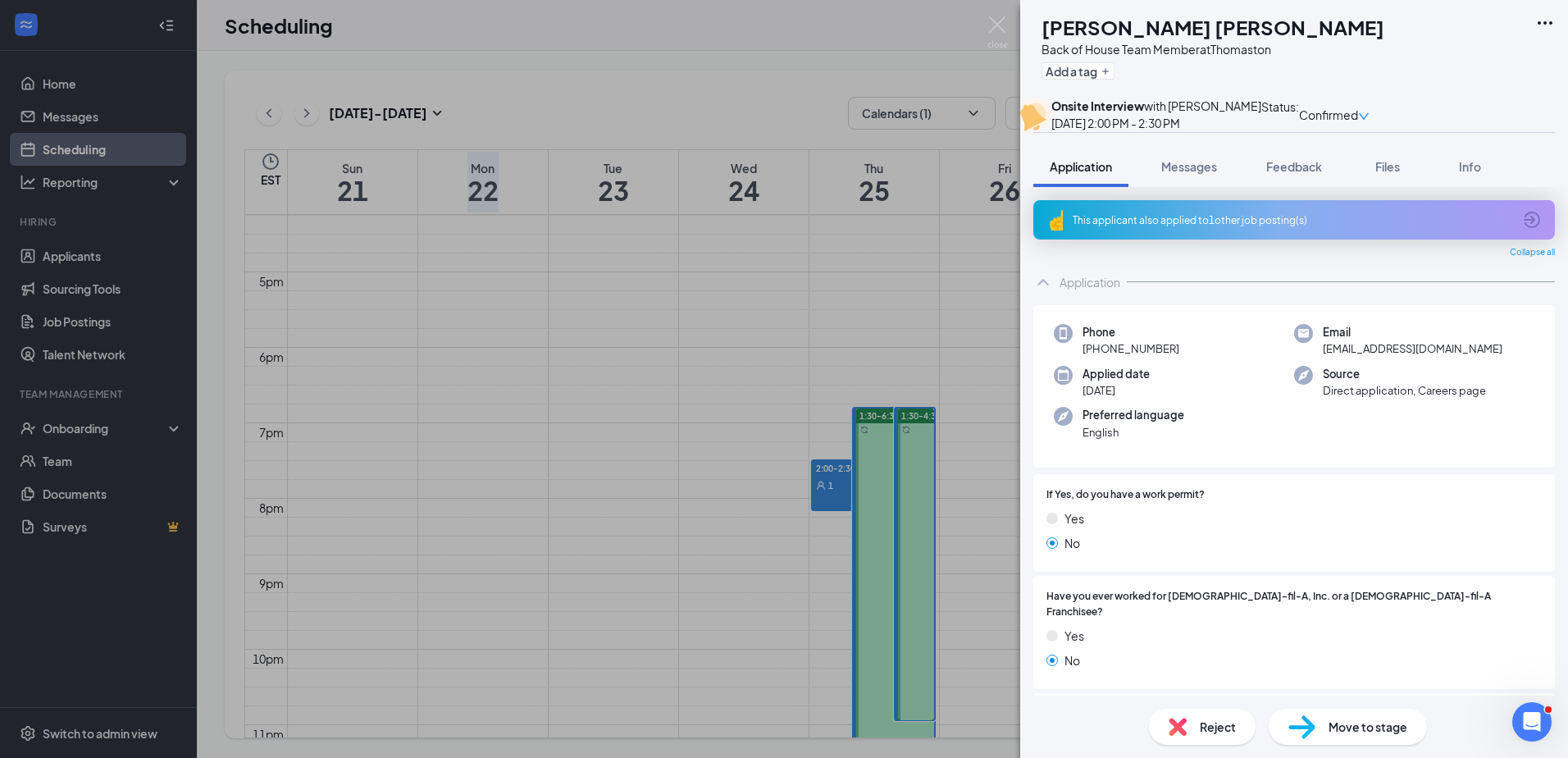
click at [814, 490] on div "[PERSON_NAME] Back of House Team Member at Thomaston Add a tag Onsite Interview…" at bounding box center [784, 379] width 1568 height 758
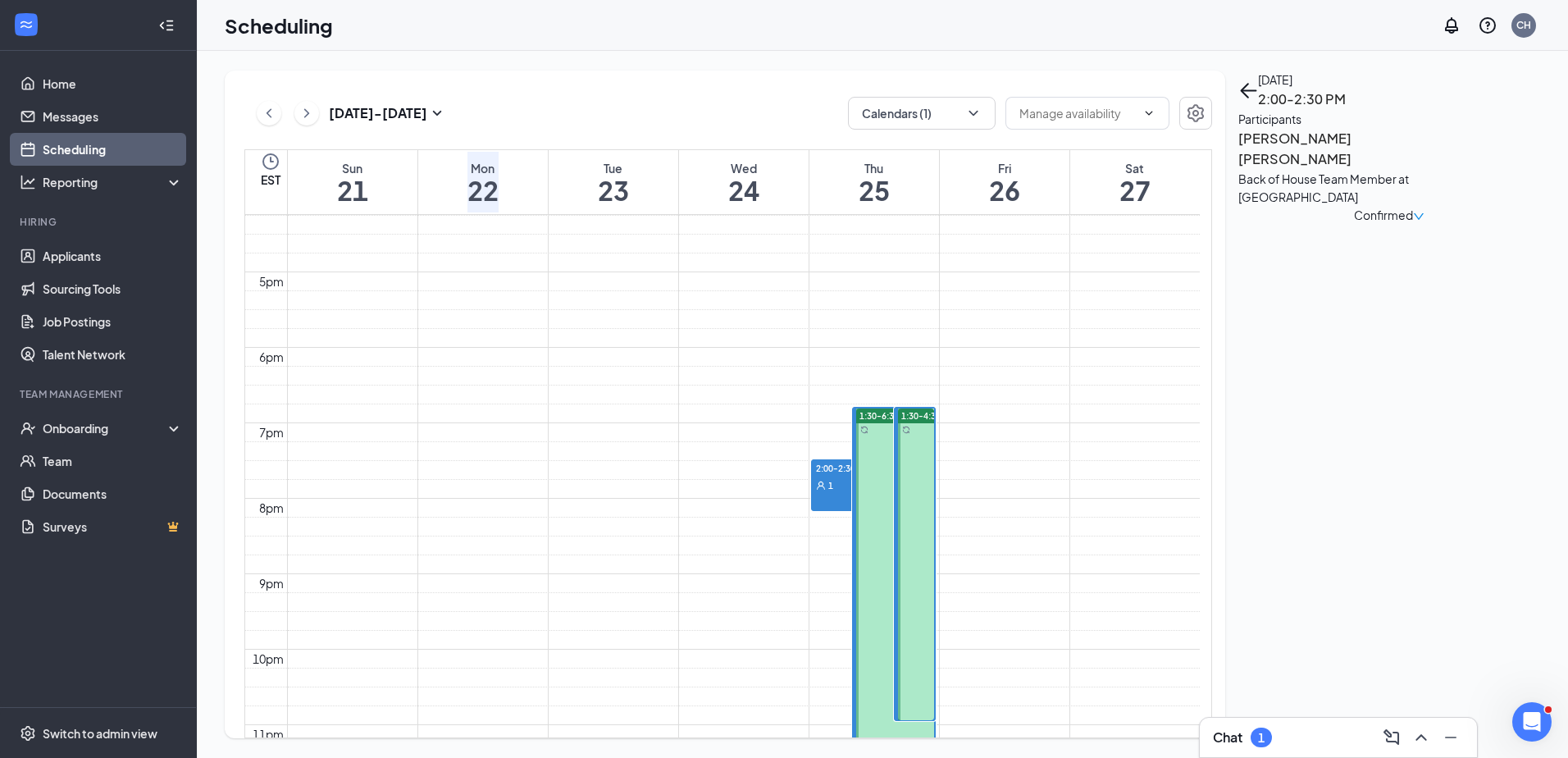
click at [831, 477] on div "1" at bounding box center [852, 485] width 79 height 17
click at [837, 464] on span "2:00-2:30 PM" at bounding box center [840, 467] width 57 height 15
click at [68, 77] on link "Home" at bounding box center [112, 83] width 140 height 33
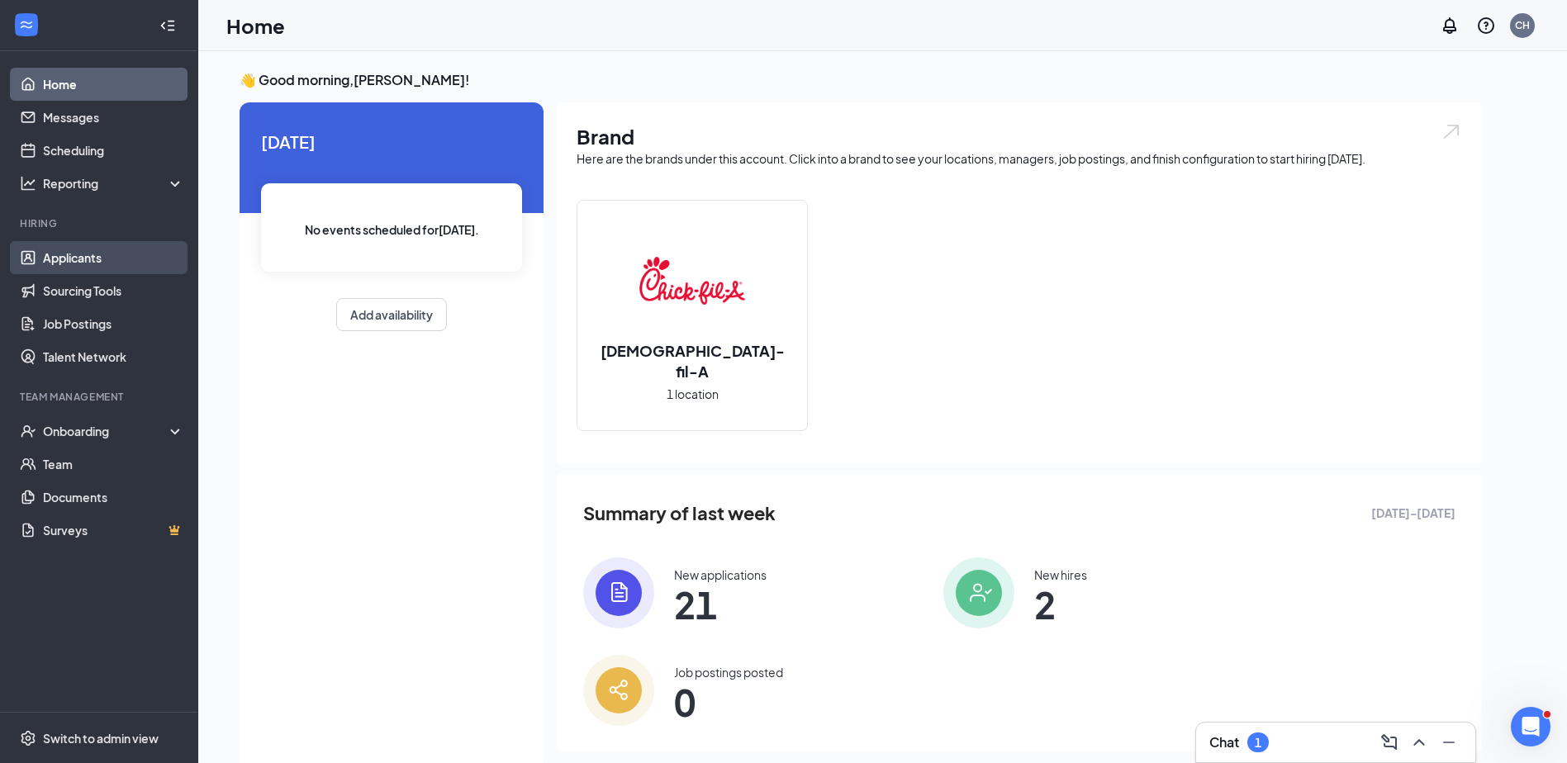
click at [66, 255] on link "Applicants" at bounding box center [113, 257] width 141 height 33
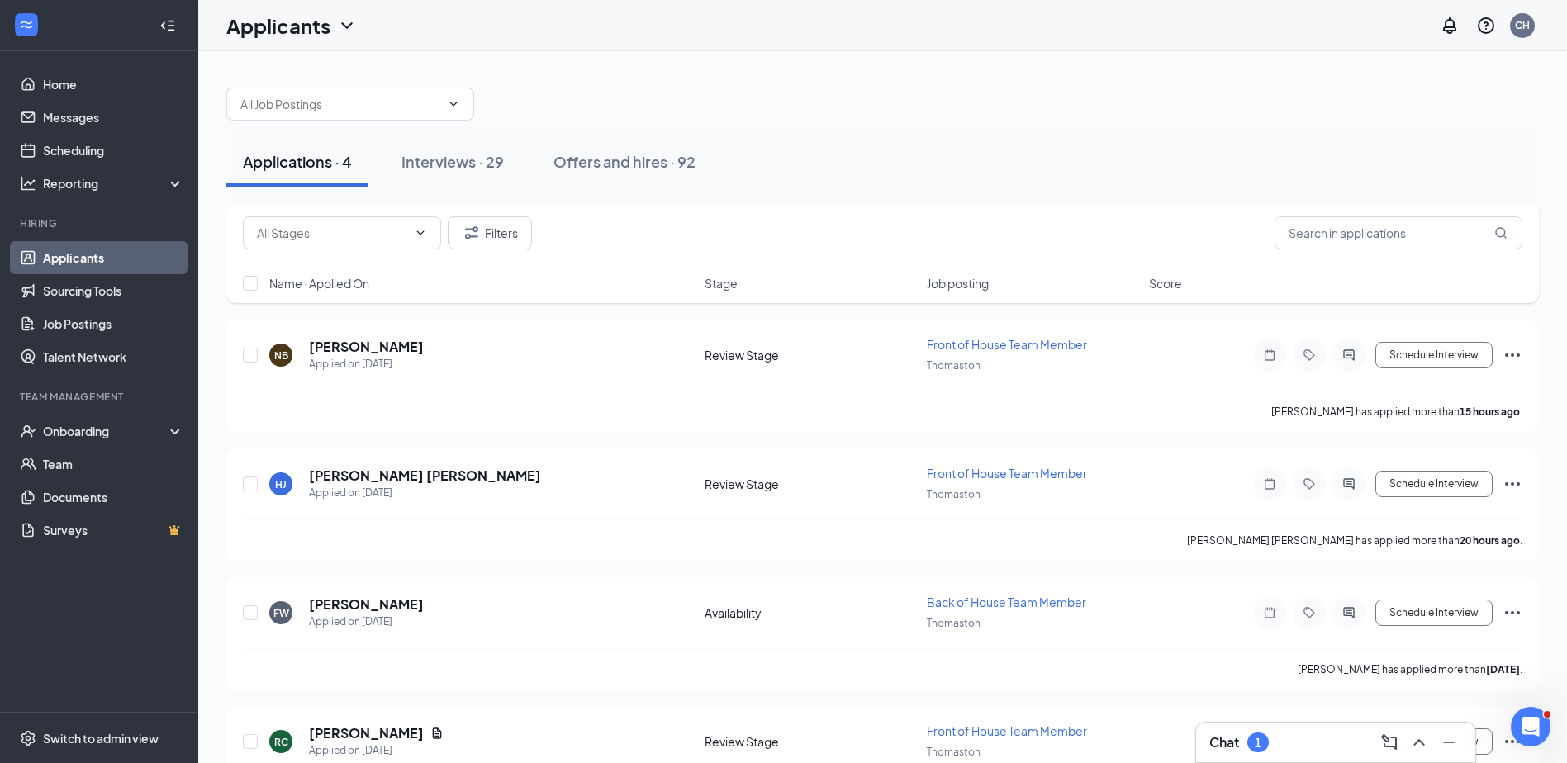
scroll to position [75, 0]
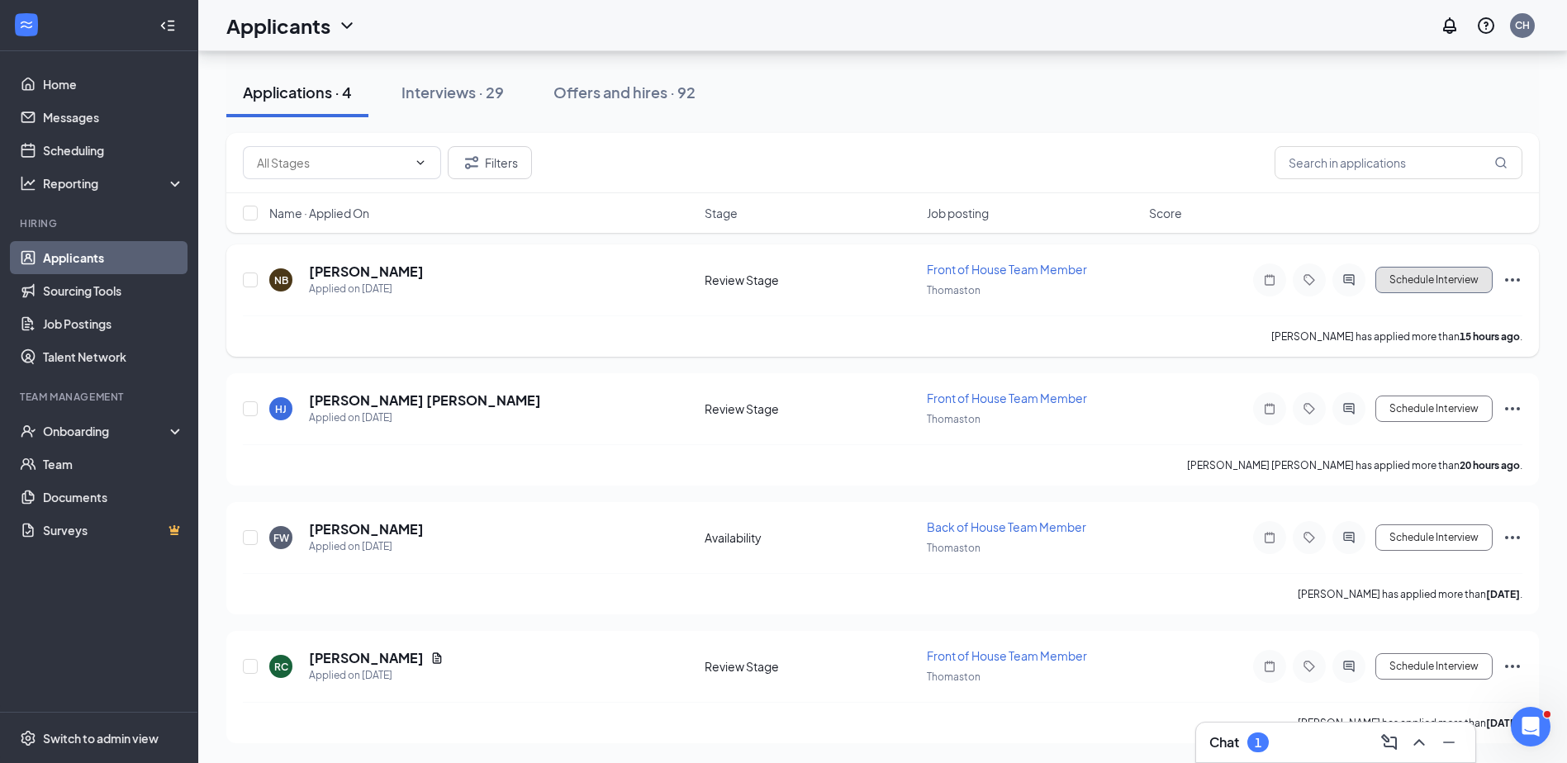
click at [1411, 278] on button "Schedule Interview" at bounding box center [1433, 280] width 117 height 26
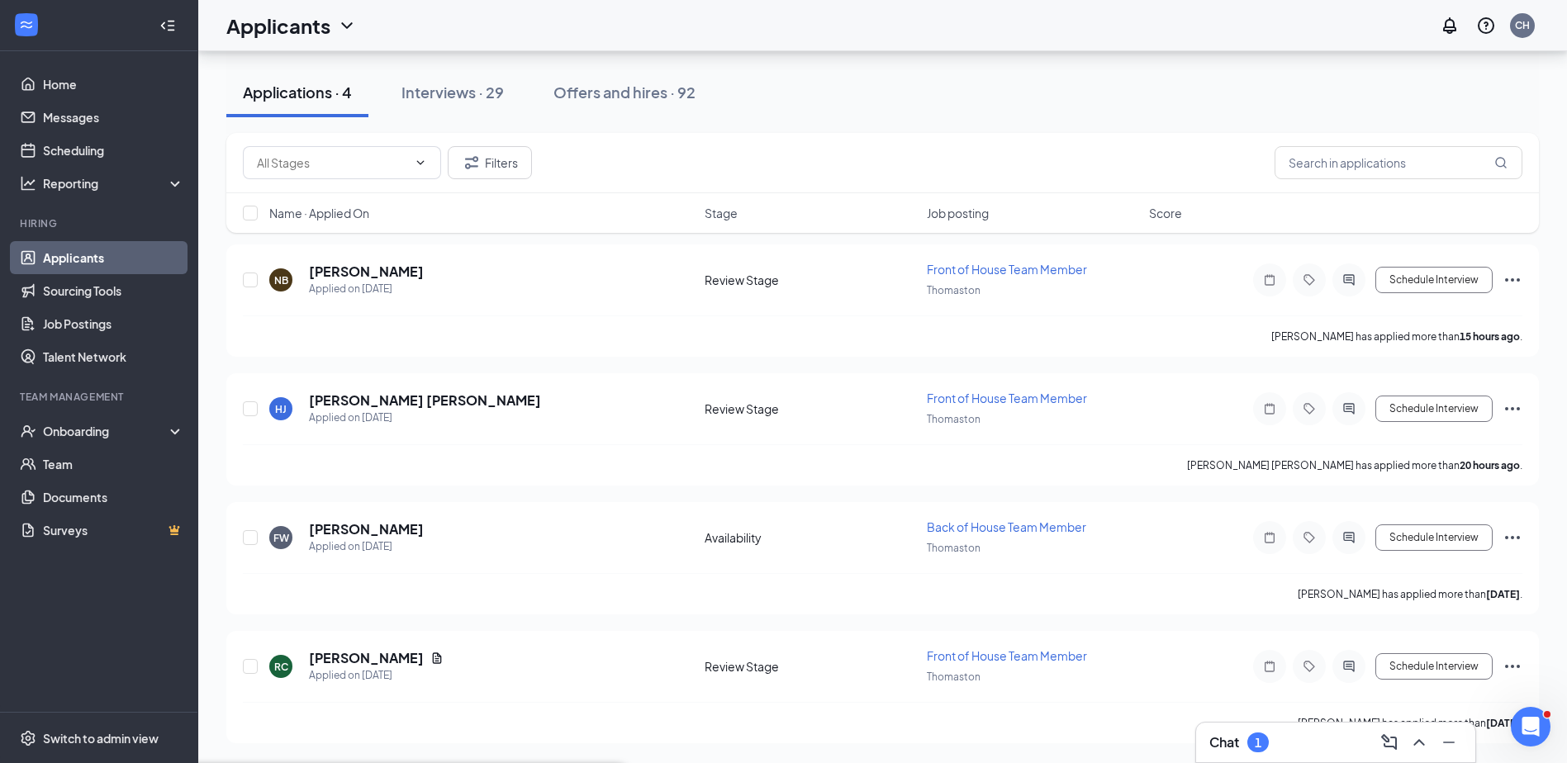
type input "[DATE]"
click at [631, 685] on div "25" at bounding box center [629, 693] width 20 height 20
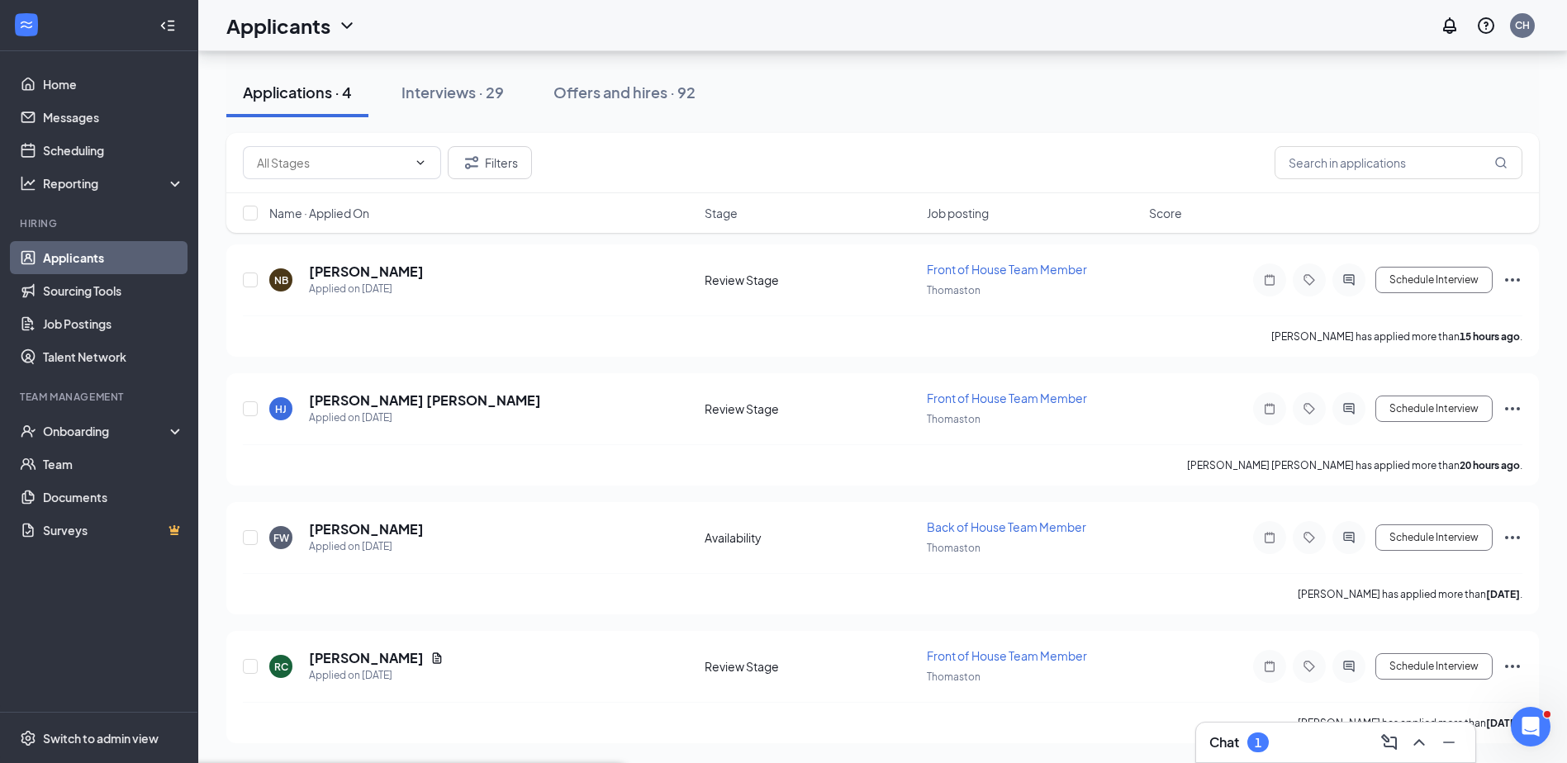
drag, startPoint x: 795, startPoint y: 491, endPoint x: 785, endPoint y: 524, distance: 33.7
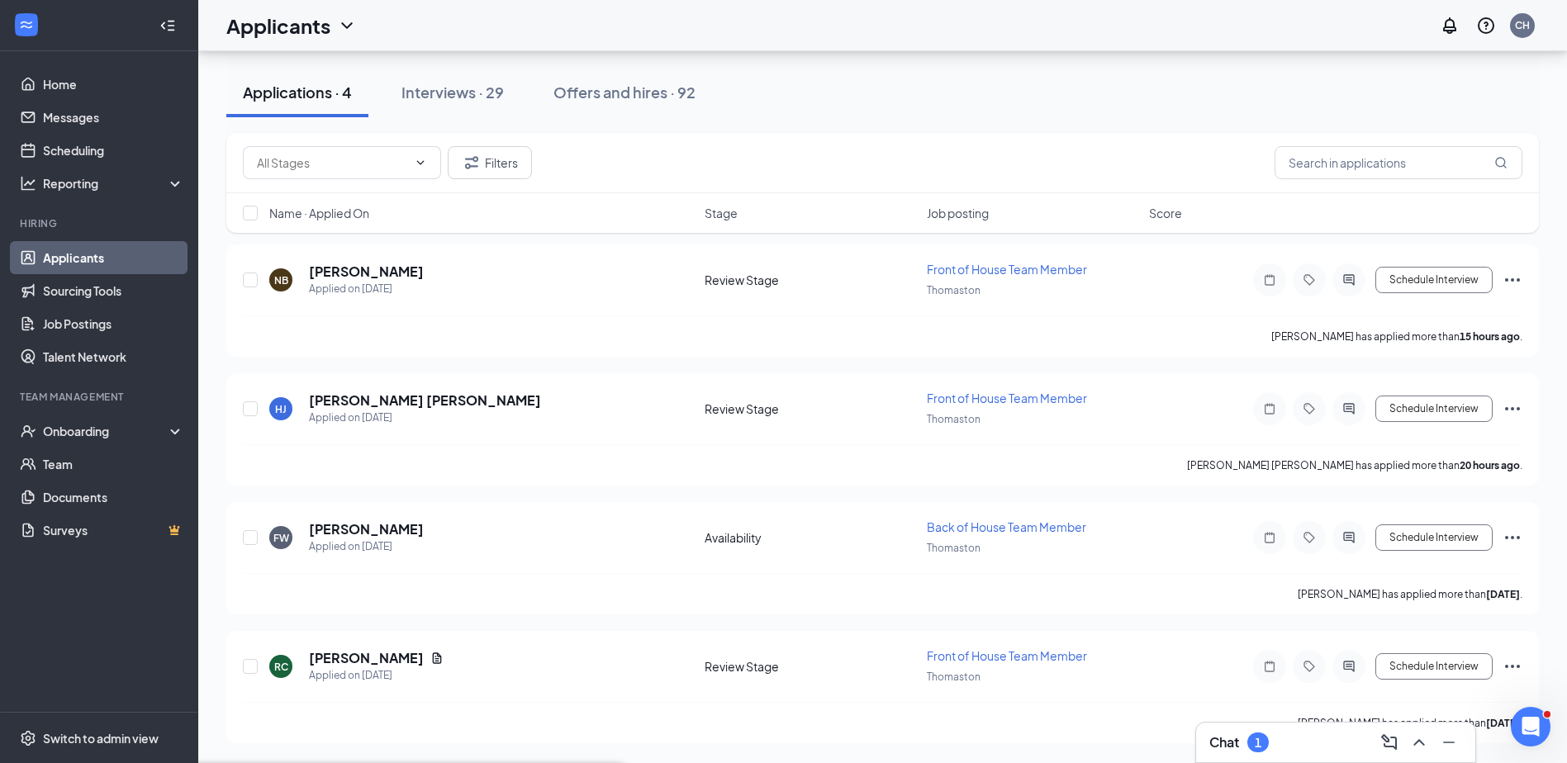
type input "04:30 AM"
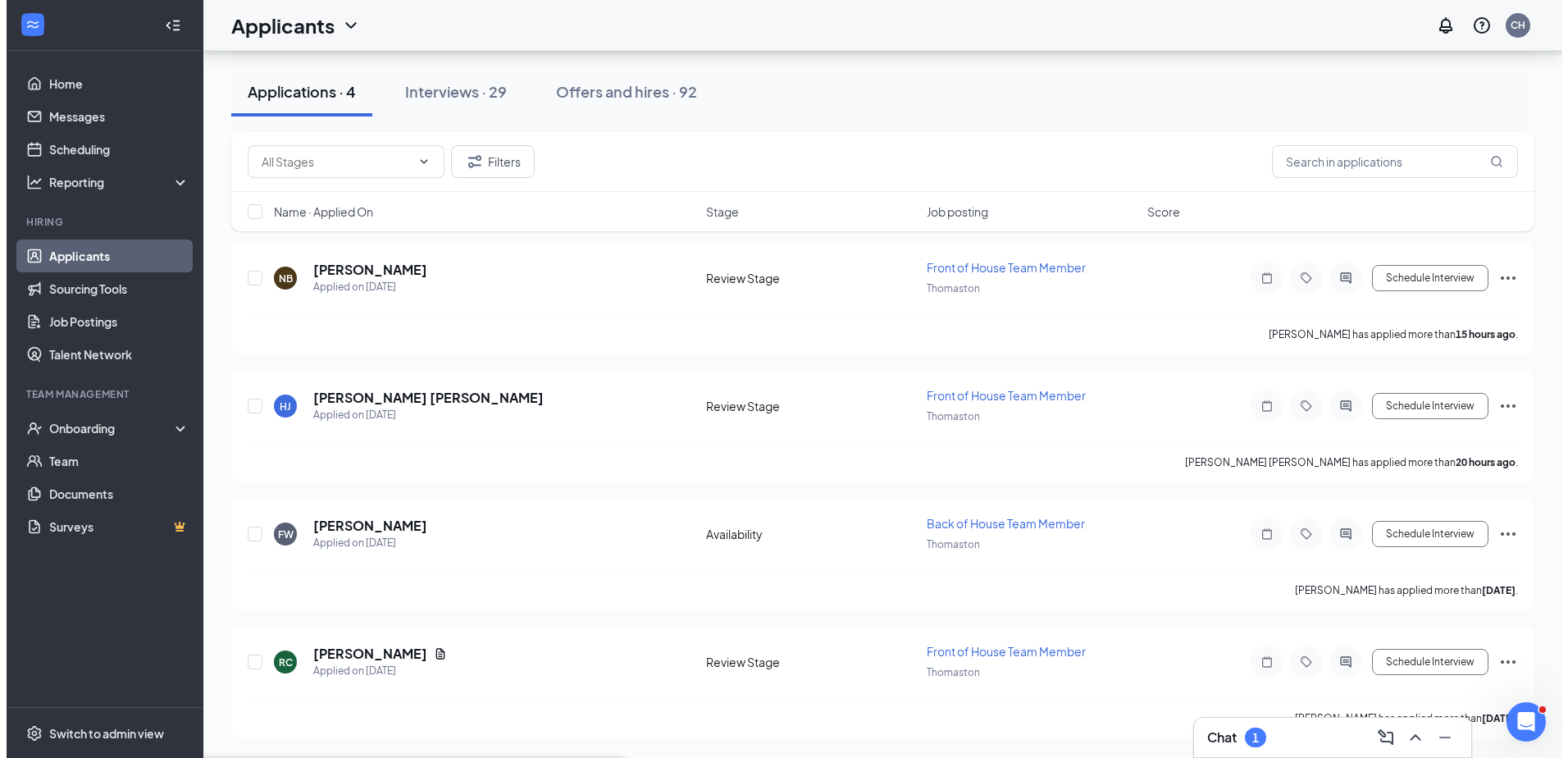
scroll to position [1056, 0]
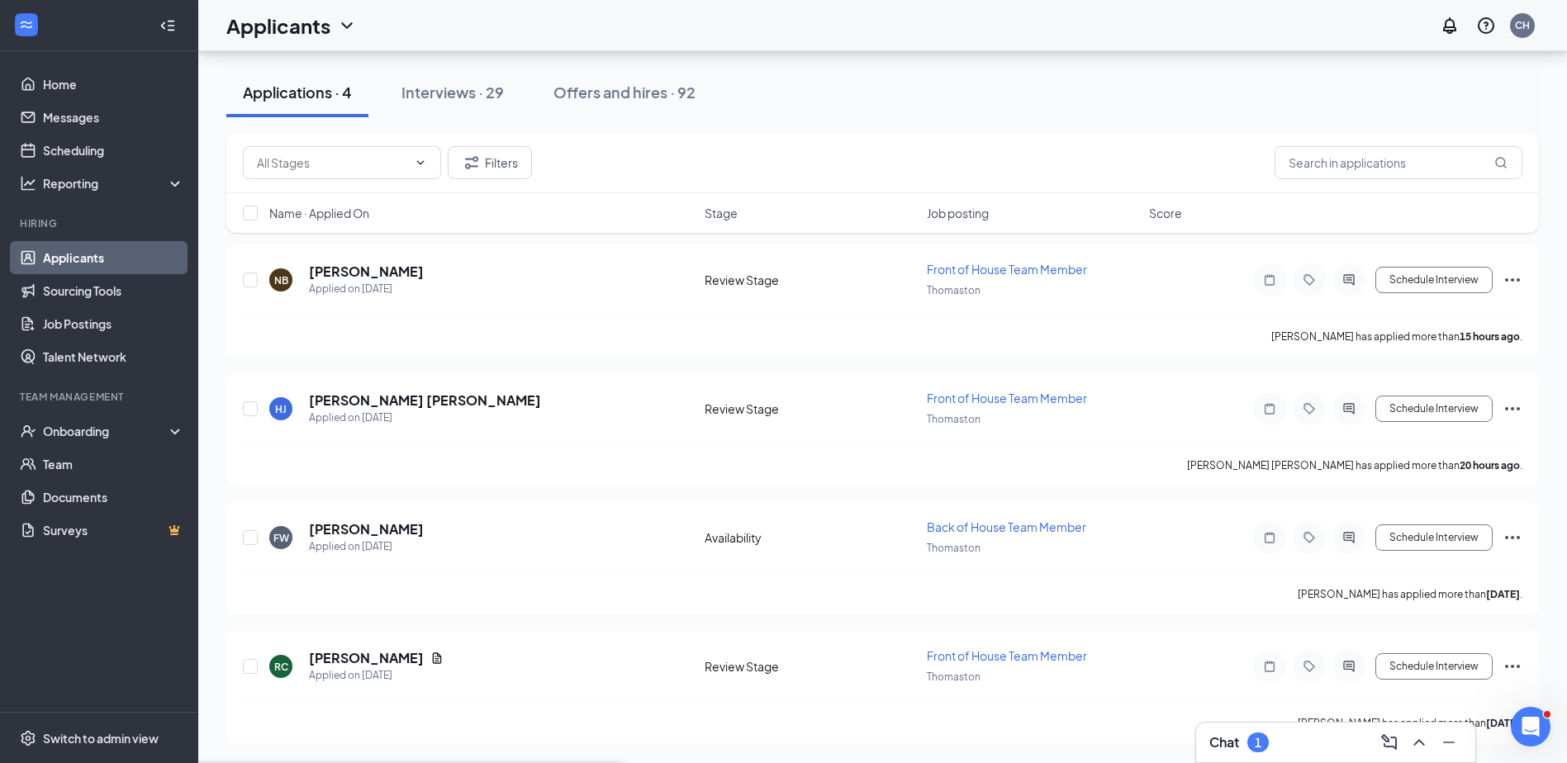
click at [368, 275] on h5 "[PERSON_NAME]" at bounding box center [366, 272] width 115 height 18
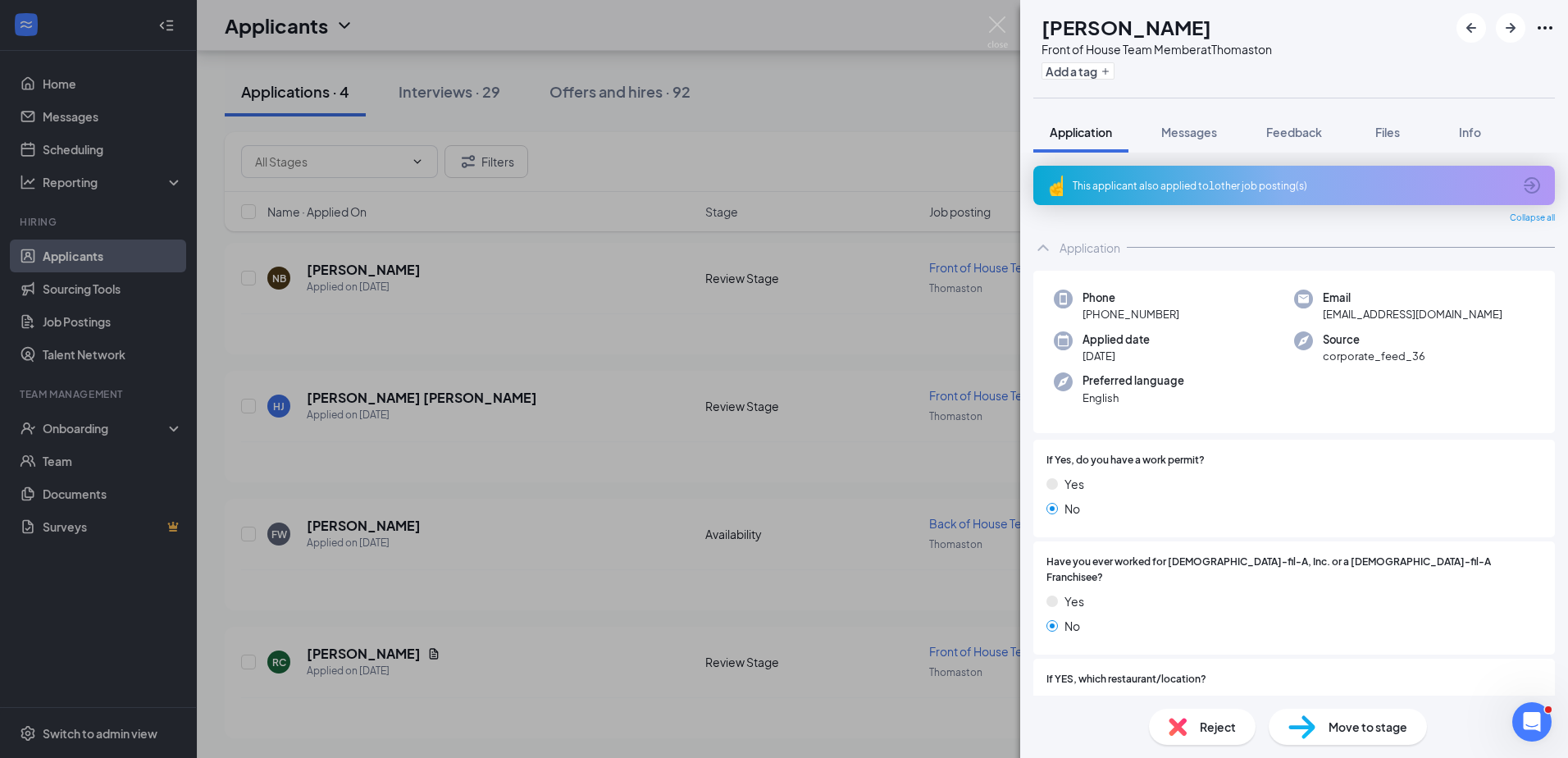
click at [540, 285] on div "NB [PERSON_NAME] Front of House Team Member at Thomaston Add a tag Application …" at bounding box center [784, 379] width 1568 height 758
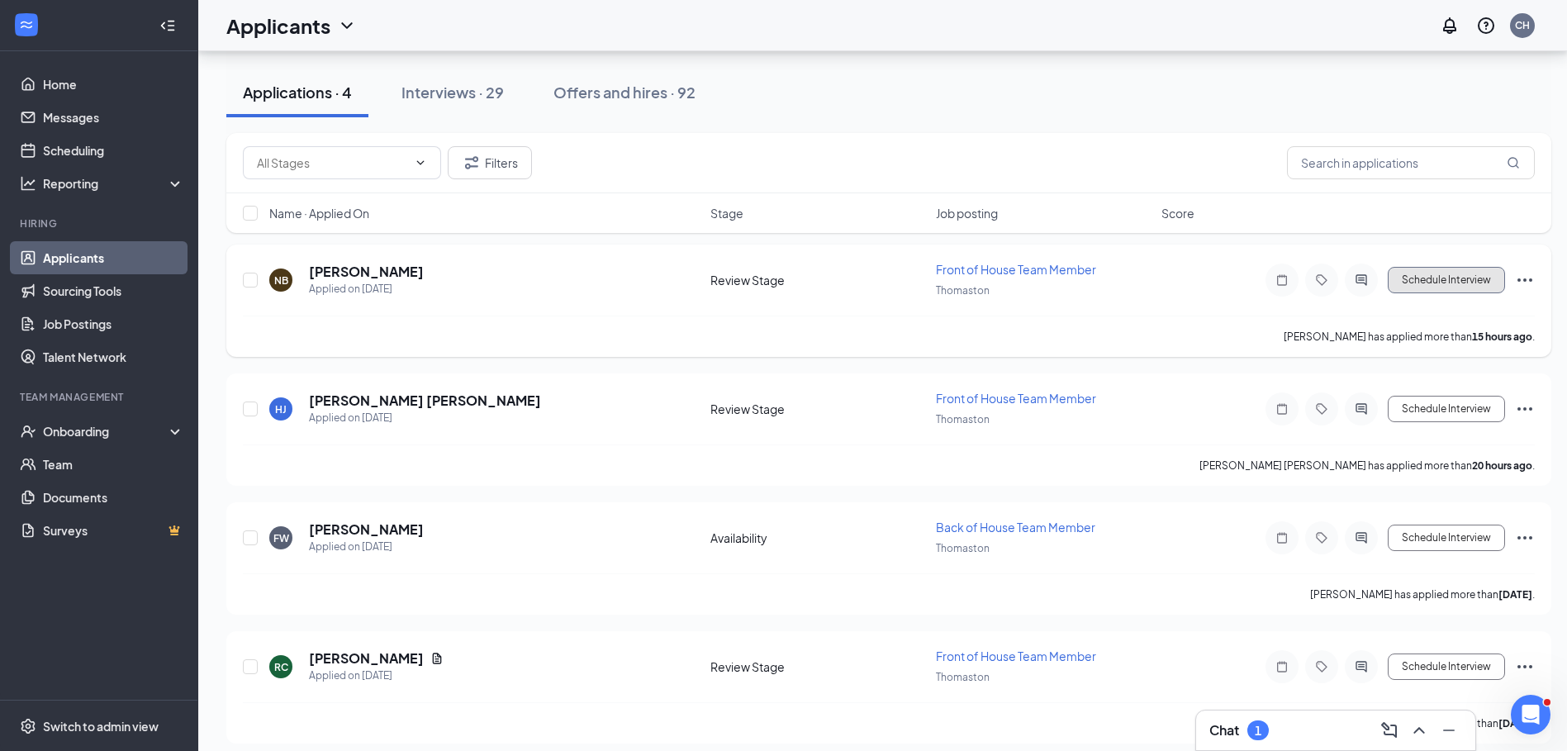
click at [1456, 279] on button "Schedule Interview" at bounding box center [1445, 280] width 117 height 26
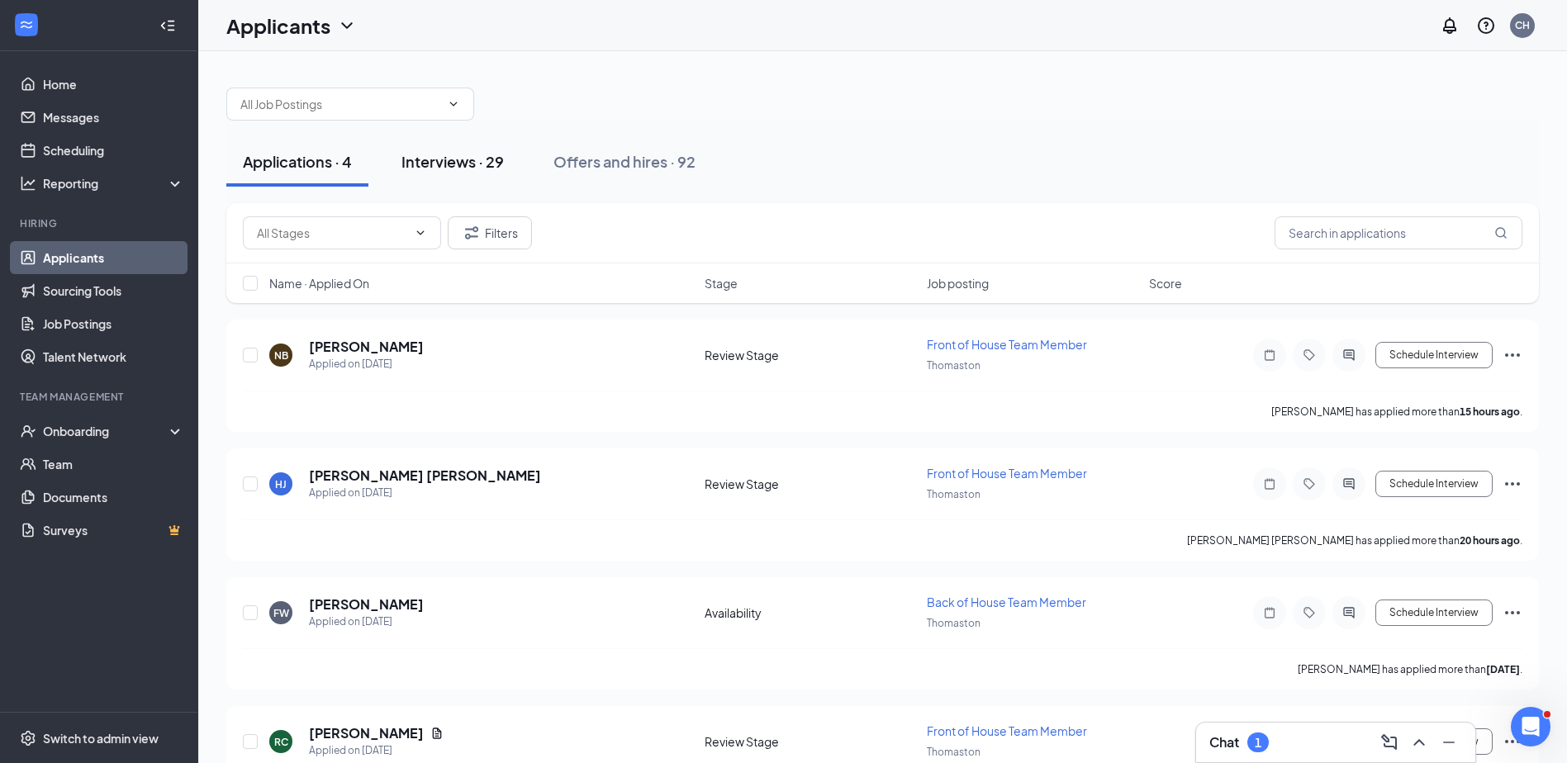
click at [461, 157] on div "Interviews · 29" at bounding box center [452, 161] width 102 height 21
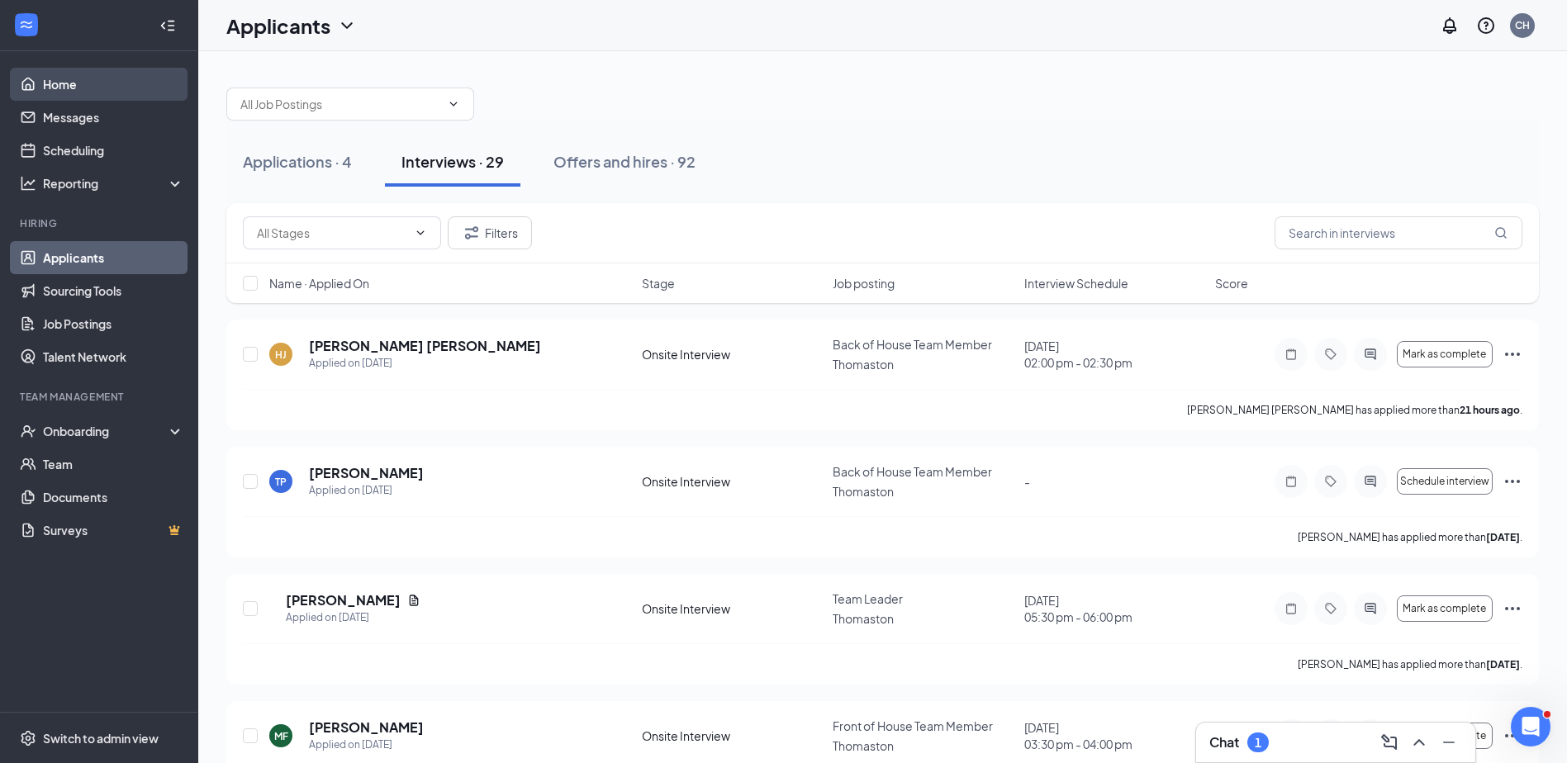
click at [65, 86] on link "Home" at bounding box center [113, 84] width 141 height 33
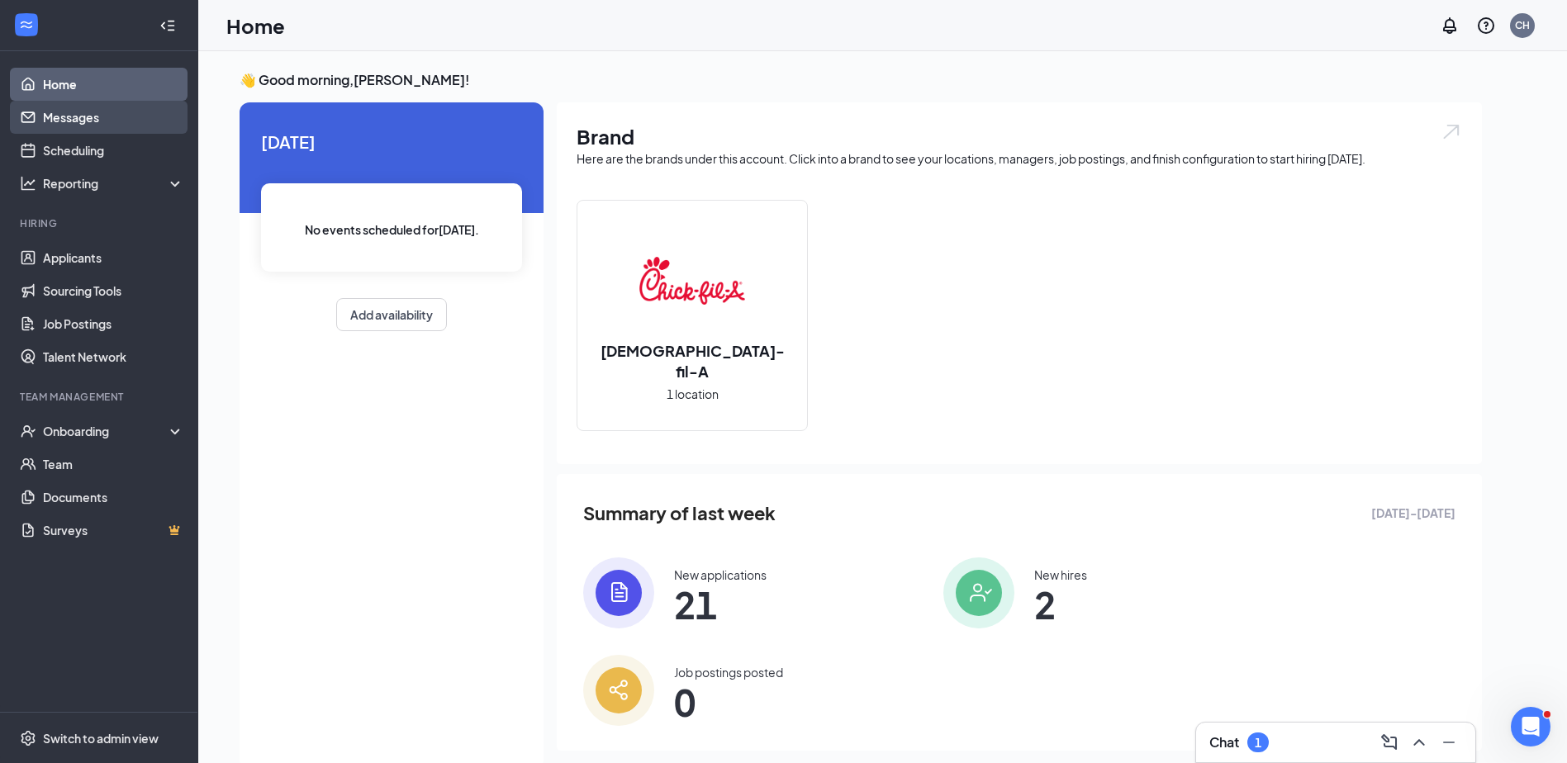
click at [70, 111] on link "Messages" at bounding box center [113, 117] width 141 height 33
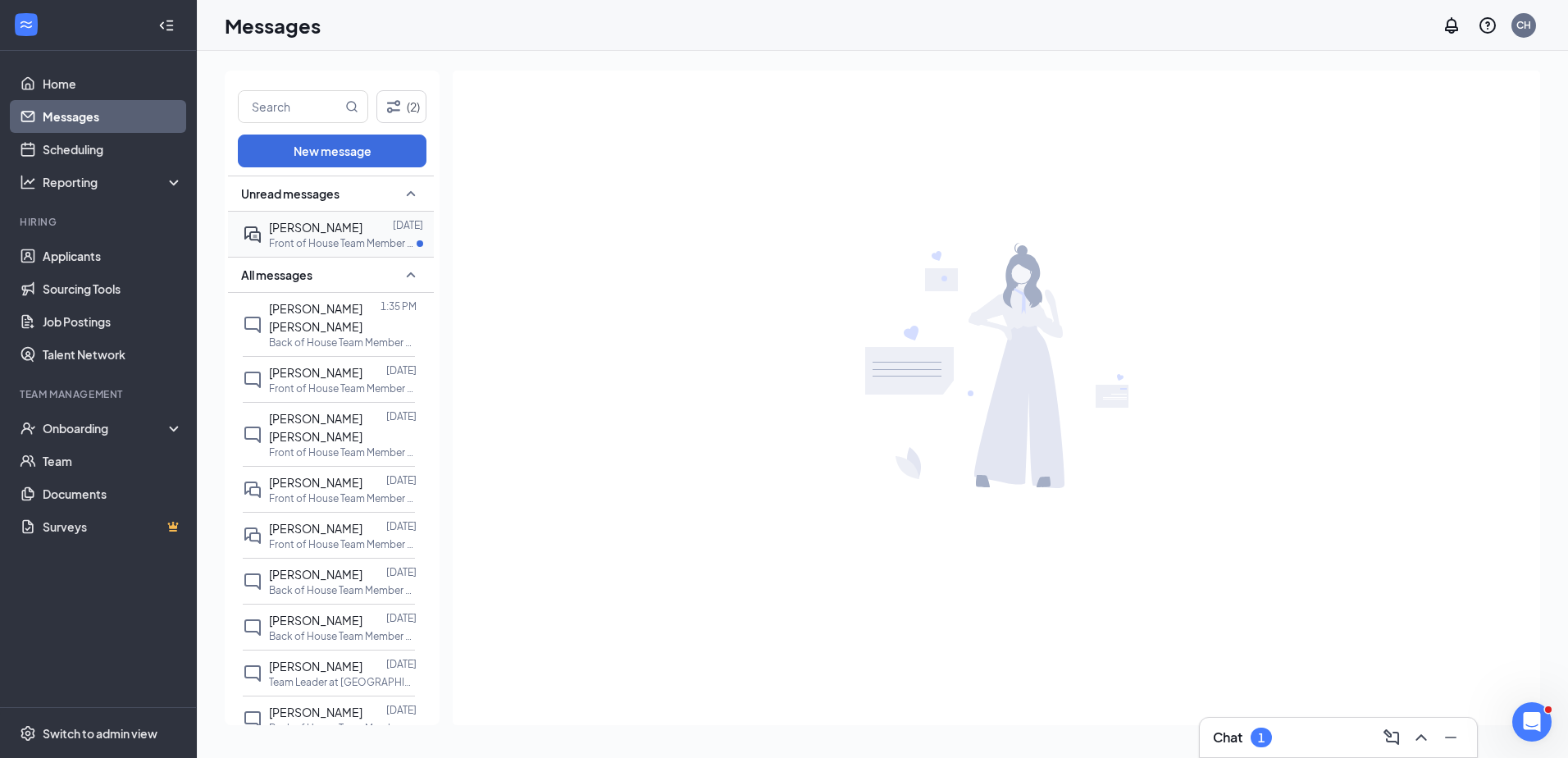
click at [338, 228] on span "[PERSON_NAME]" at bounding box center [316, 227] width 93 height 15
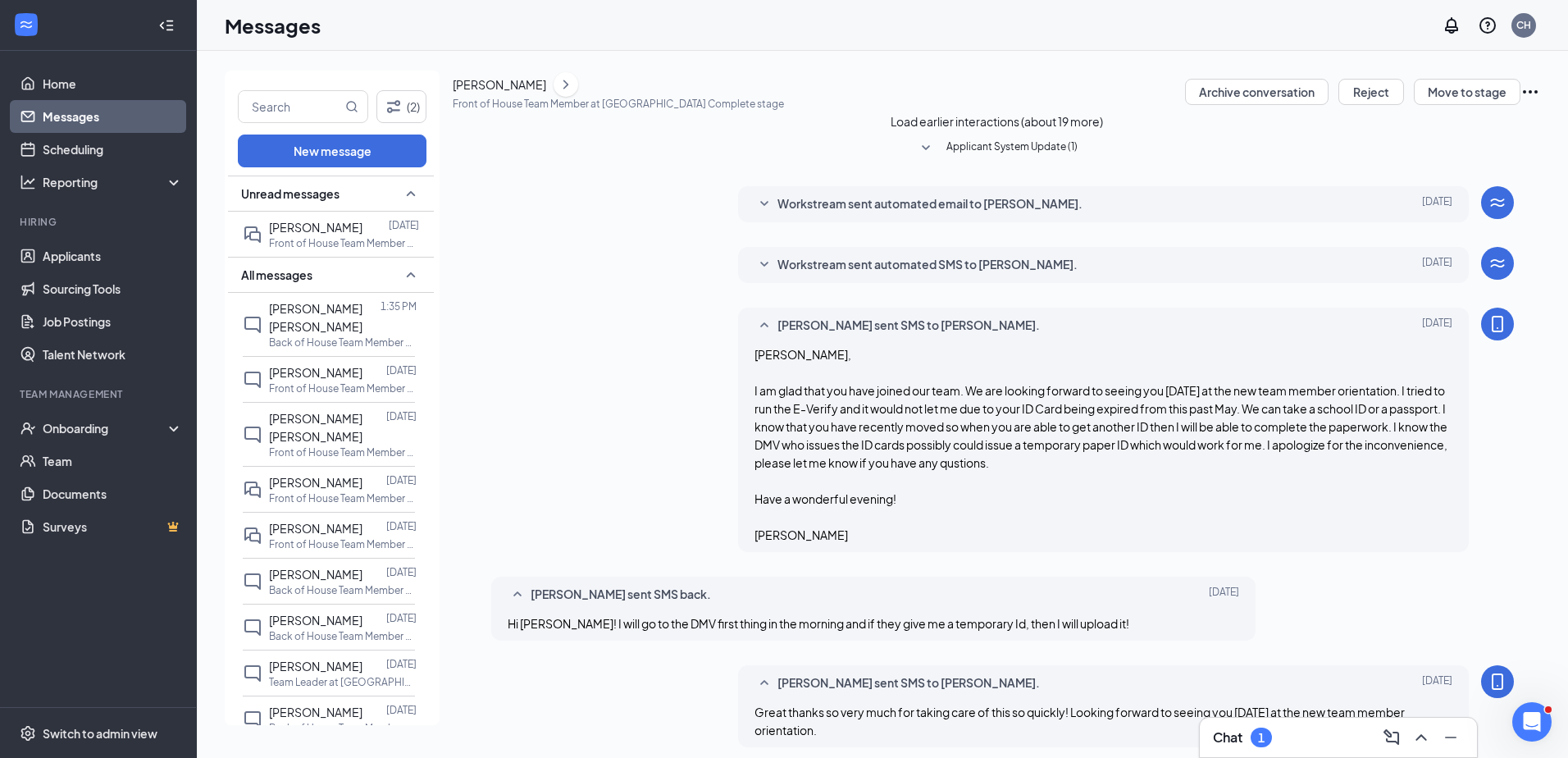
scroll to position [629, 0]
drag, startPoint x: 1308, startPoint y: 576, endPoint x: 1312, endPoint y: 630, distance: 54.1
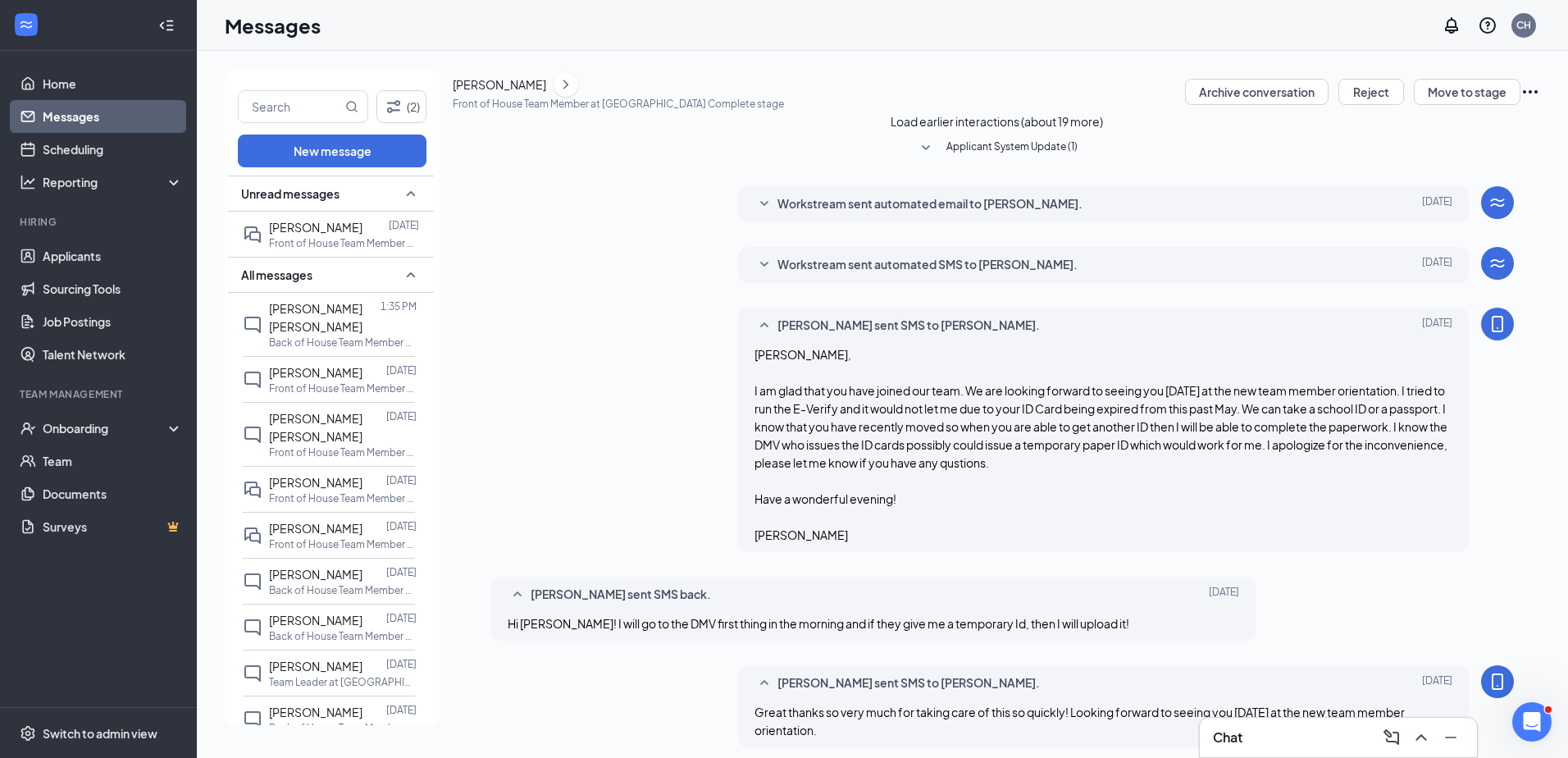
type textarea "[PERSON_NAME], We are currently training several people this week and you will …"
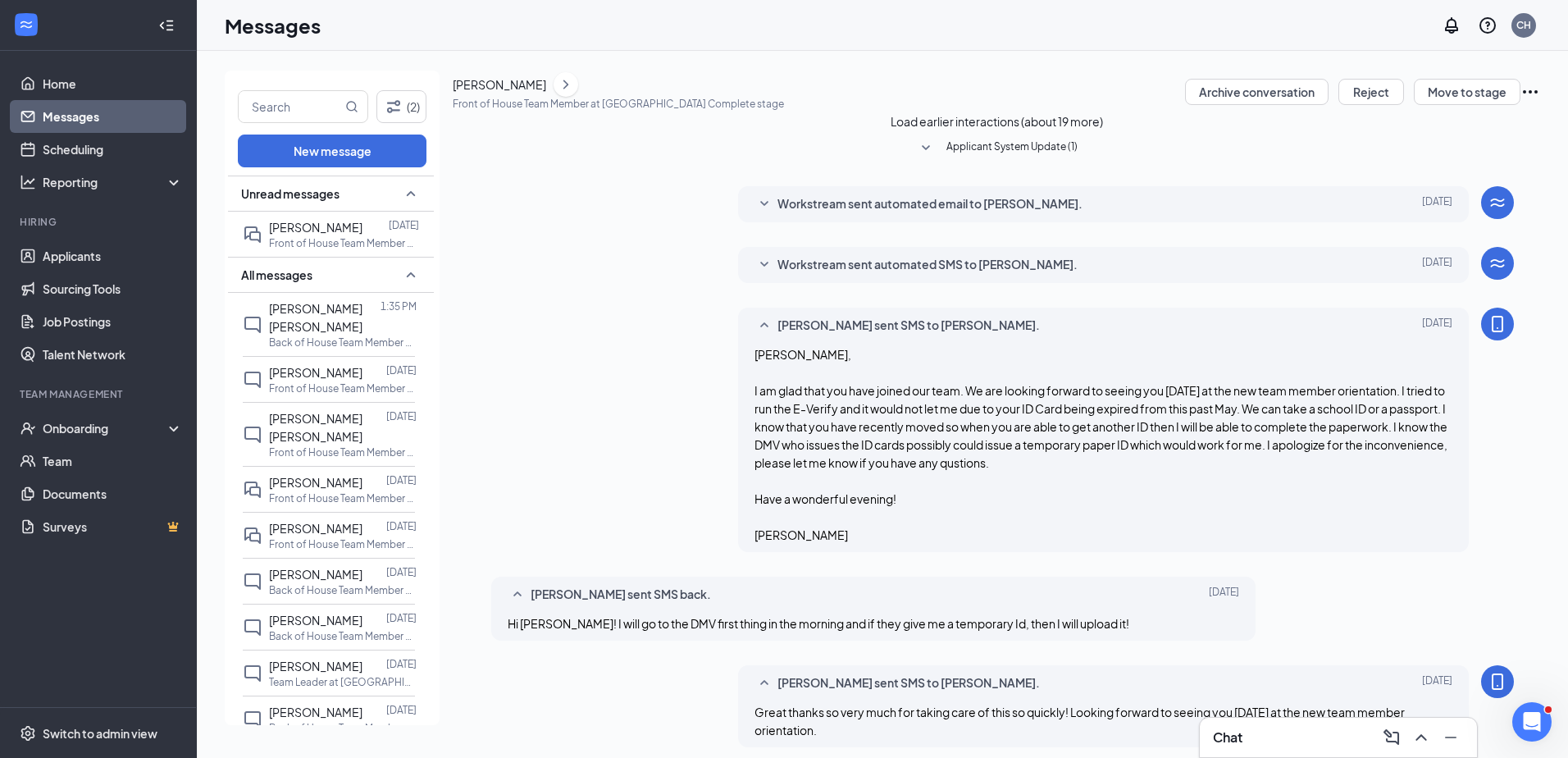
drag, startPoint x: 591, startPoint y: 625, endPoint x: 583, endPoint y: 620, distance: 9.4
type textarea "Please check your email because I have just sent it to you. It may be a 2 or 3 …"
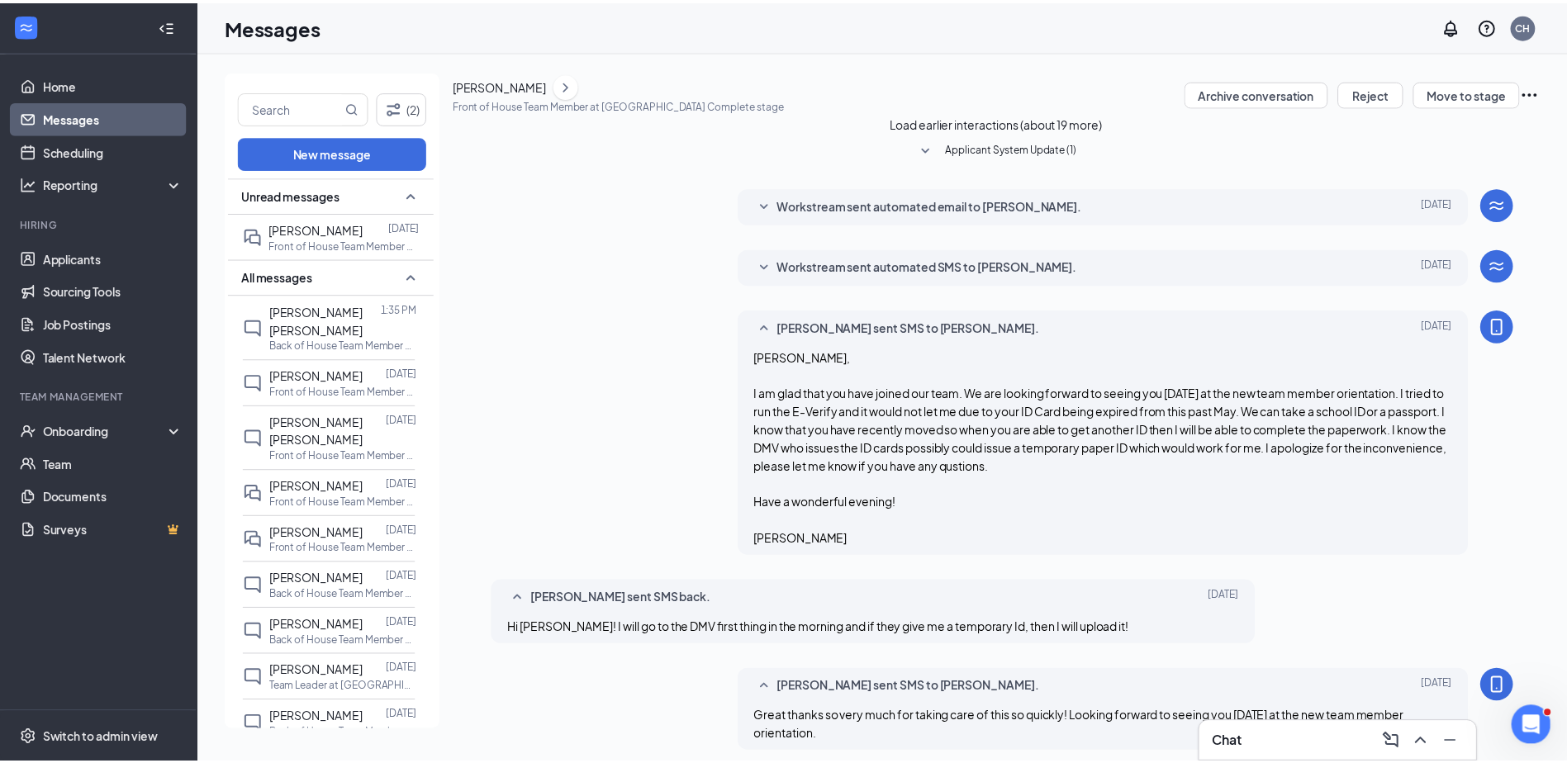
scroll to position [1030, 0]
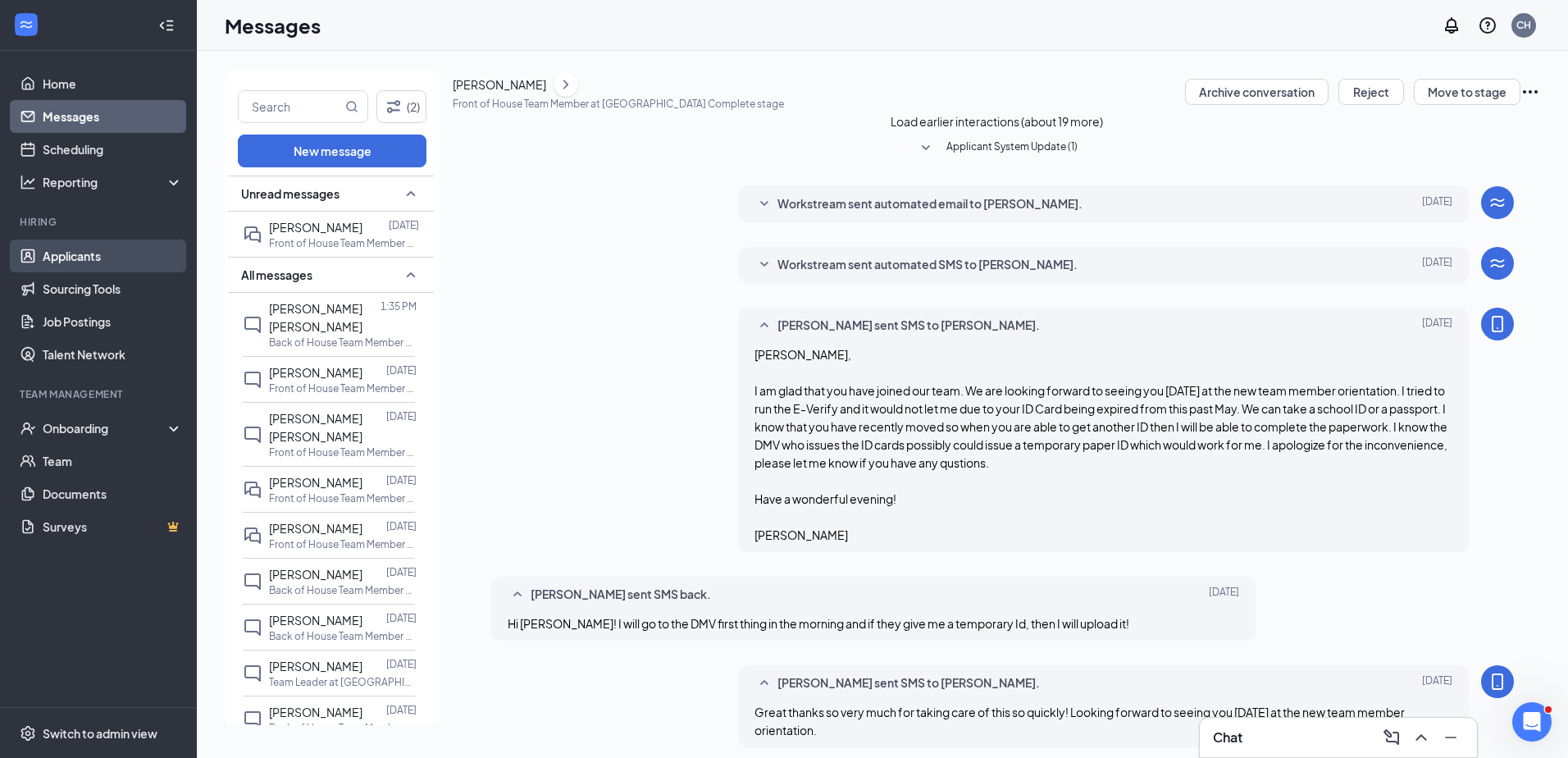
click at [77, 242] on link "Applicants" at bounding box center [112, 255] width 140 height 33
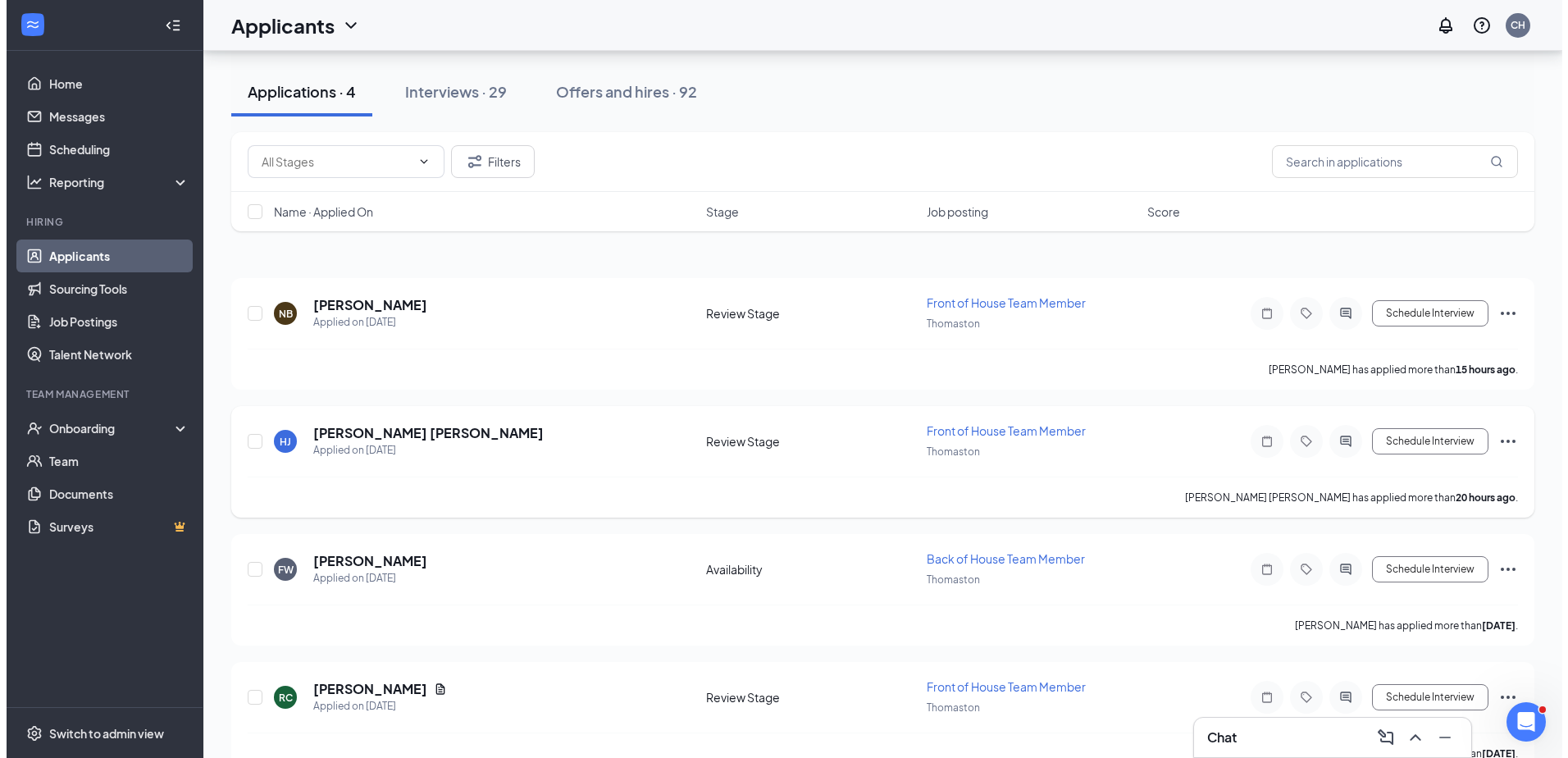
scroll to position [75, 0]
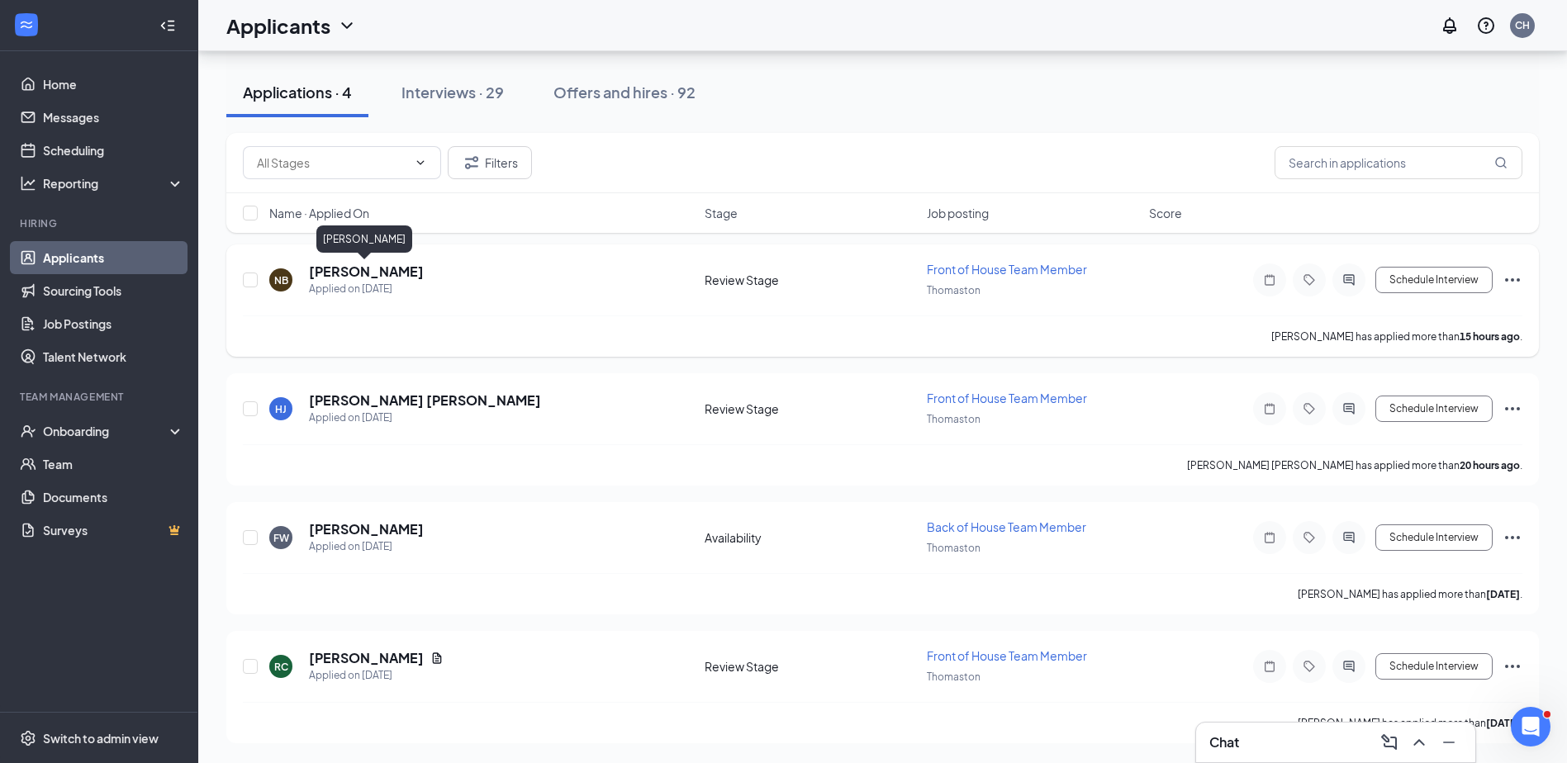
click at [370, 265] on h5 "[PERSON_NAME]" at bounding box center [366, 272] width 115 height 18
